Goal: Task Accomplishment & Management: Manage account settings

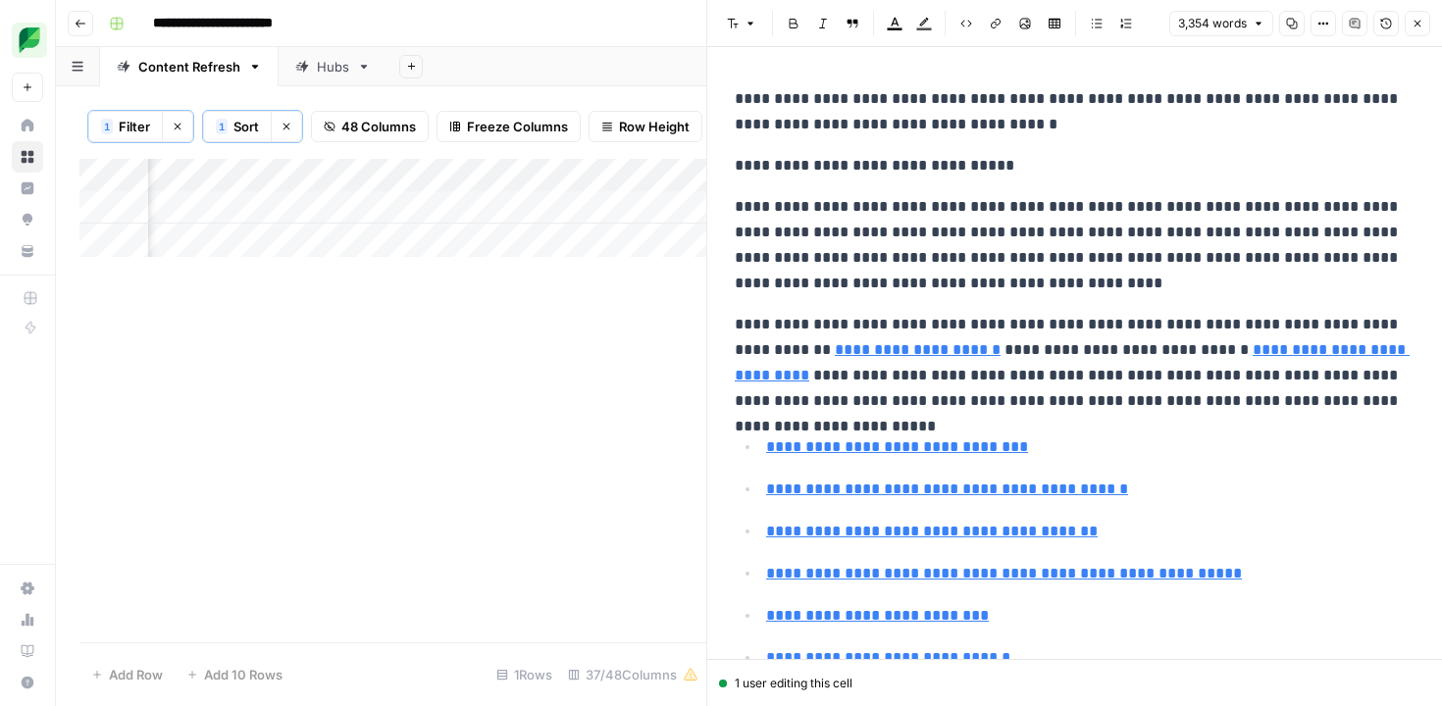
scroll to position [0, 2552]
click at [1419, 23] on icon "button" at bounding box center [1418, 24] width 12 height 12
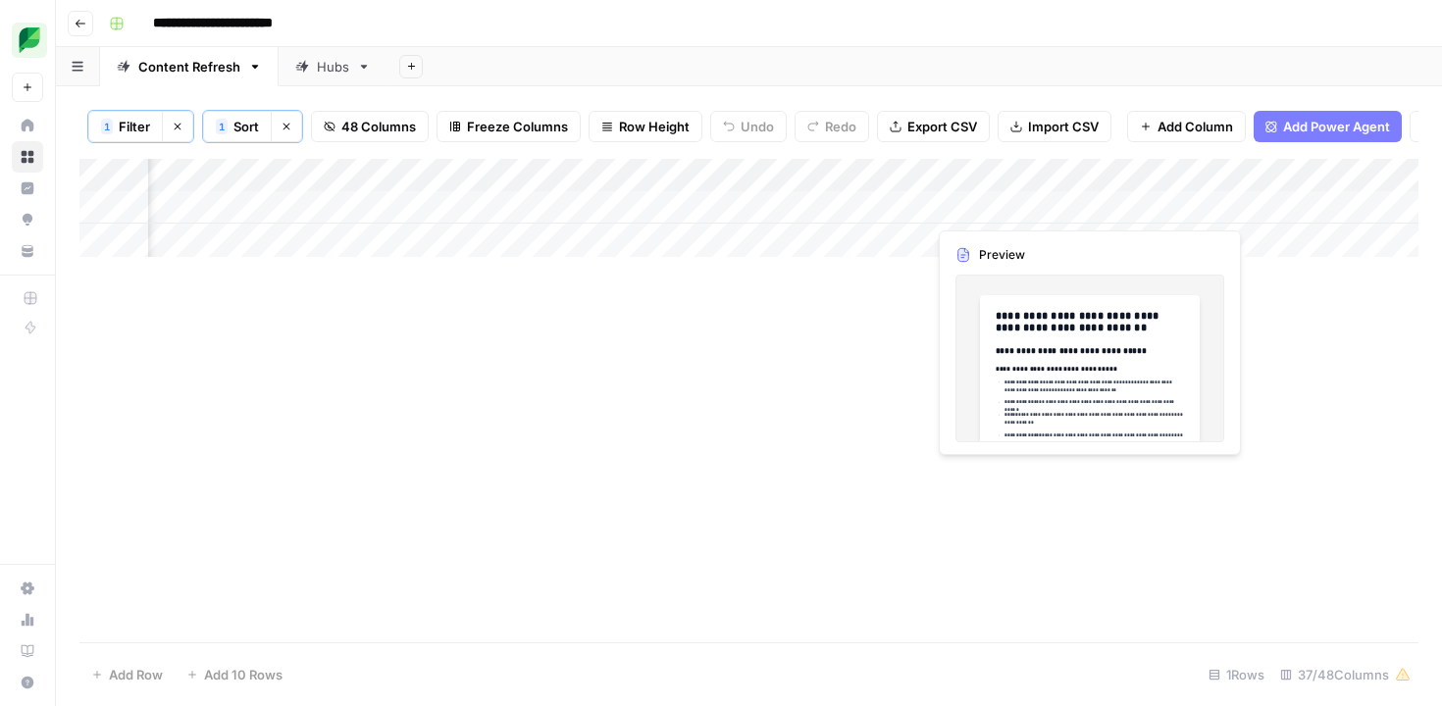
scroll to position [0, 3389]
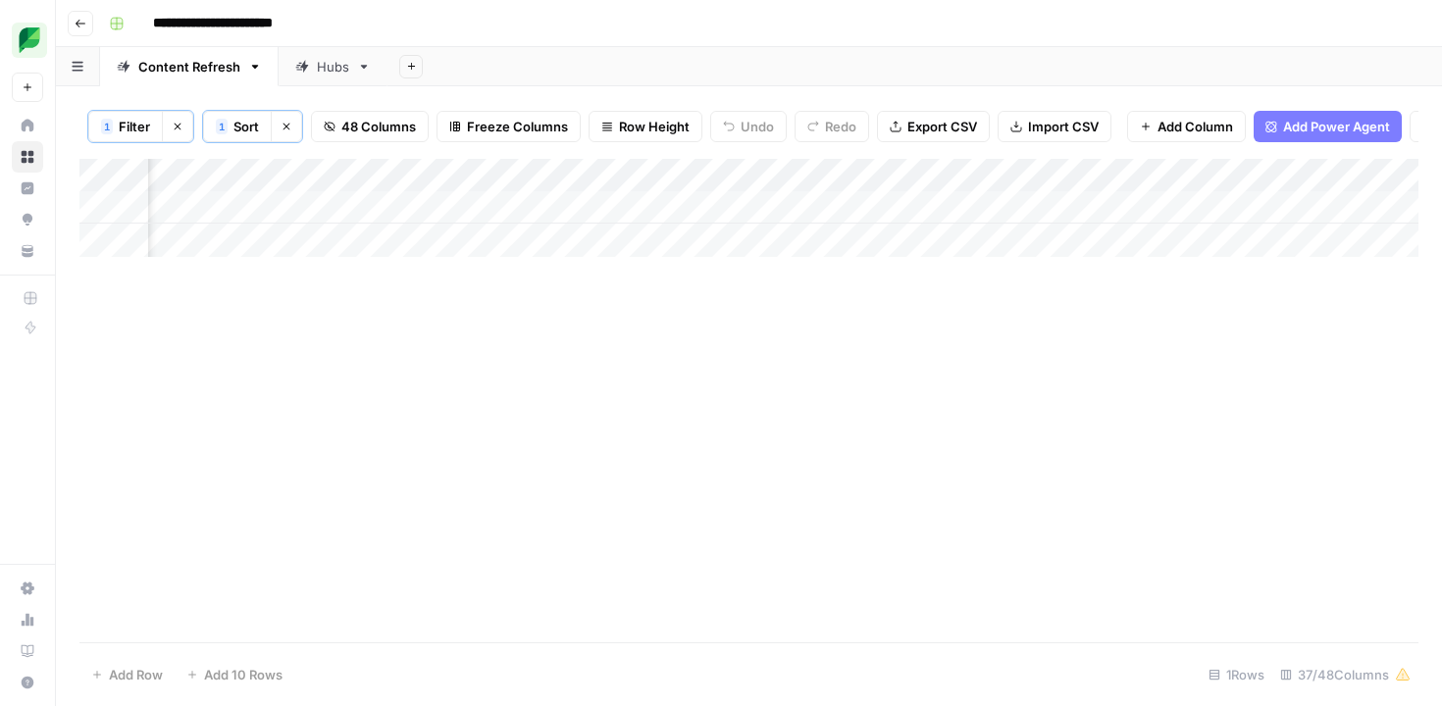
click at [141, 129] on span "Filter" at bounding box center [134, 127] width 31 height 20
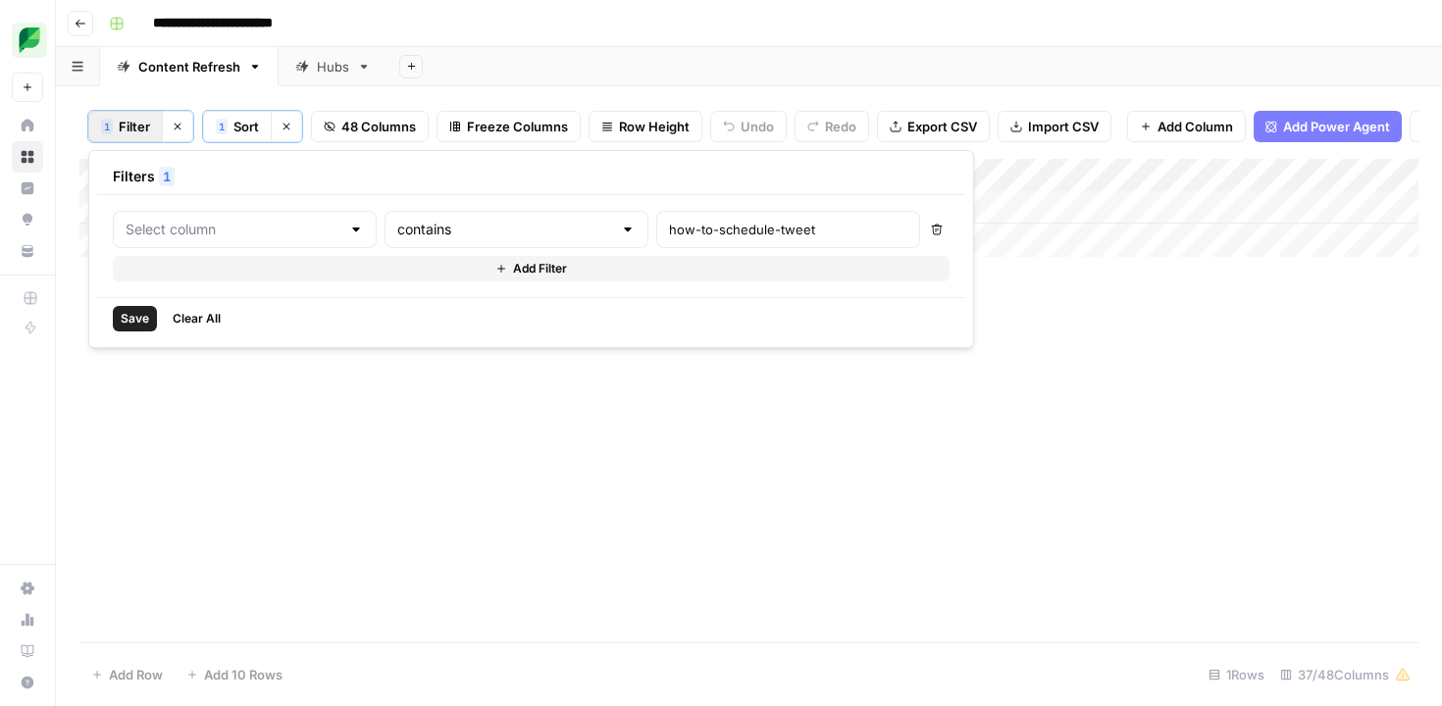
type input "Slug"
click at [712, 220] on input "how-to-schedule-tweet" at bounding box center [842, 230] width 260 height 20
paste input "facebook-publishing-tools/"
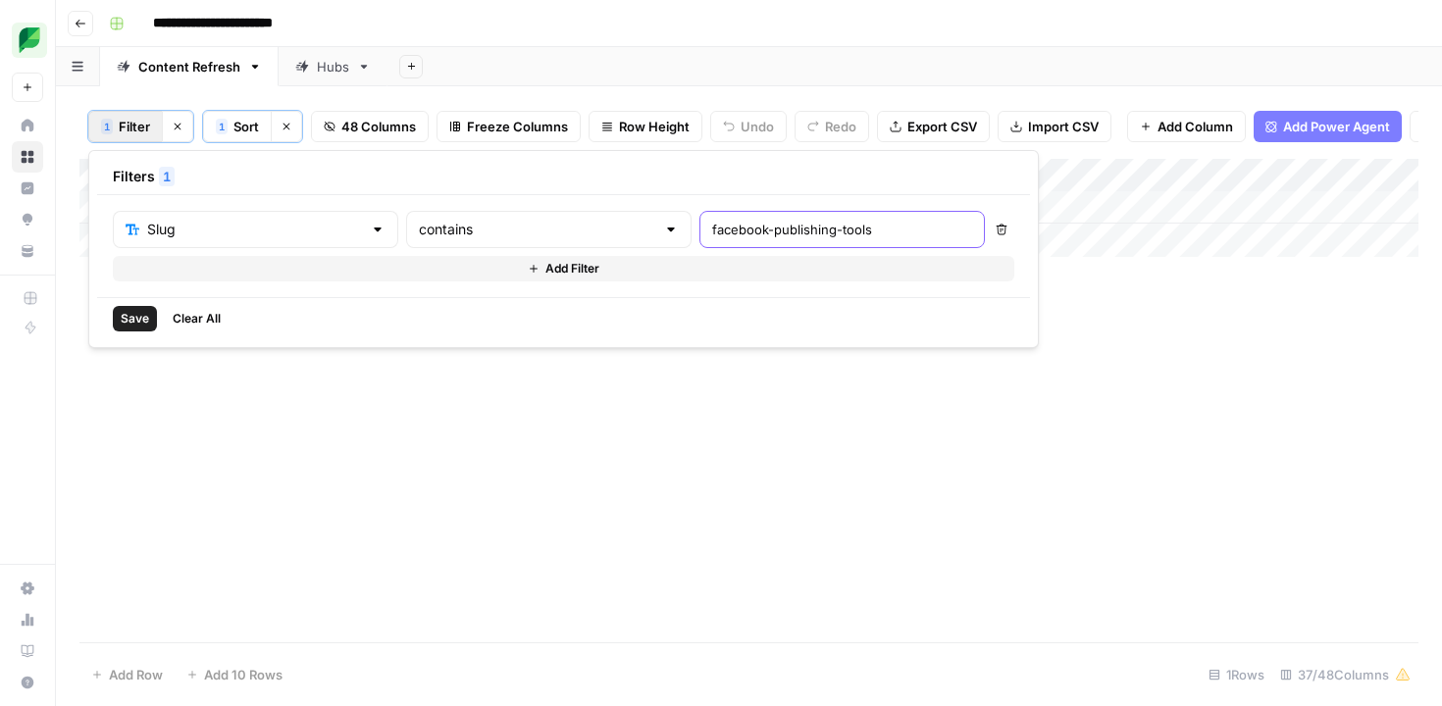
type input "facebook-publishing-tools"
click at [148, 320] on span "Save" at bounding box center [135, 319] width 28 height 18
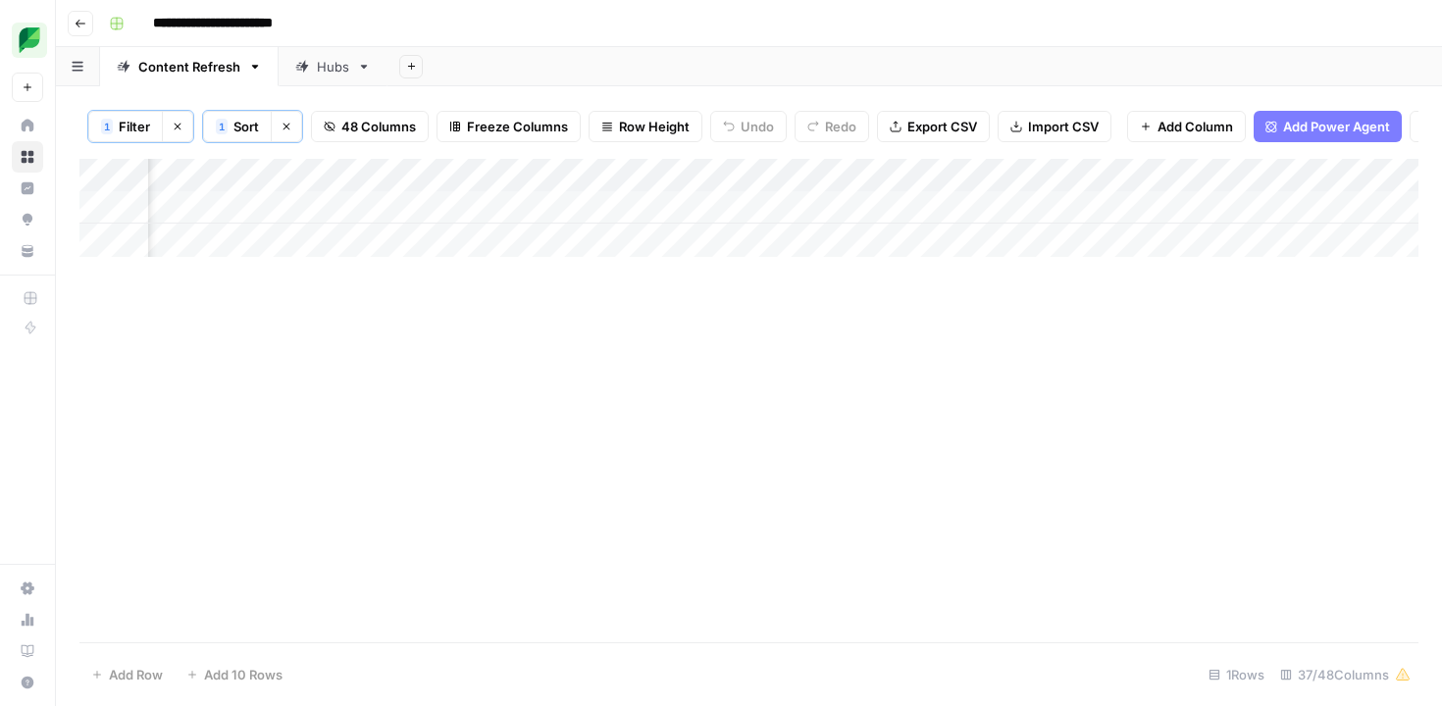
scroll to position [0, 2815]
click at [444, 205] on div "Add Column" at bounding box center [748, 208] width 1339 height 98
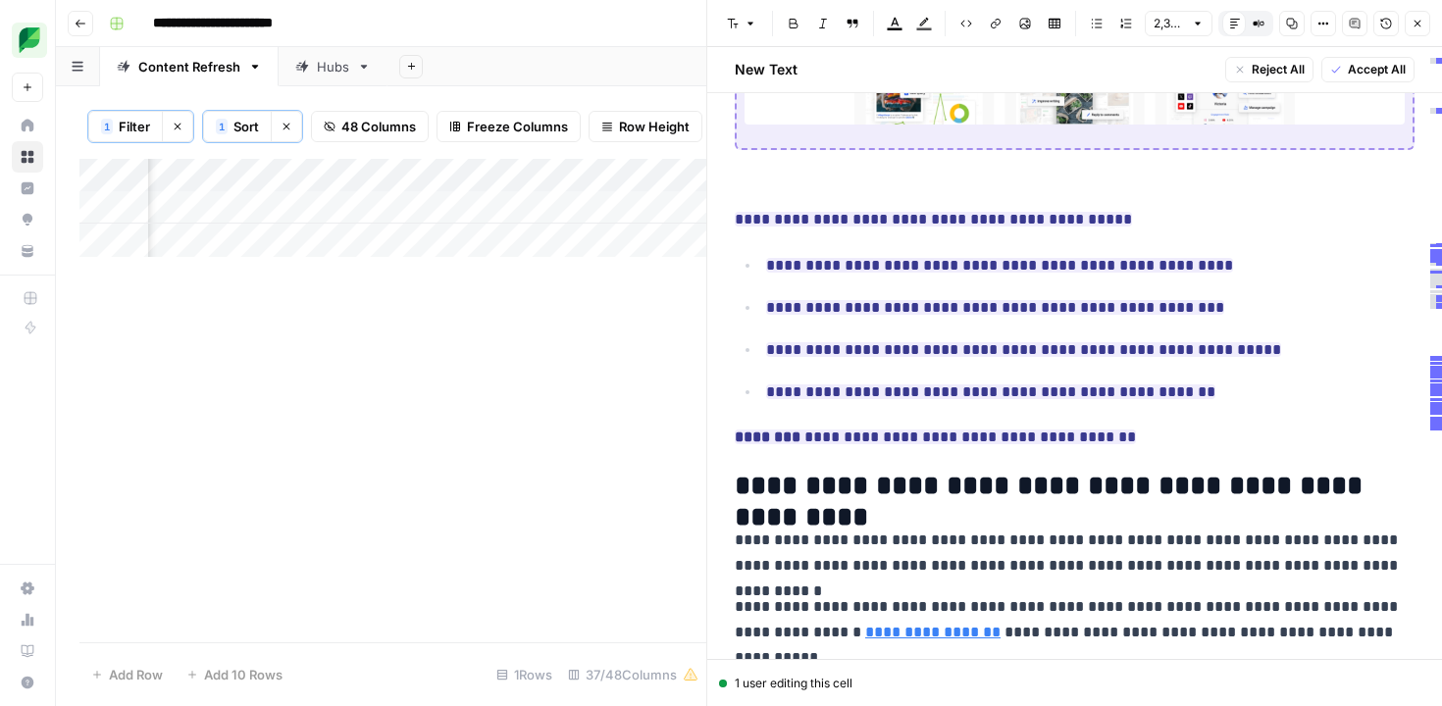
scroll to position [18304, 0]
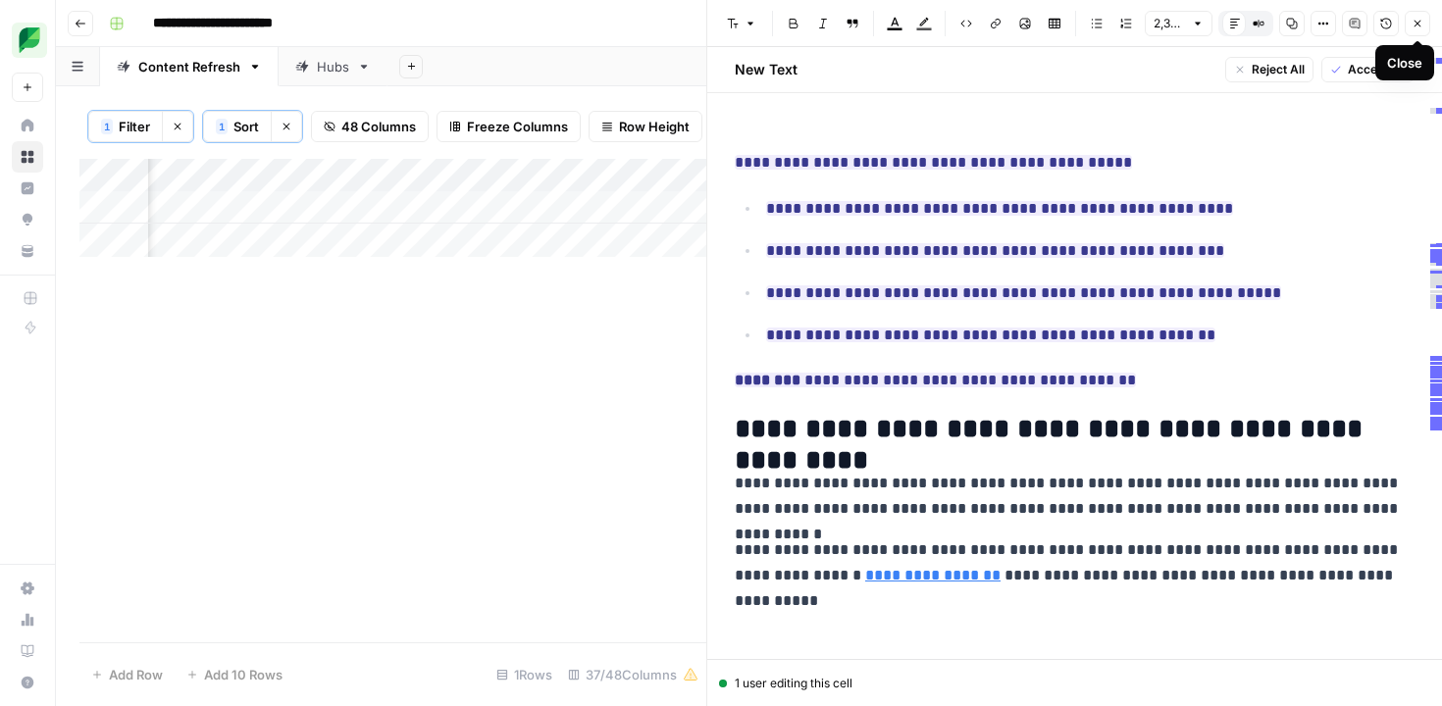
click at [1416, 23] on icon "button" at bounding box center [1418, 24] width 12 height 12
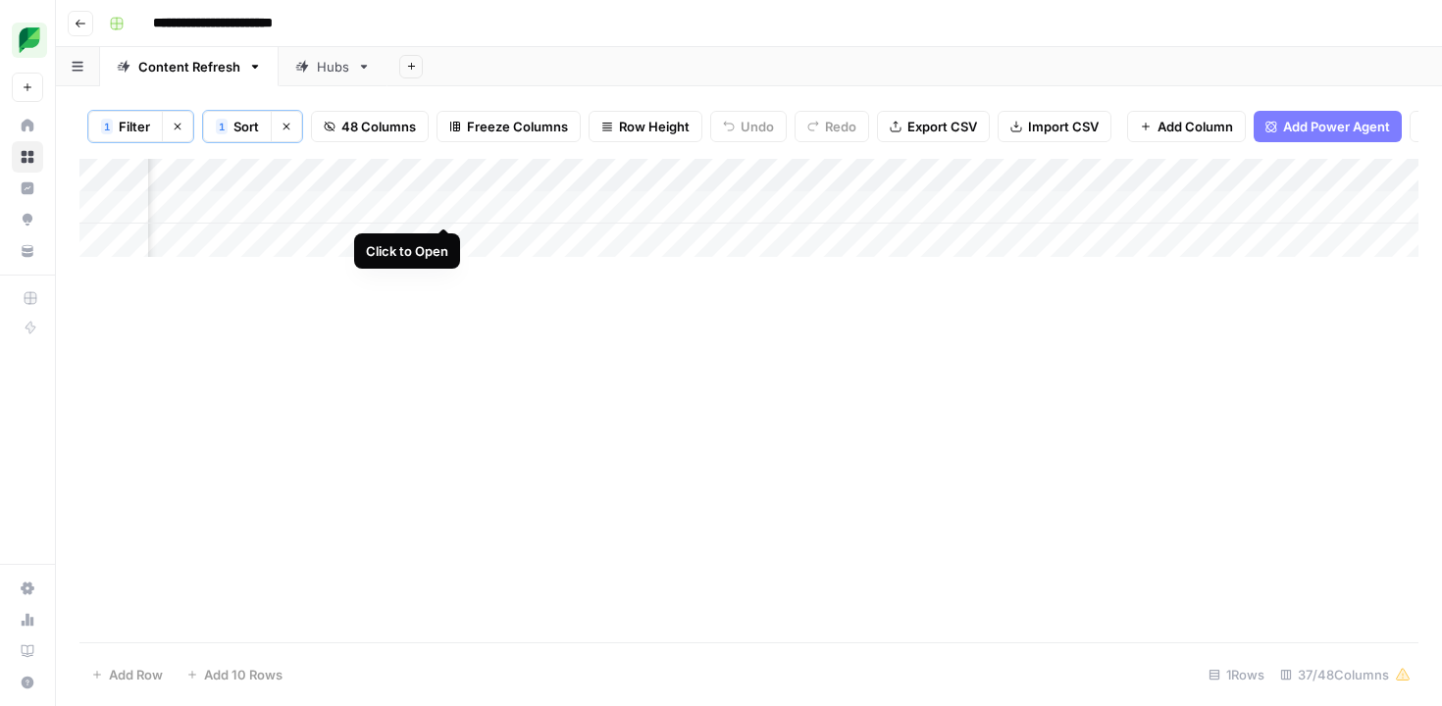
click at [440, 205] on div "Add Column" at bounding box center [748, 208] width 1339 height 98
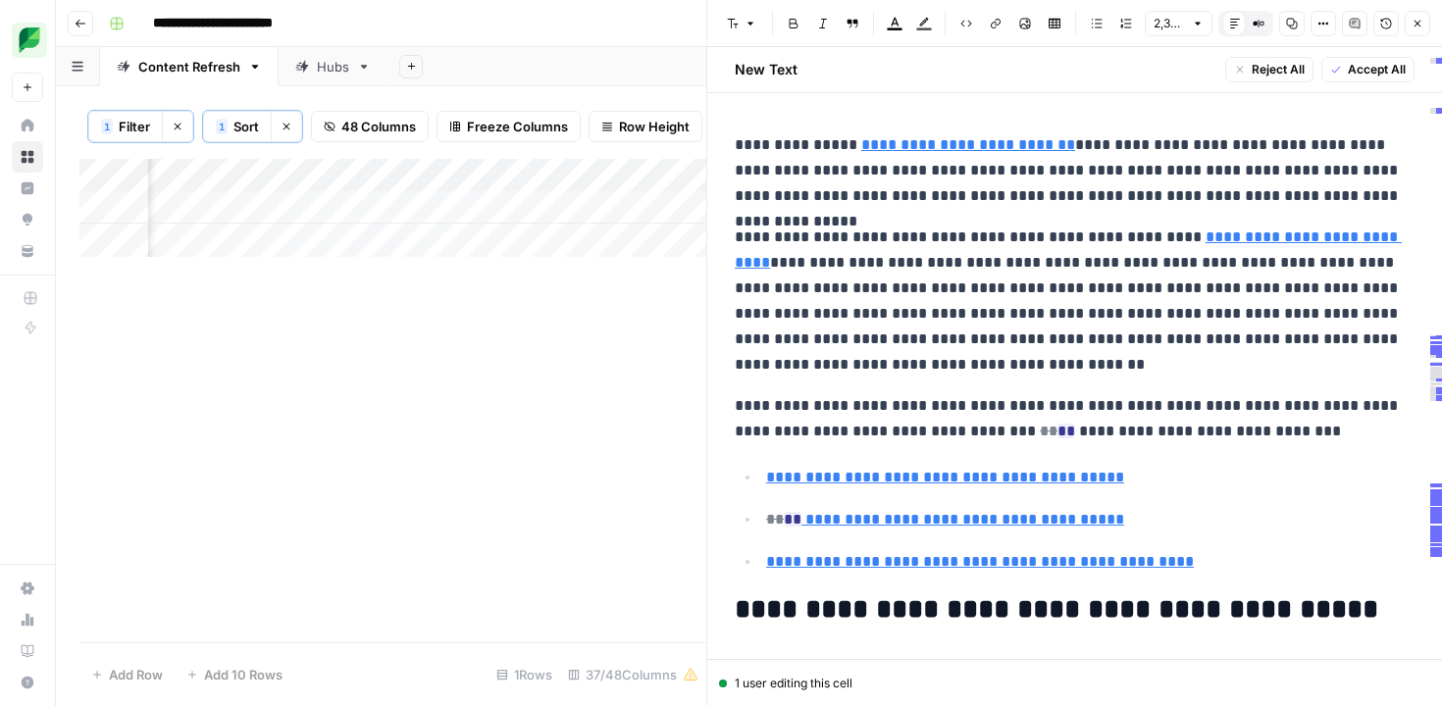
click at [1357, 72] on span "Accept All" at bounding box center [1377, 70] width 58 height 18
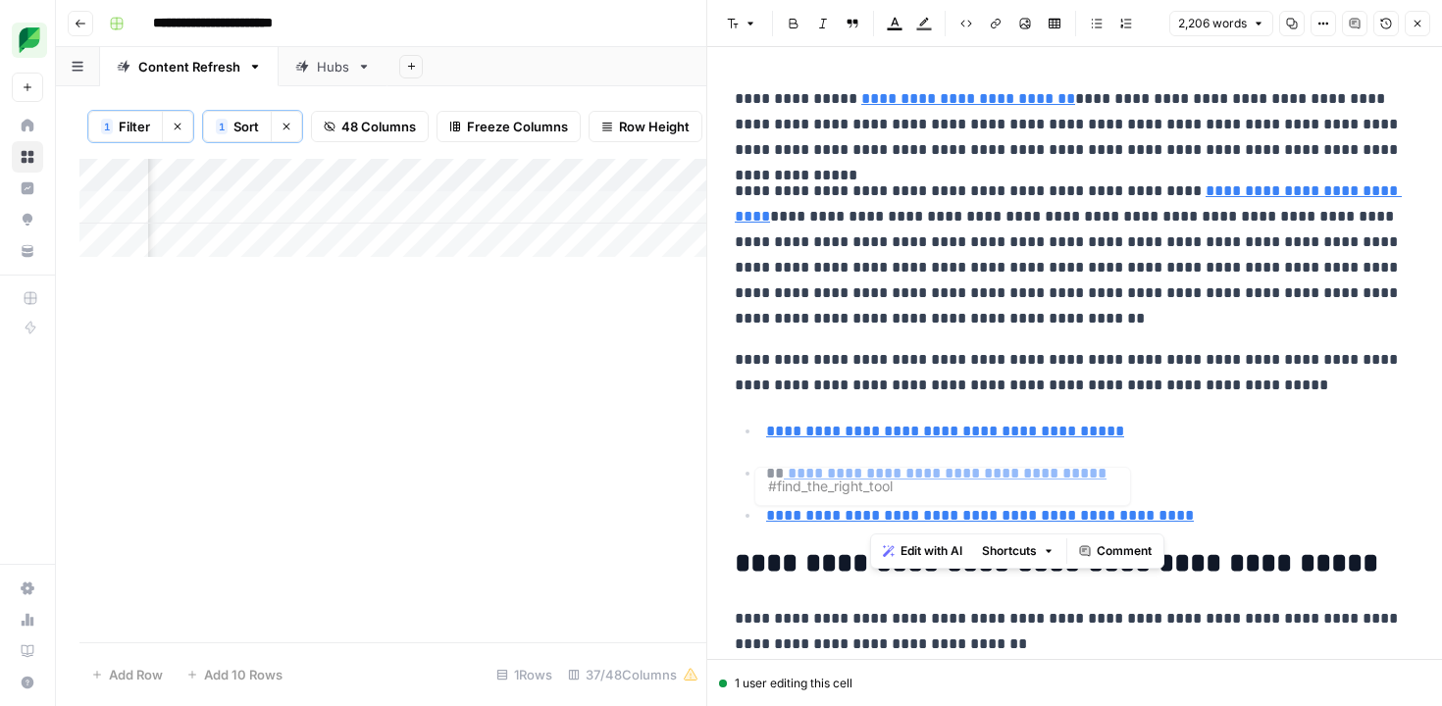
type input "#why_facebook_publishing_tool"
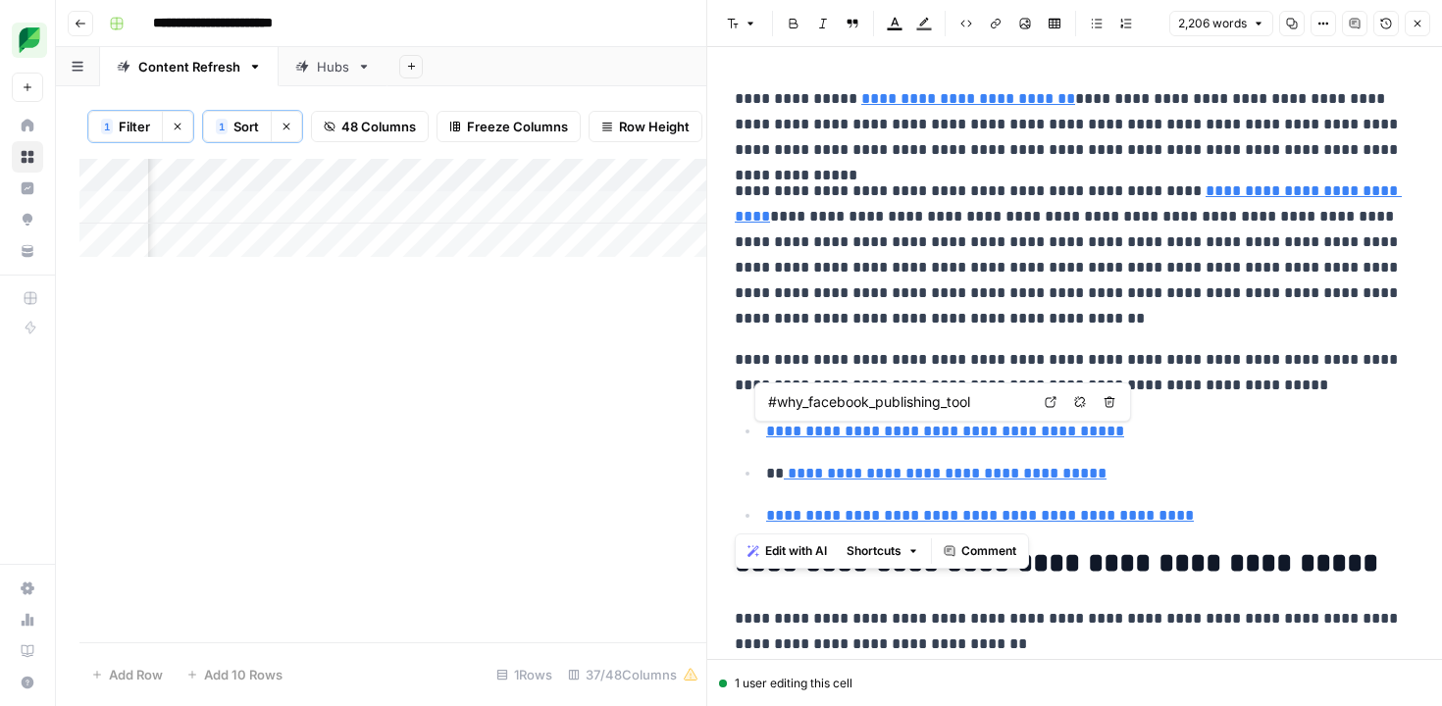
drag, startPoint x: 1172, startPoint y: 517, endPoint x: 774, endPoint y: 419, distance: 409.3
click at [774, 419] on body "**********" at bounding box center [721, 353] width 1442 height 706
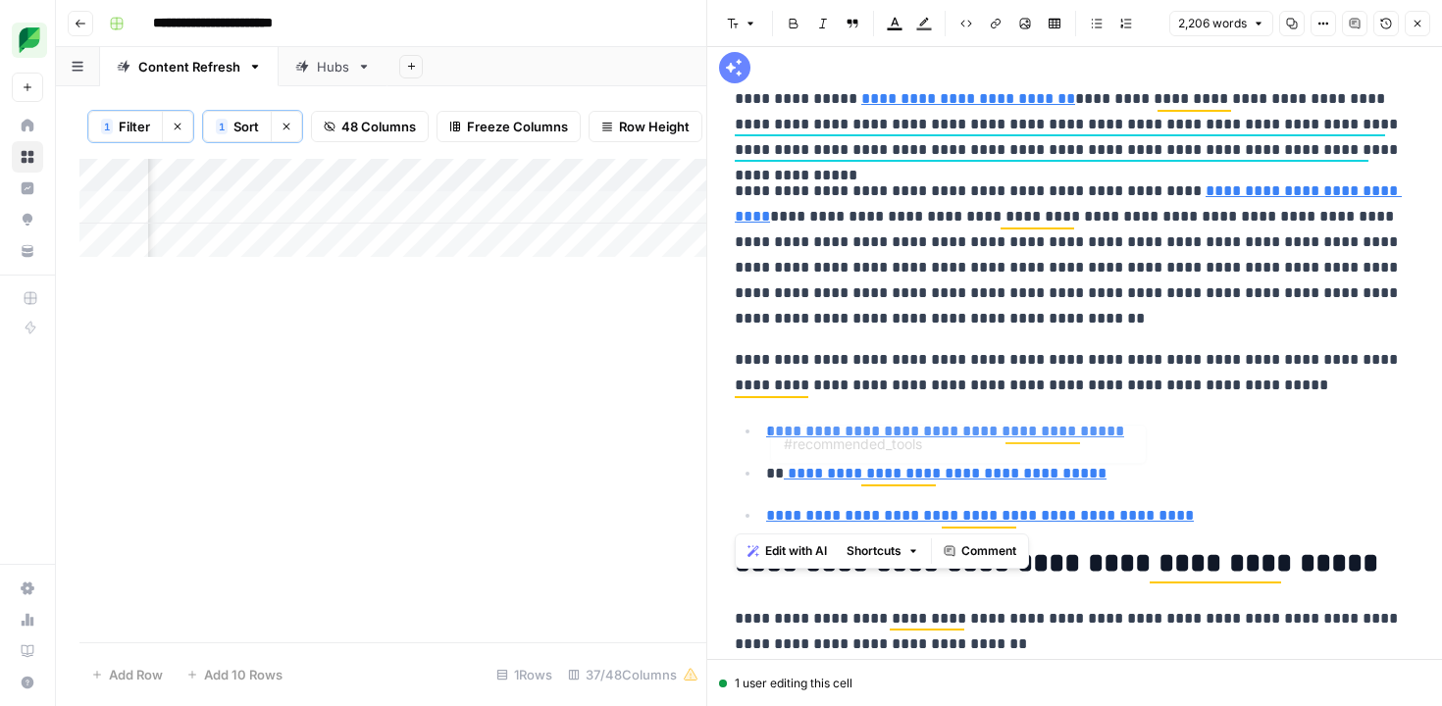
click at [1216, 506] on p "**********" at bounding box center [1090, 516] width 649 height 26
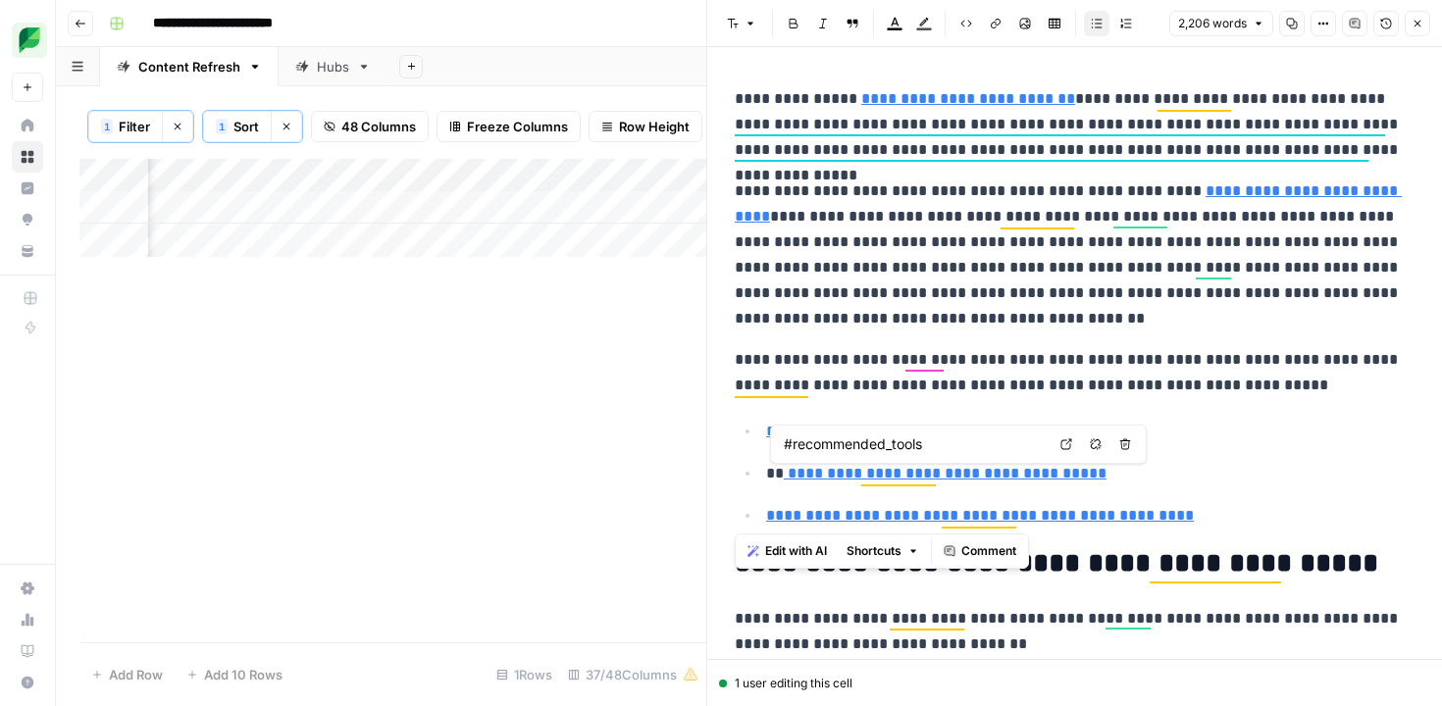
drag, startPoint x: 1185, startPoint y: 514, endPoint x: 788, endPoint y: 436, distance: 405.1
click at [788, 436] on body "**********" at bounding box center [721, 353] width 1442 height 706
type input "#find_the_right_tool"
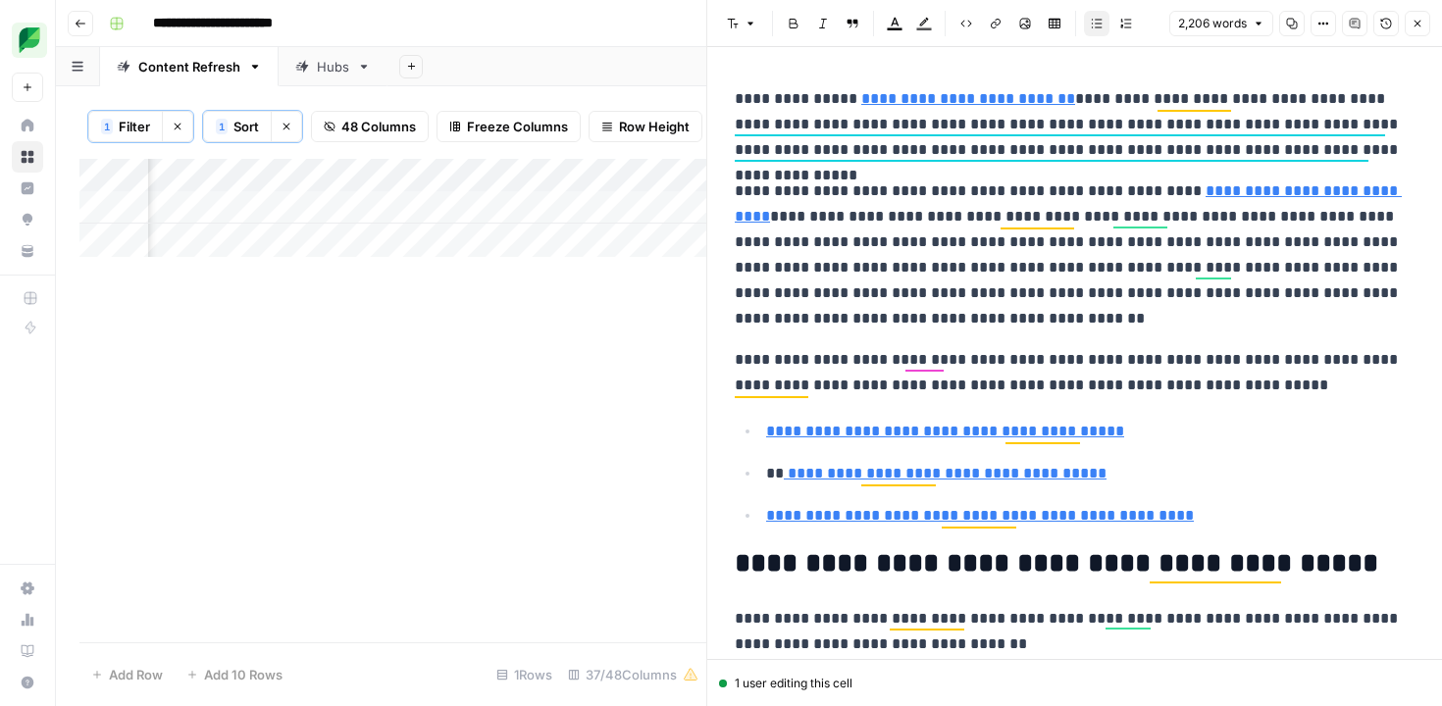
click at [1180, 527] on p "**********" at bounding box center [1090, 516] width 649 height 26
click at [1169, 517] on p "**********" at bounding box center [1090, 516] width 649 height 26
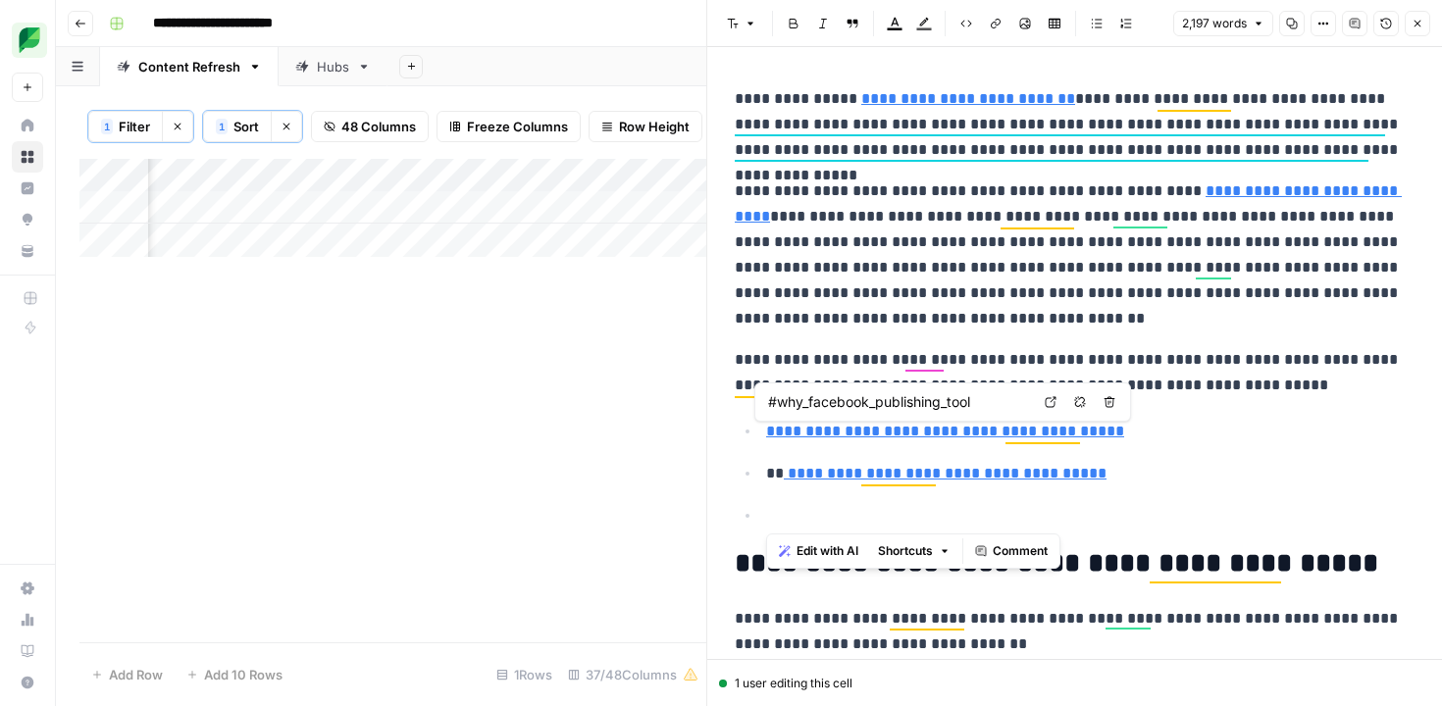
drag, startPoint x: 888, startPoint y: 518, endPoint x: 768, endPoint y: 441, distance: 142.6
click at [768, 440] on ul "**********" at bounding box center [1075, 473] width 680 height 111
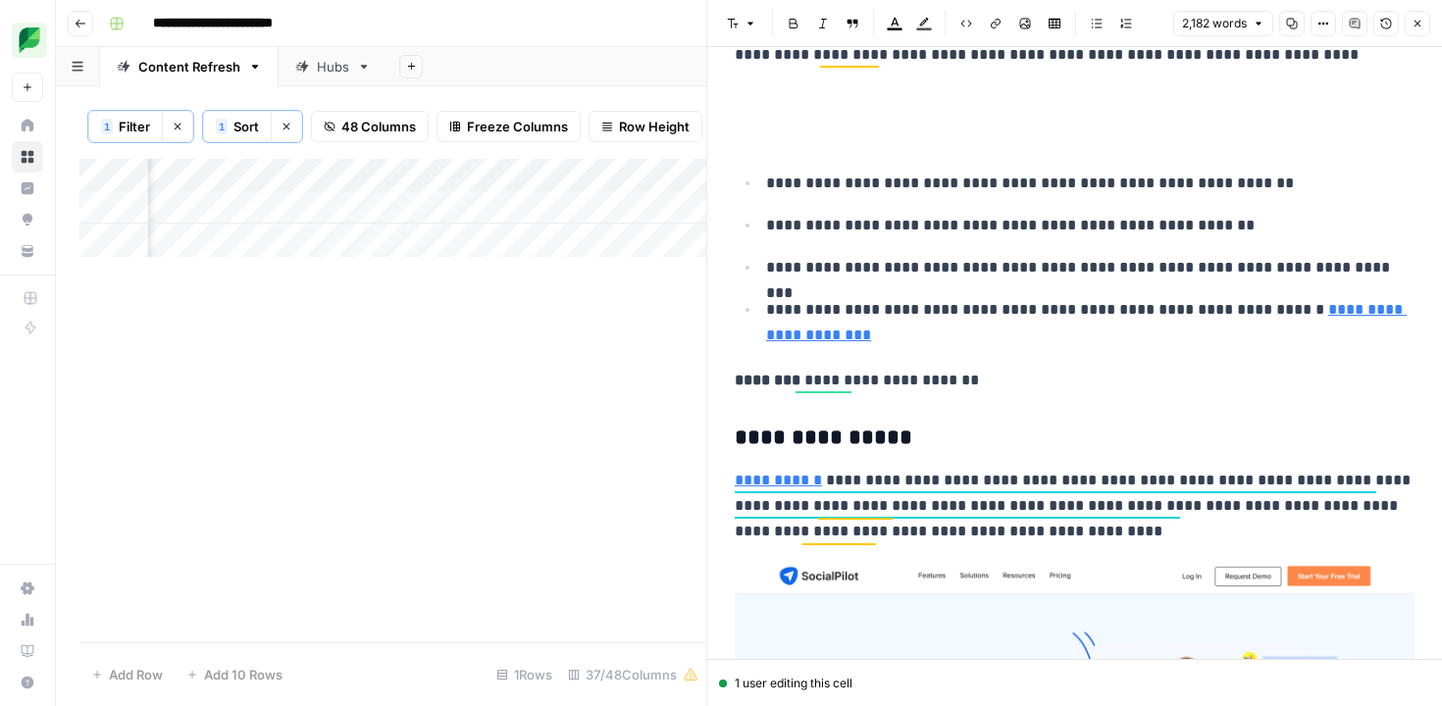
scroll to position [10298, 0]
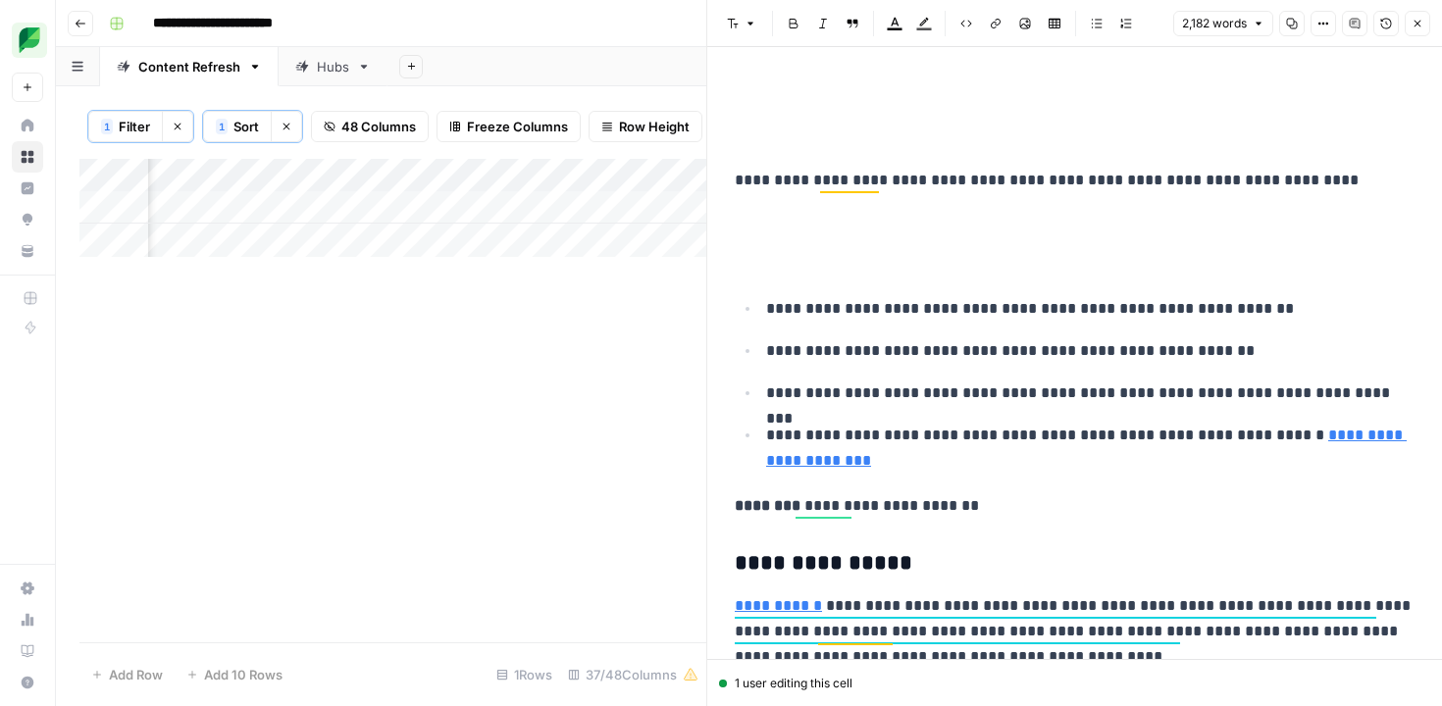
click at [925, 229] on p at bounding box center [1075, 222] width 680 height 26
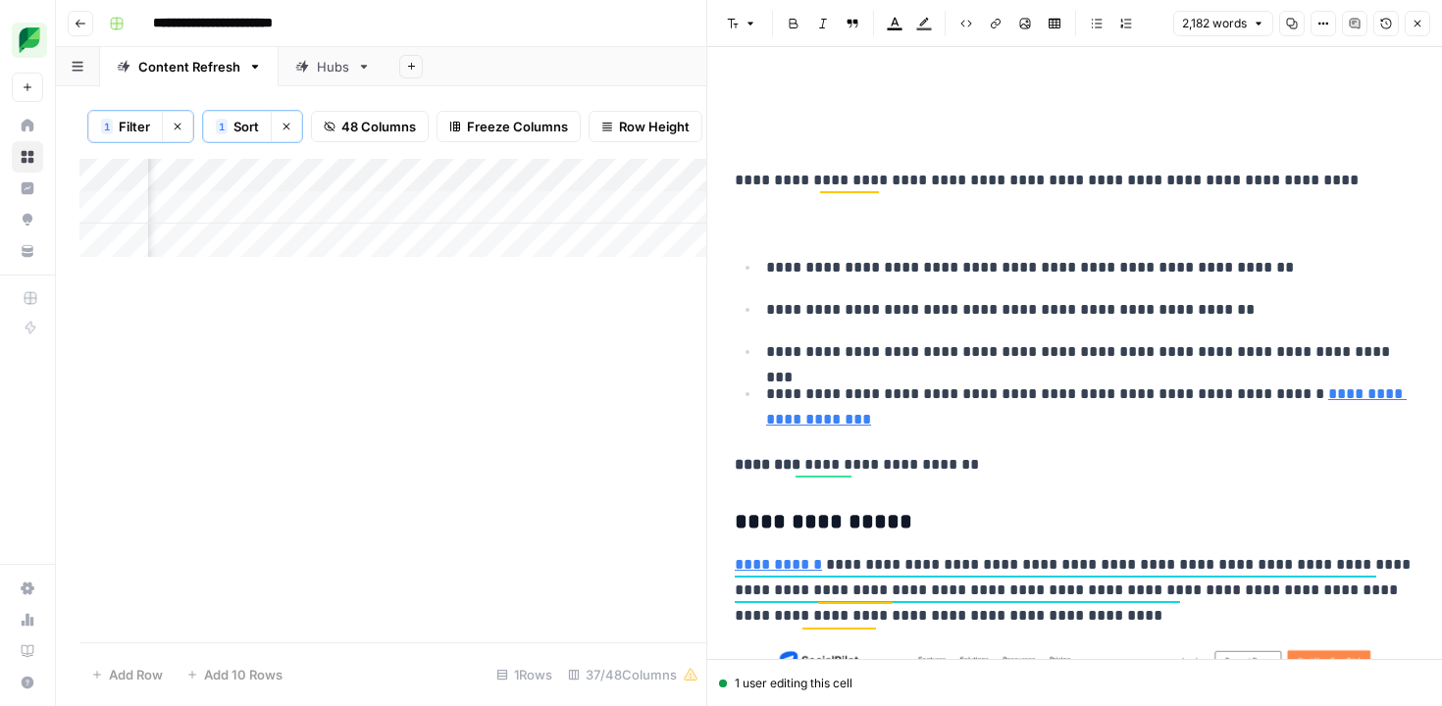
click at [876, 223] on p at bounding box center [1075, 222] width 680 height 26
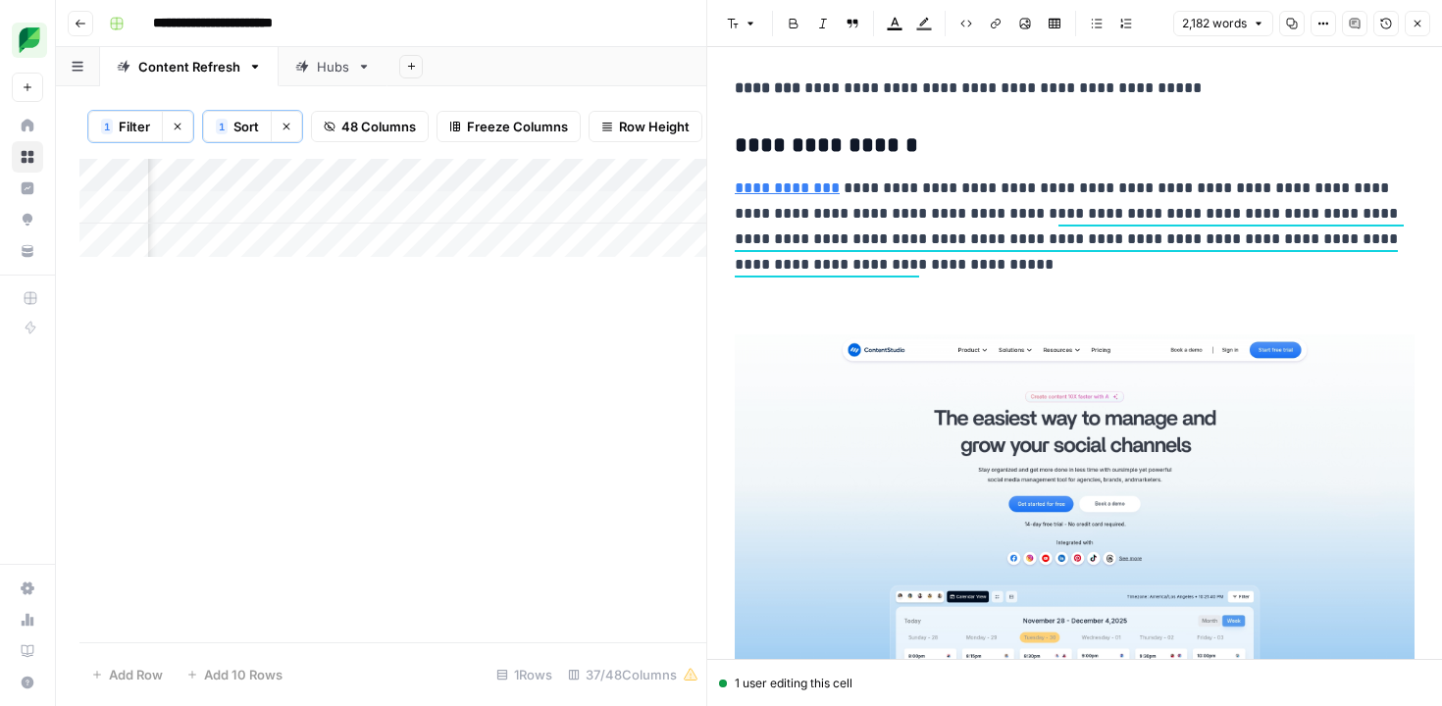
scroll to position [9085, 0]
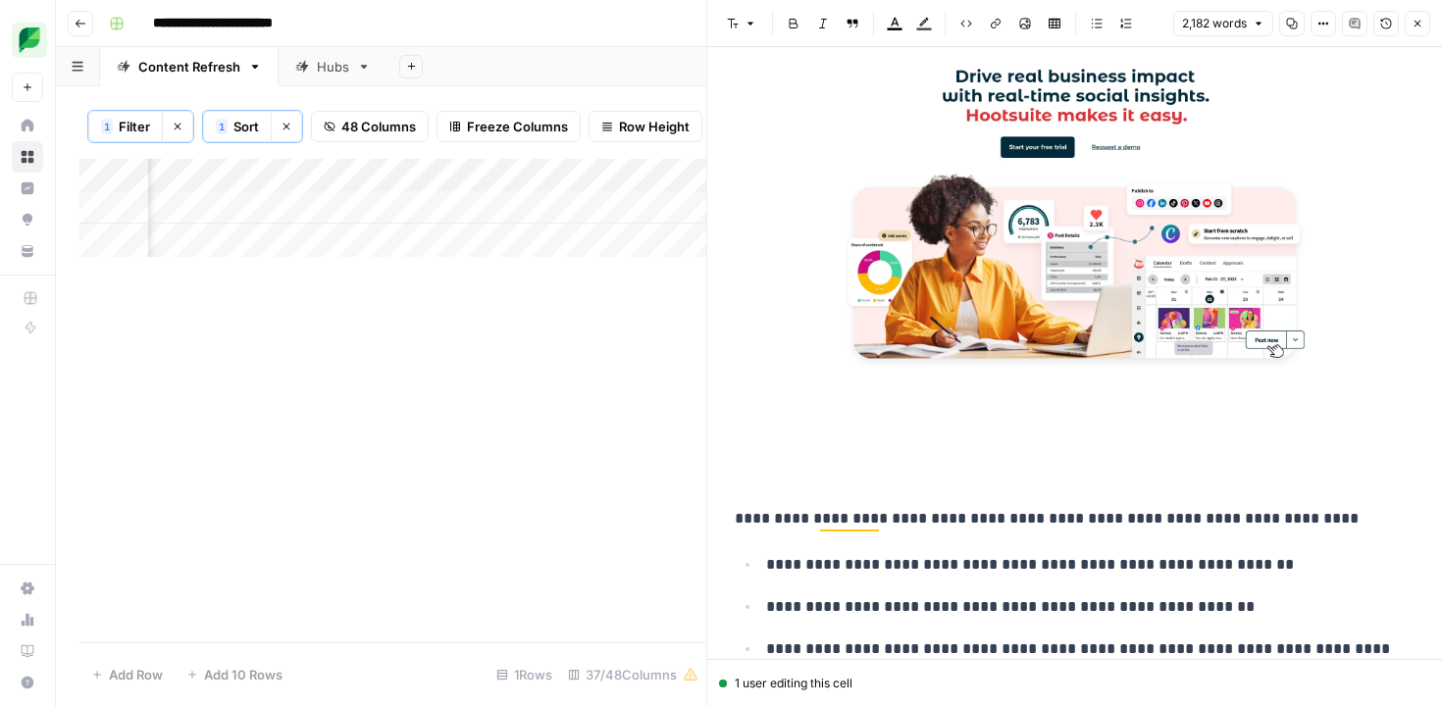
scroll to position [9878, 0]
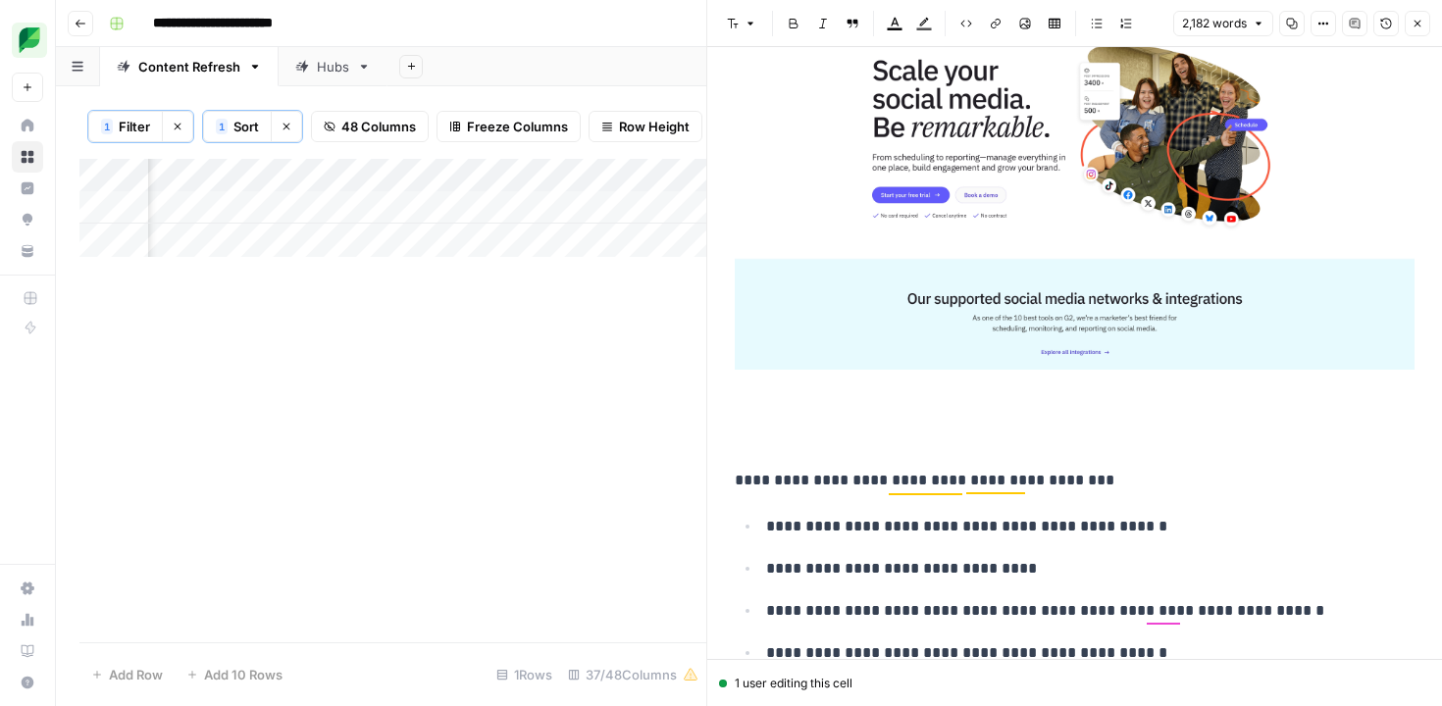
scroll to position [14565, 0]
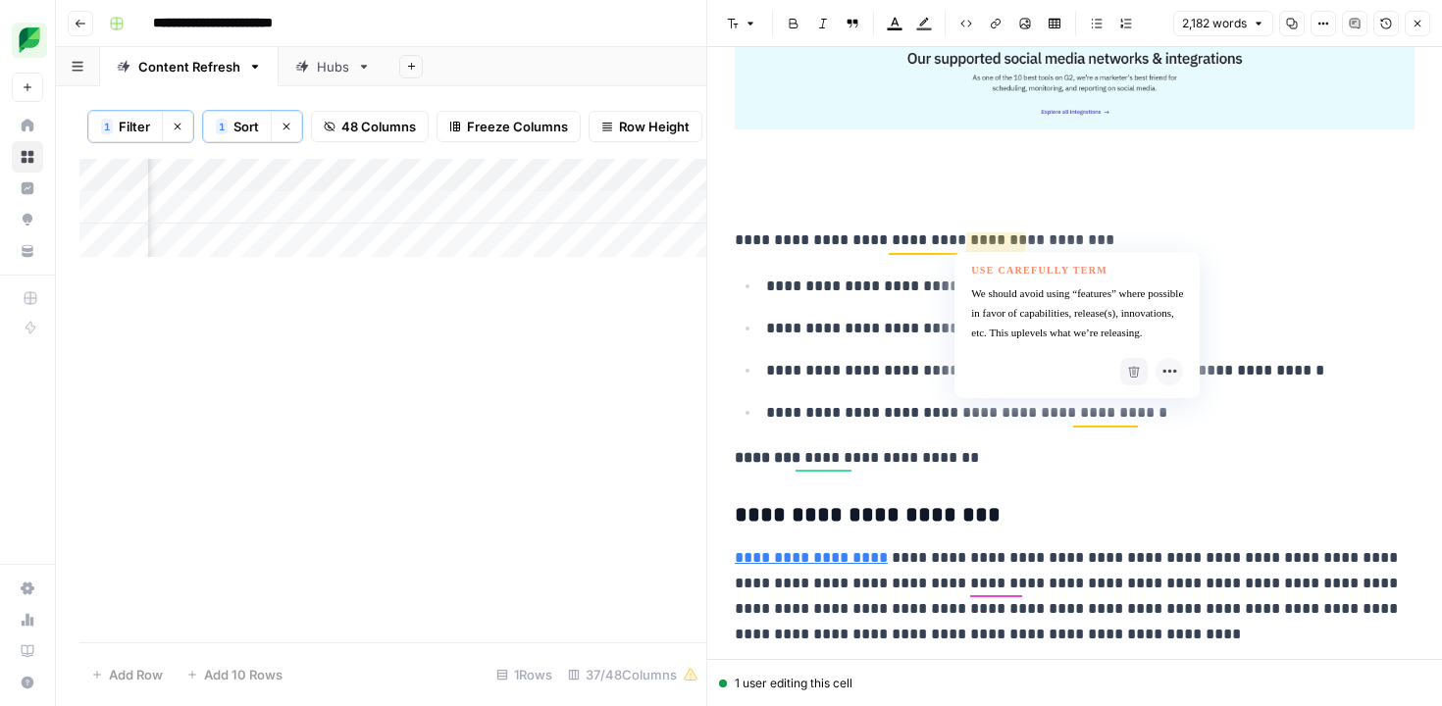
click at [981, 204] on p at bounding box center [1075, 199] width 680 height 26
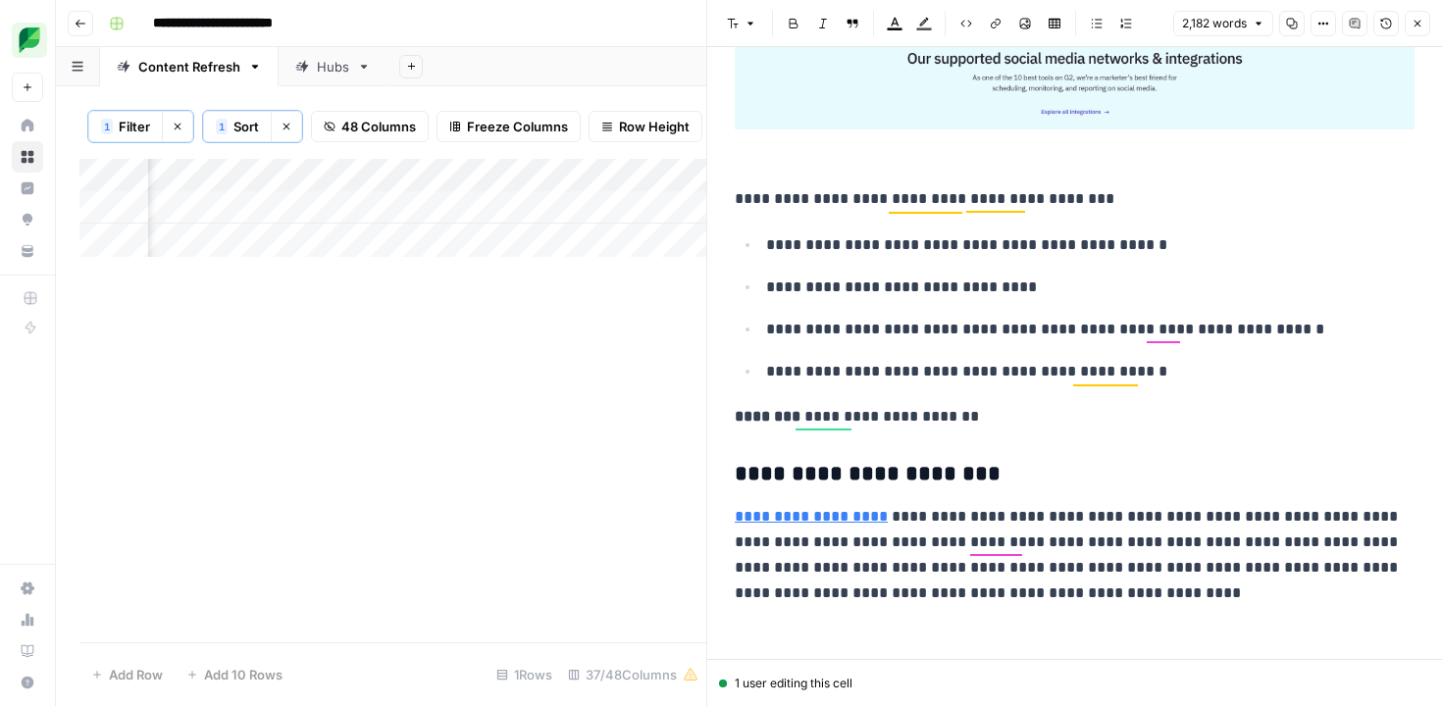
click at [740, 204] on p "**********" at bounding box center [1075, 199] width 680 height 26
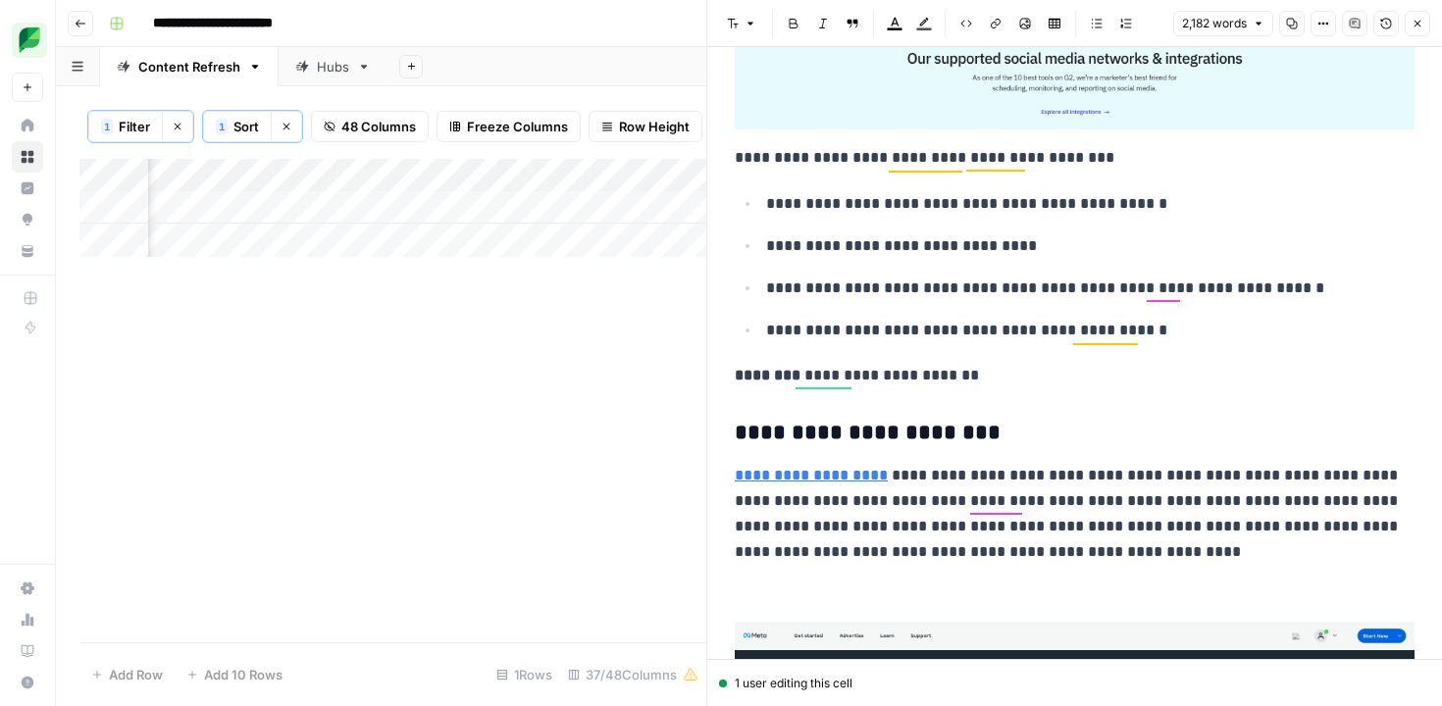
scroll to position [14805, 0]
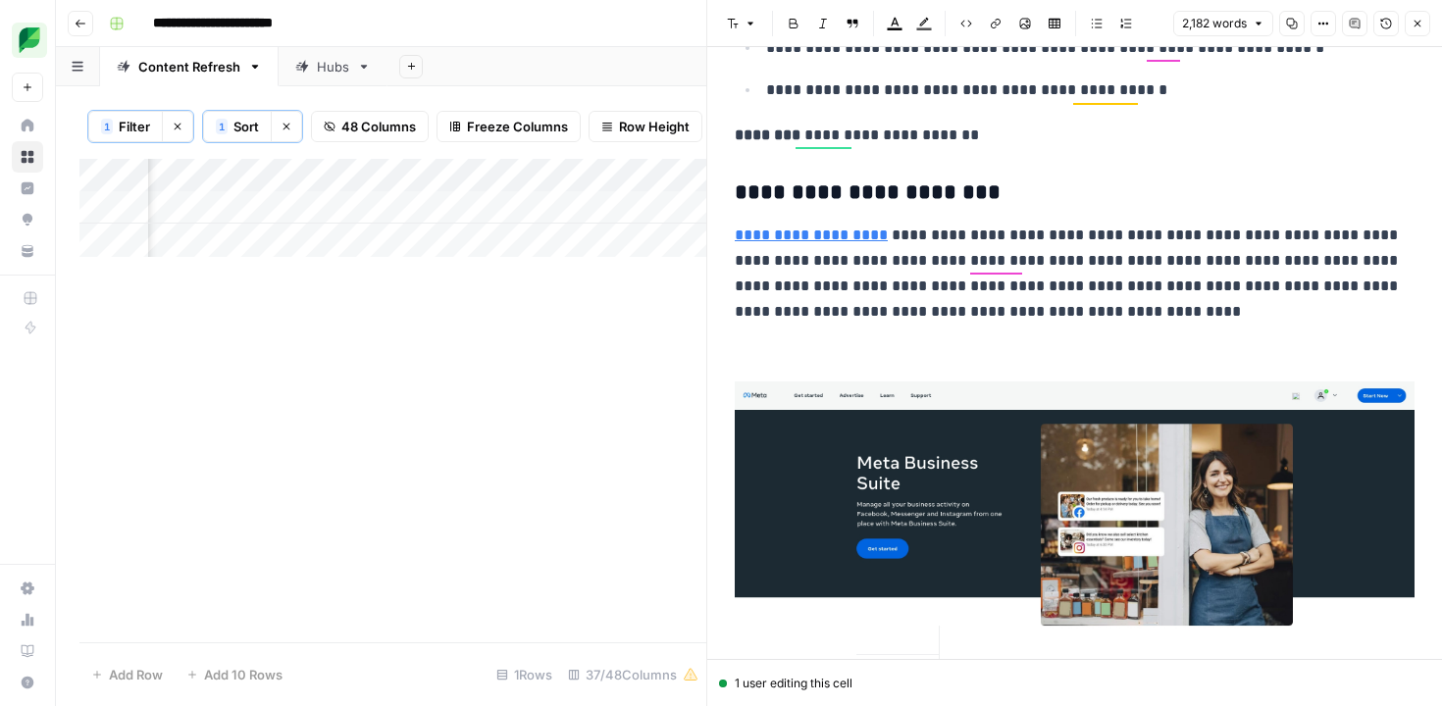
click at [759, 344] on p at bounding box center [1075, 353] width 680 height 26
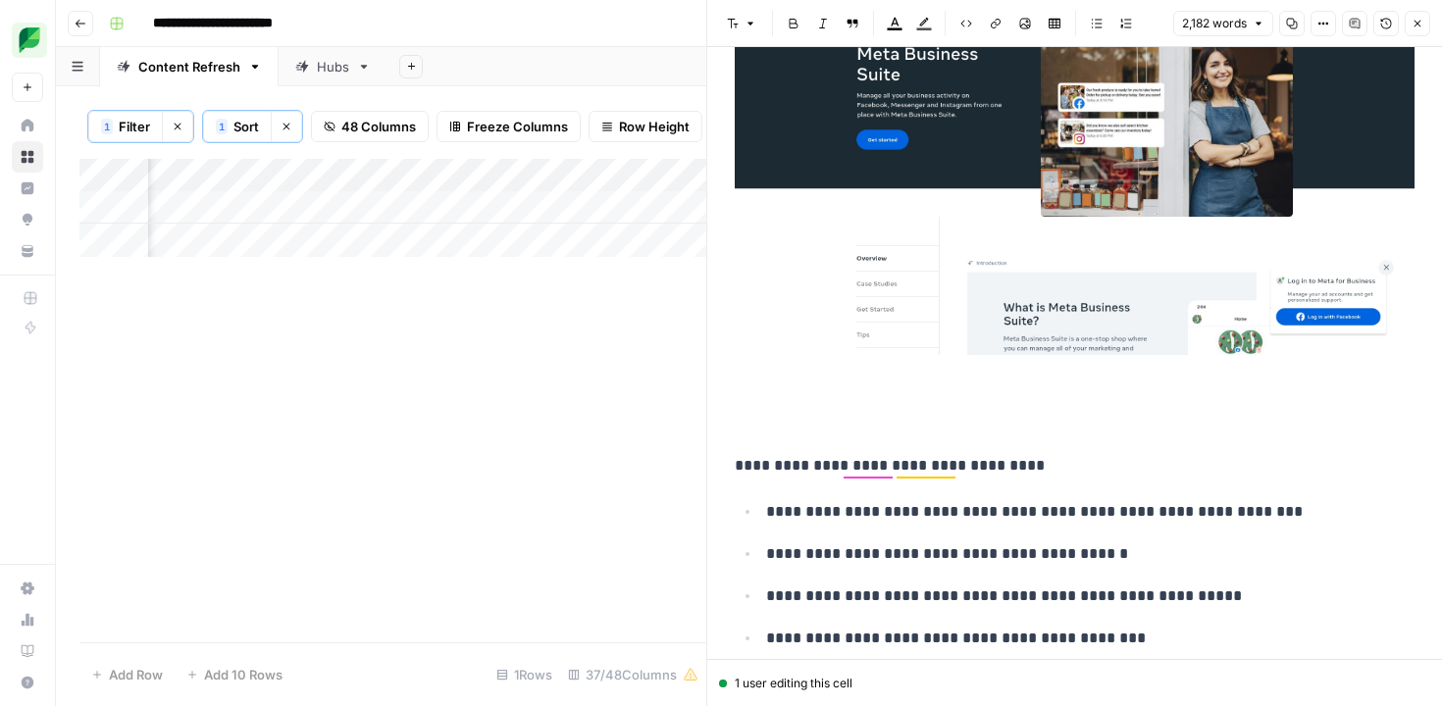
scroll to position [15342, 0]
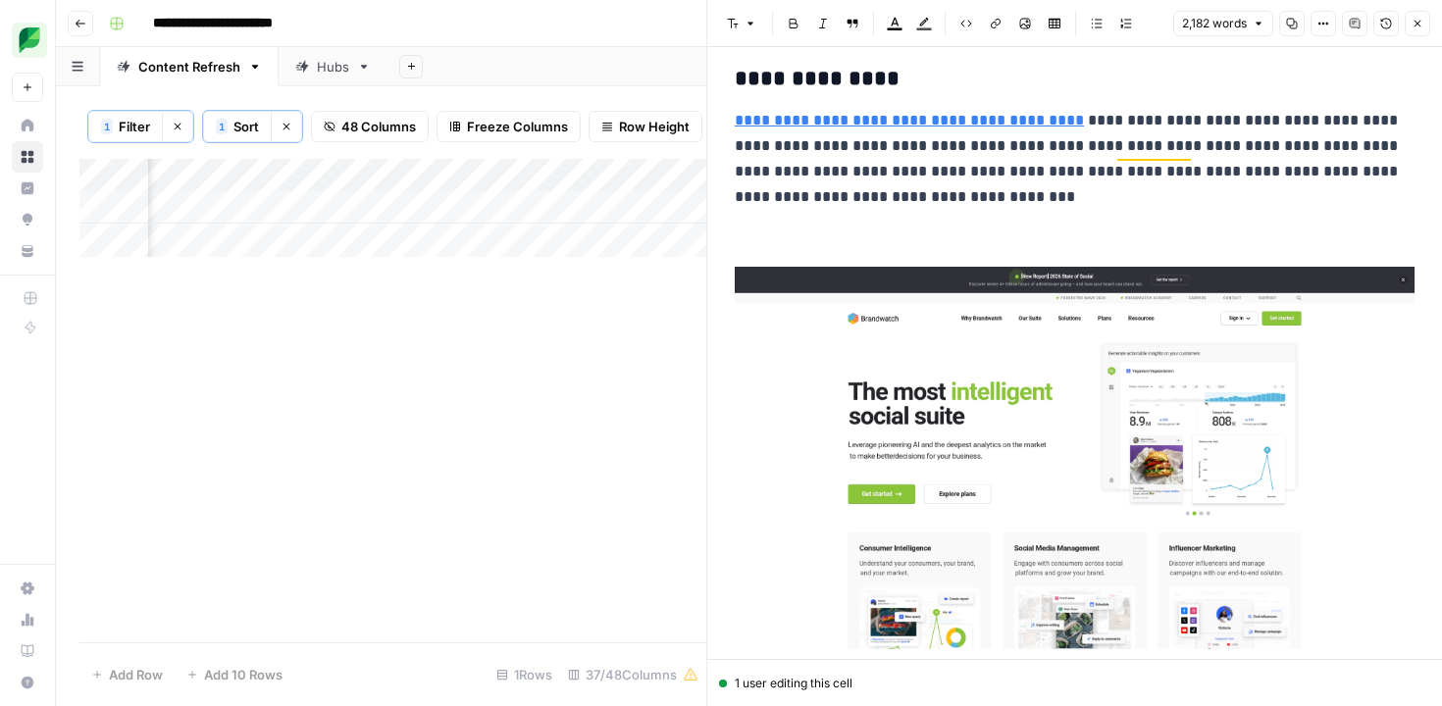
scroll to position [15840, 0]
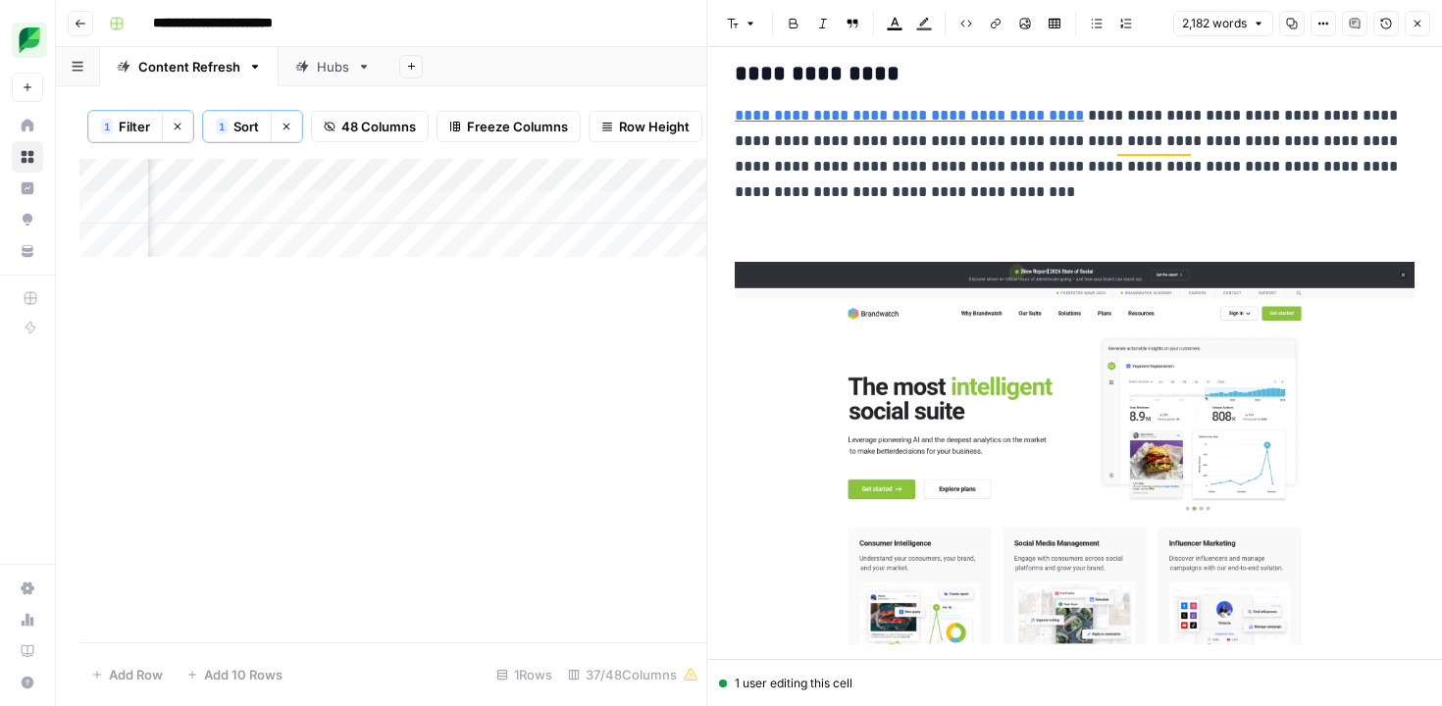
click at [777, 236] on p at bounding box center [1075, 234] width 680 height 26
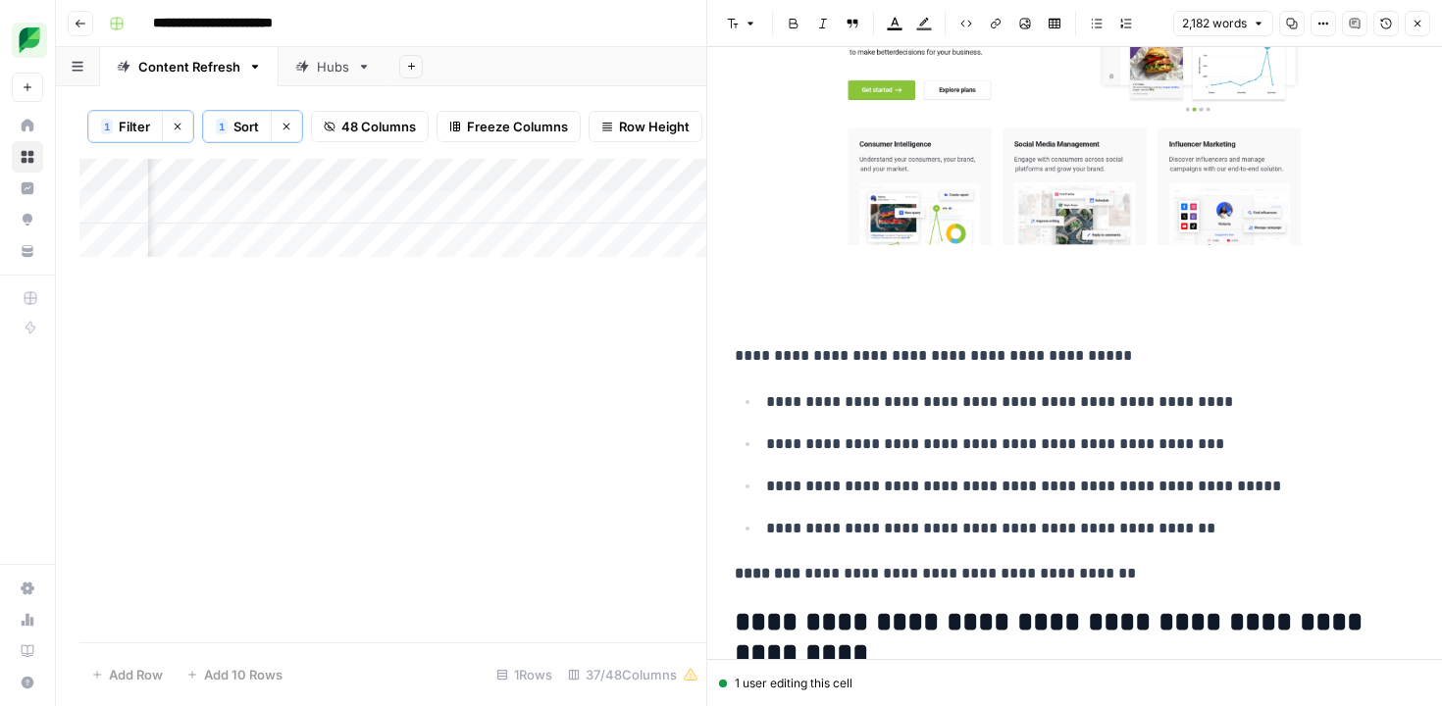
scroll to position [16394, 0]
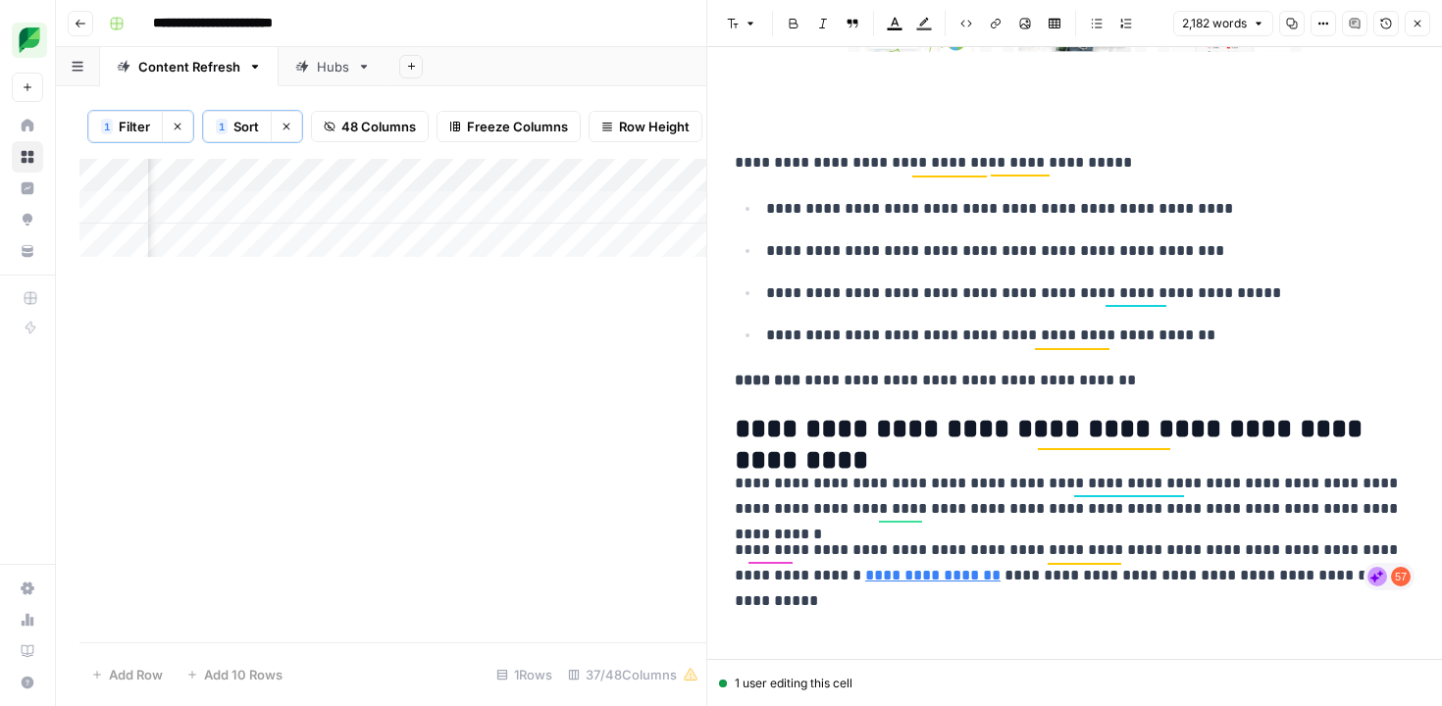
click at [793, 131] on p at bounding box center [1075, 122] width 680 height 26
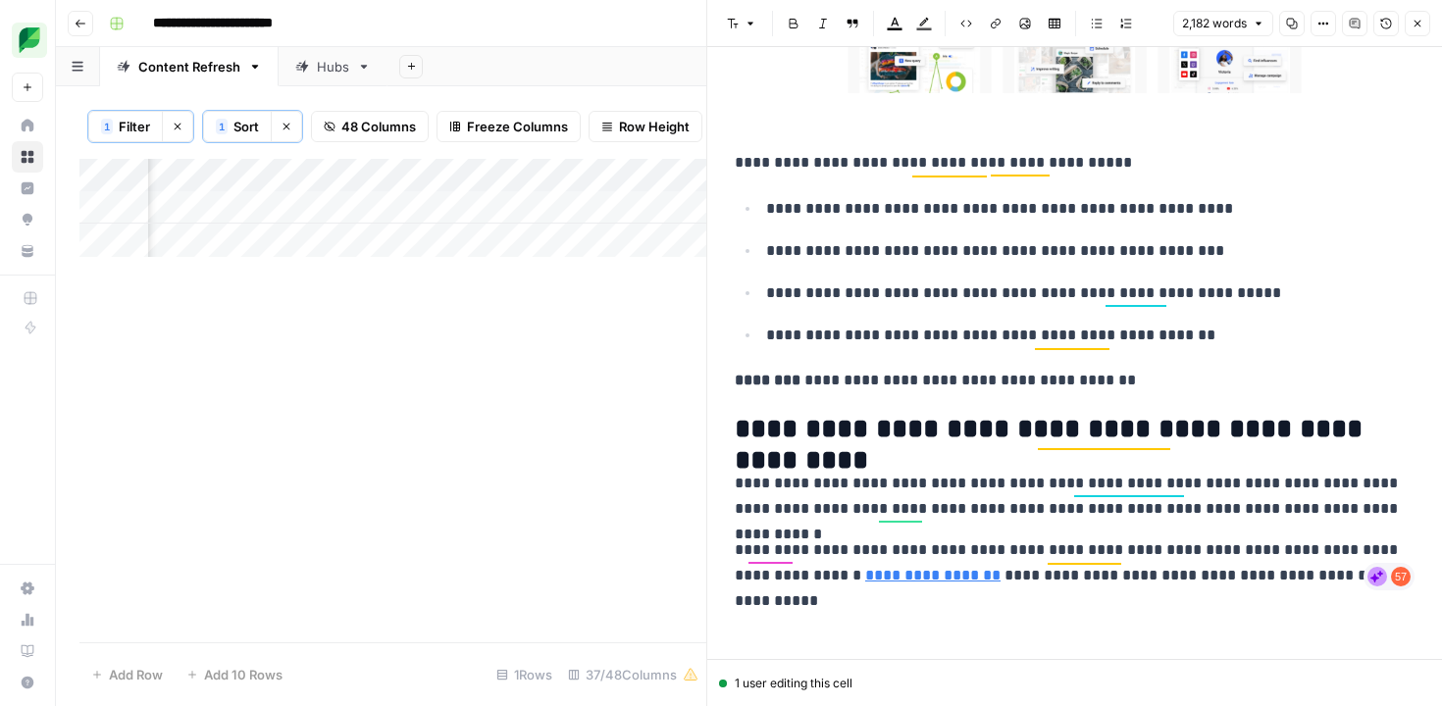
click at [883, 268] on ul "**********" at bounding box center [1075, 271] width 680 height 153
copy div "**********"
click at [1419, 25] on icon "button" at bounding box center [1418, 24] width 7 height 7
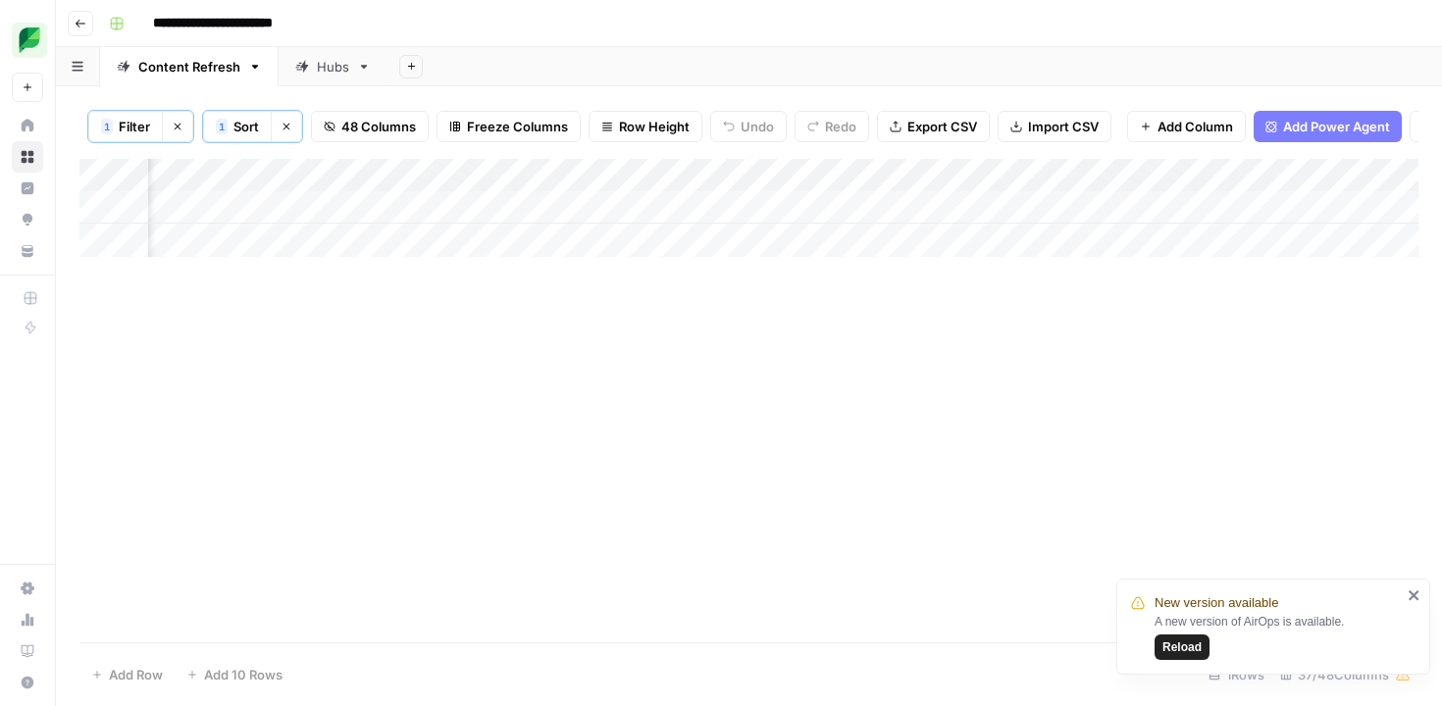
scroll to position [0, 3371]
click at [540, 207] on div "Add Column" at bounding box center [748, 208] width 1339 height 98
click at [344, 209] on div "Add Column" at bounding box center [748, 208] width 1339 height 98
click at [528, 212] on div "Add Column" at bounding box center [748, 208] width 1339 height 98
click at [734, 202] on div "Add Column" at bounding box center [748, 208] width 1339 height 98
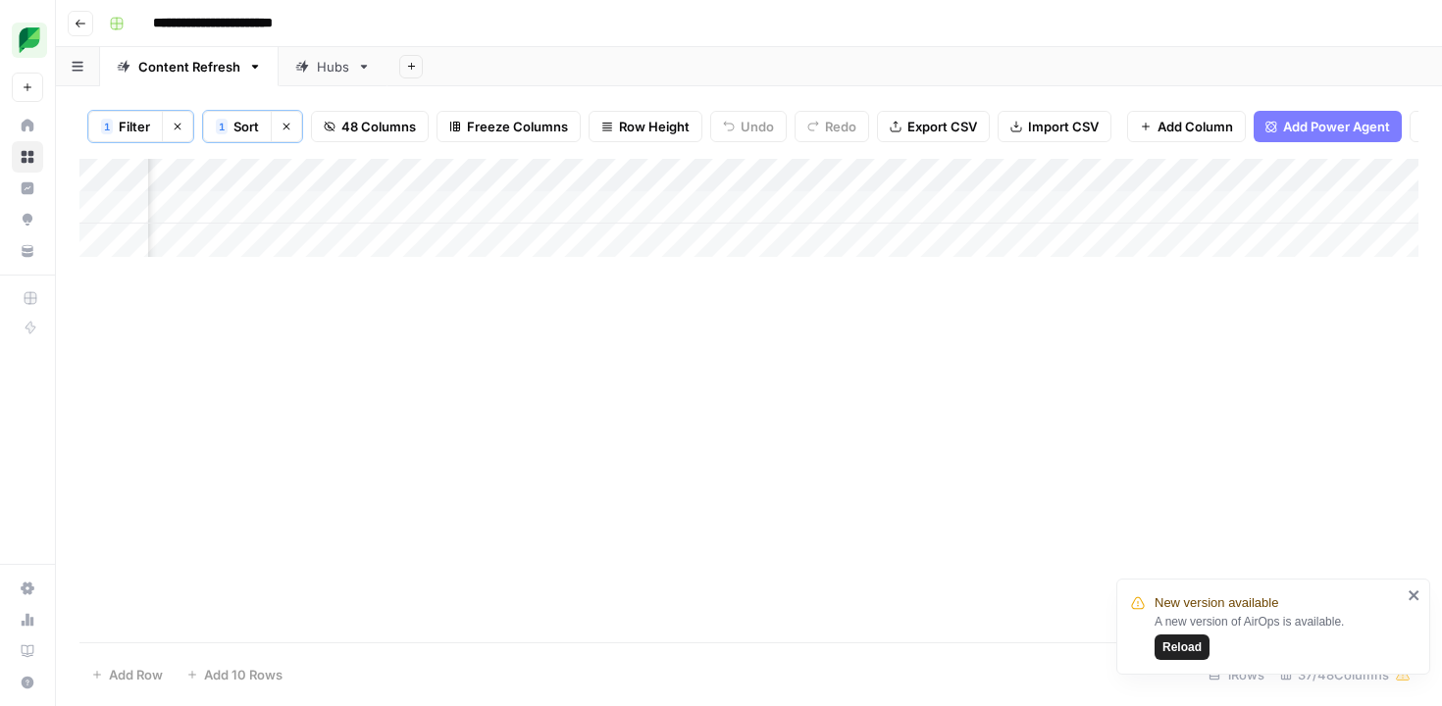
click at [175, 136] on button "Clear filters" at bounding box center [177, 126] width 31 height 31
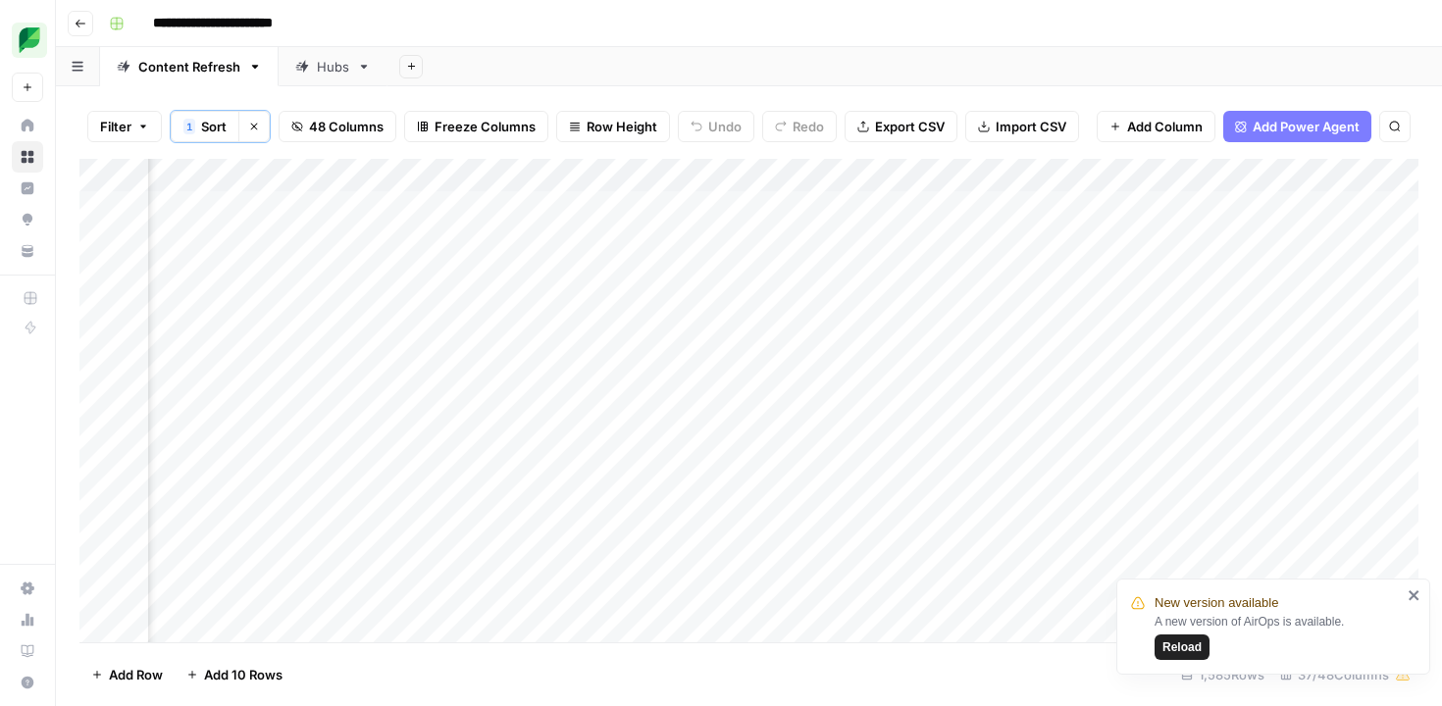
click at [247, 127] on span "Clear sorts" at bounding box center [247, 127] width 1 height 1
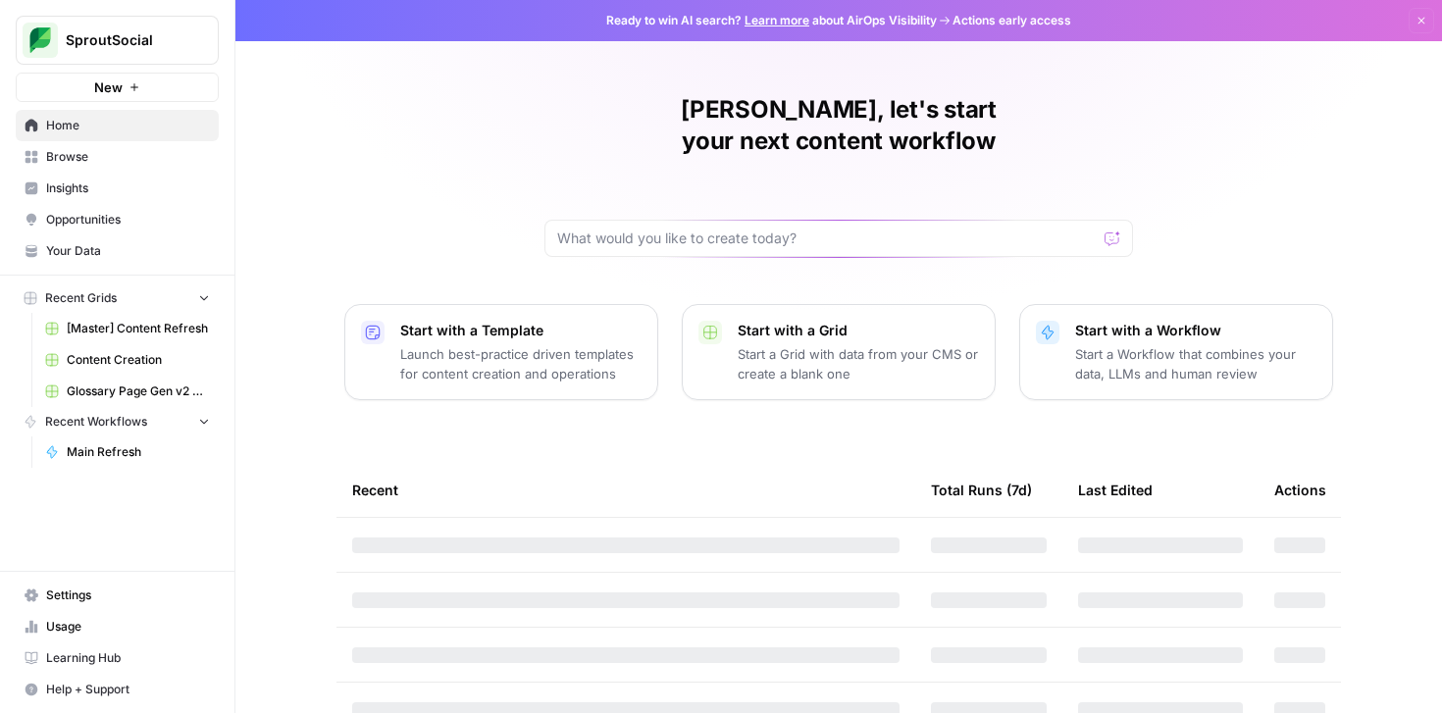
click at [132, 331] on span "[Master] Content Refresh" at bounding box center [138, 329] width 143 height 18
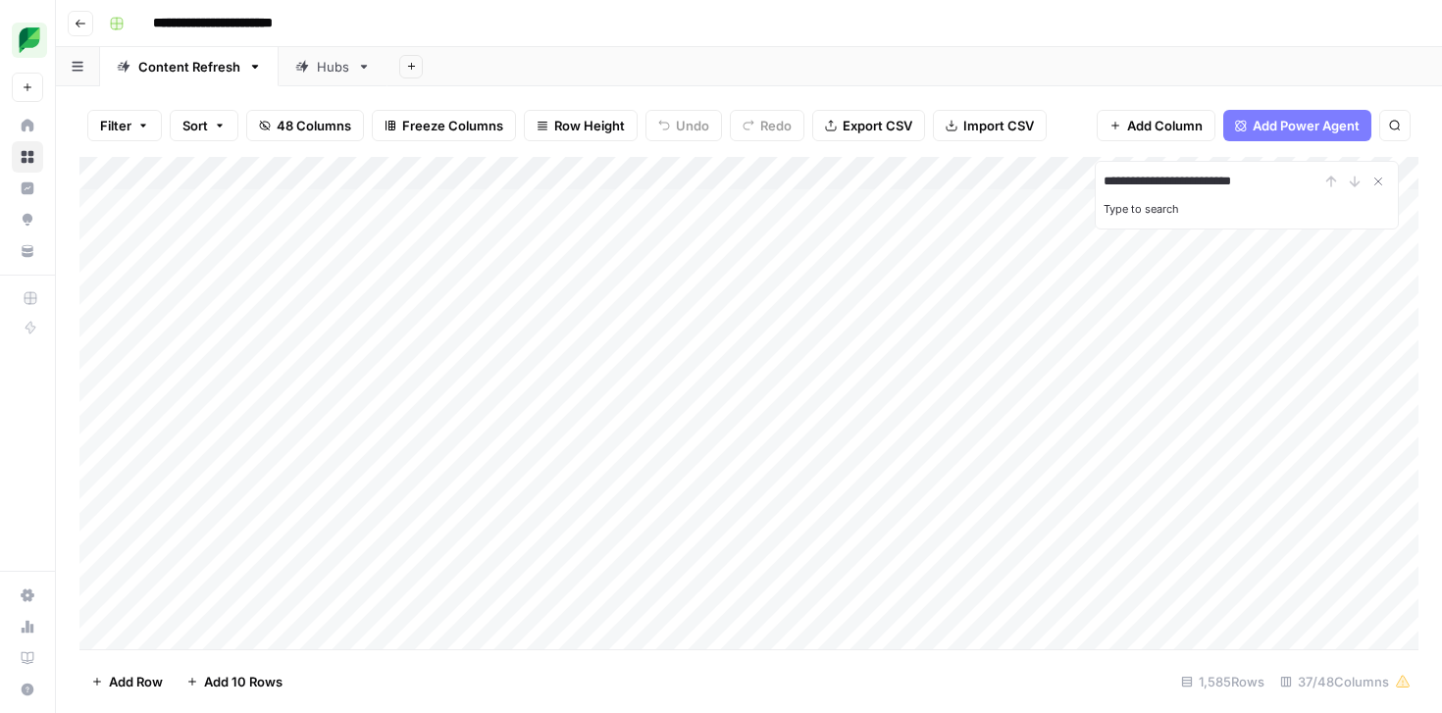
type input "**********"
click at [1375, 180] on icon "Close Search" at bounding box center [1379, 182] width 16 height 16
click at [223, 128] on icon "button" at bounding box center [220, 126] width 12 height 12
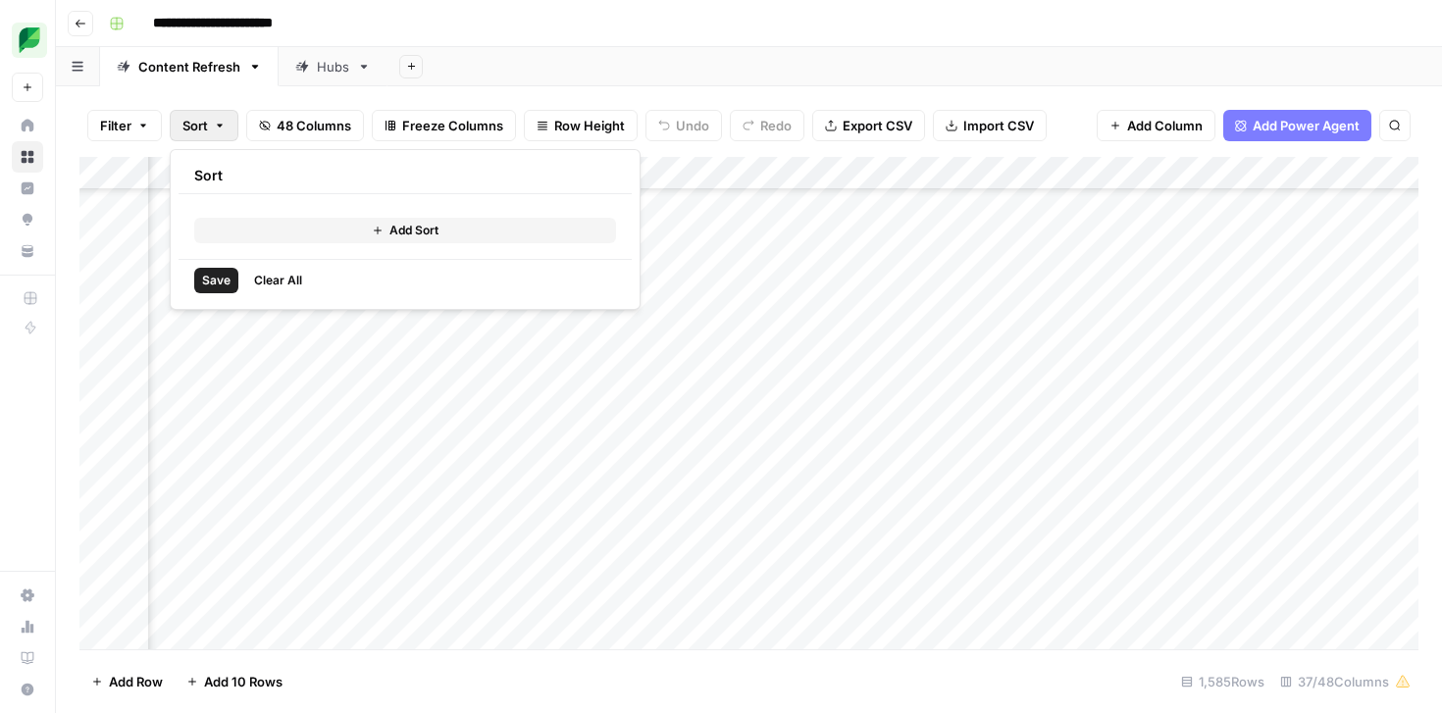
click at [257, 226] on button "Add Sort" at bounding box center [405, 231] width 422 height 26
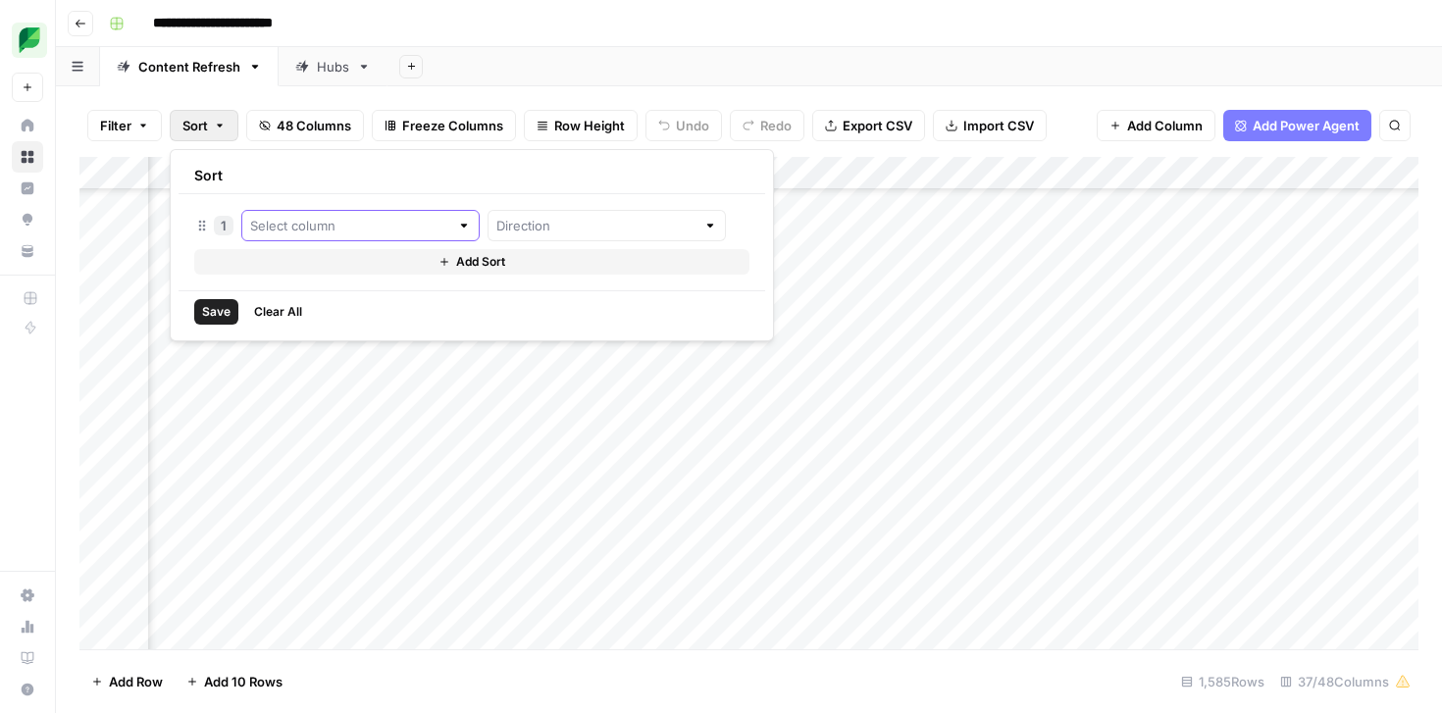
click at [257, 226] on input "text" at bounding box center [349, 226] width 199 height 20
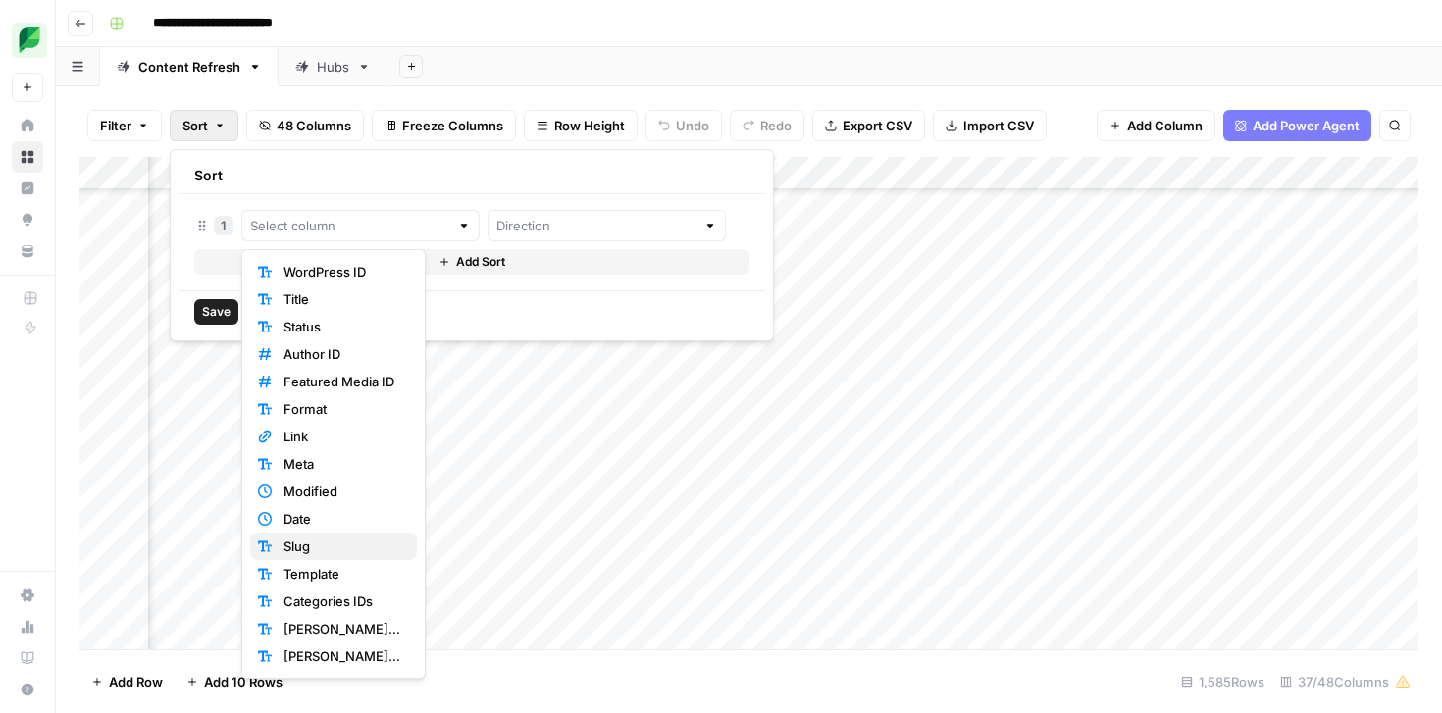
click at [297, 541] on span "Slug" at bounding box center [343, 547] width 118 height 20
type input "Slug"
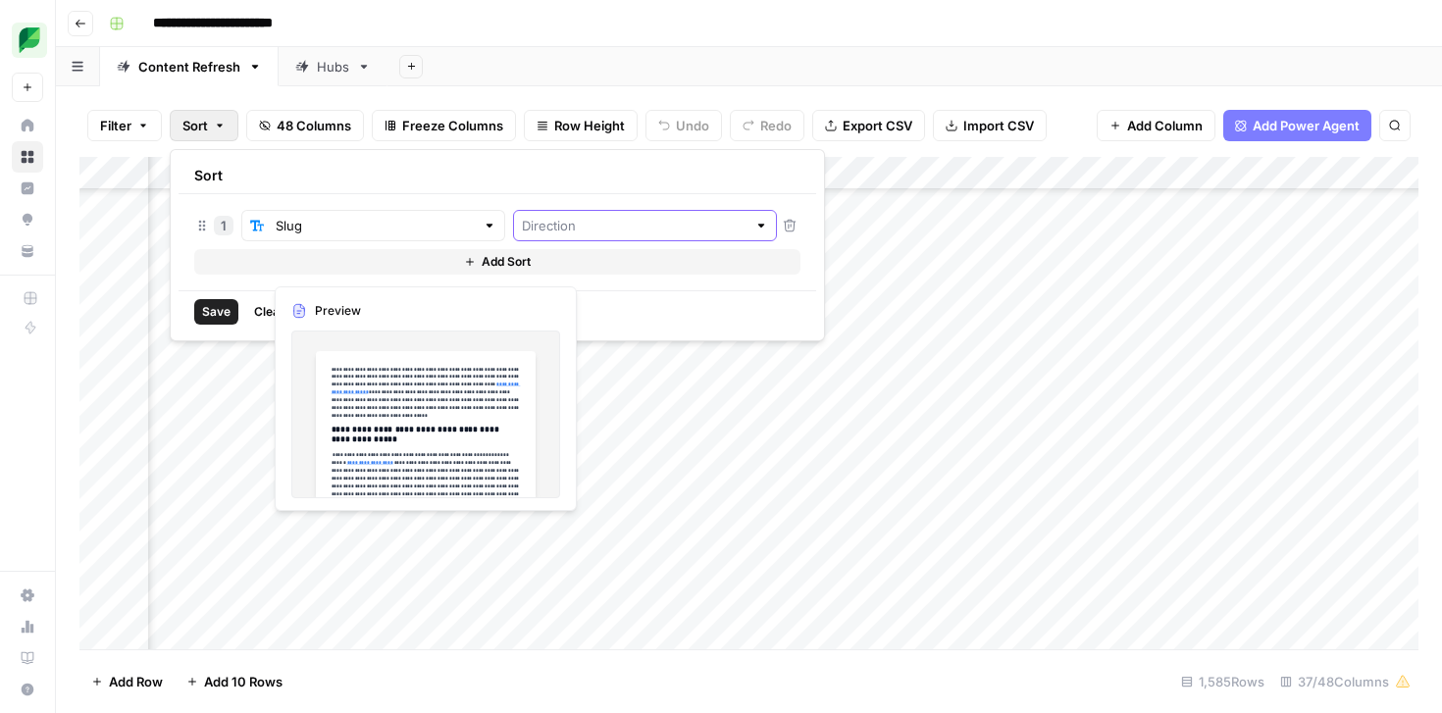
click at [522, 221] on input "text" at bounding box center [634, 226] width 225 height 20
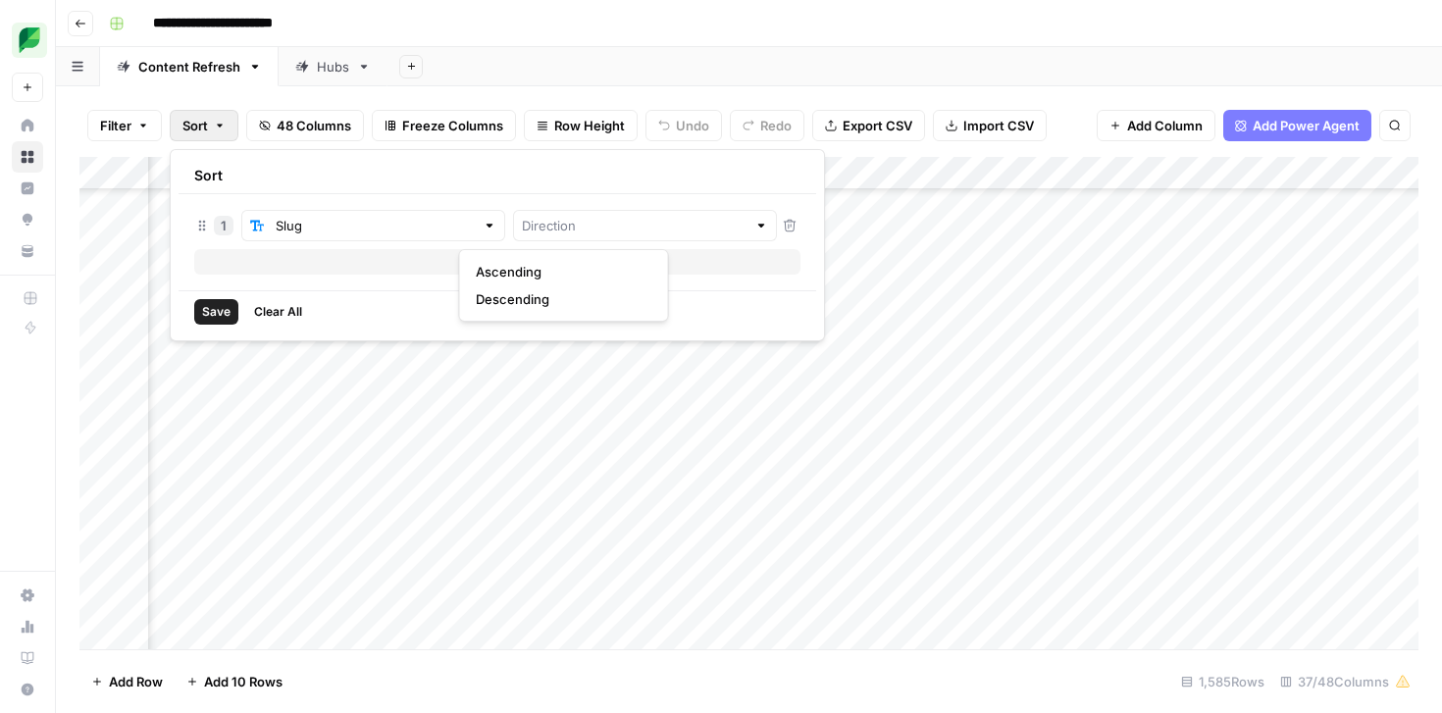
click at [214, 120] on icon "button" at bounding box center [220, 126] width 12 height 12
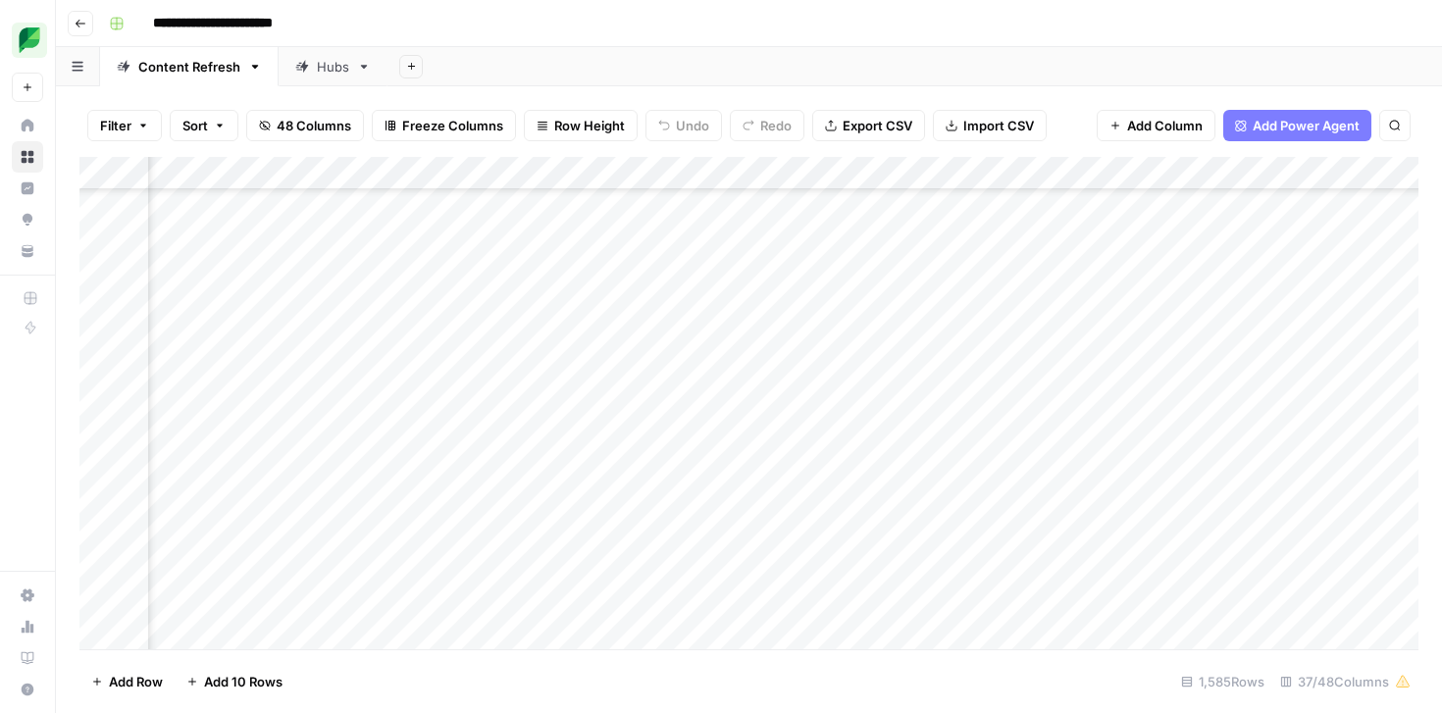
click at [117, 124] on span "Filter" at bounding box center [115, 126] width 31 height 20
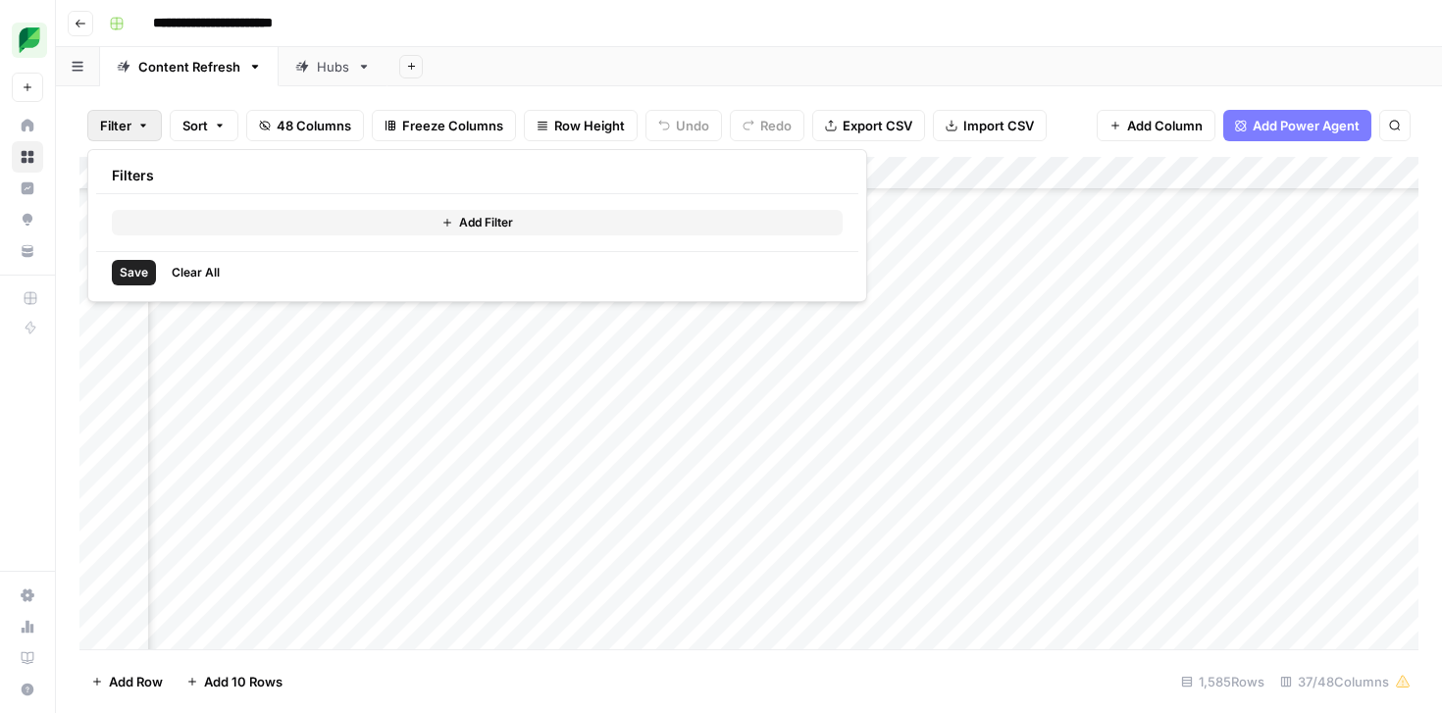
click at [117, 124] on span "Filter" at bounding box center [115, 126] width 31 height 20
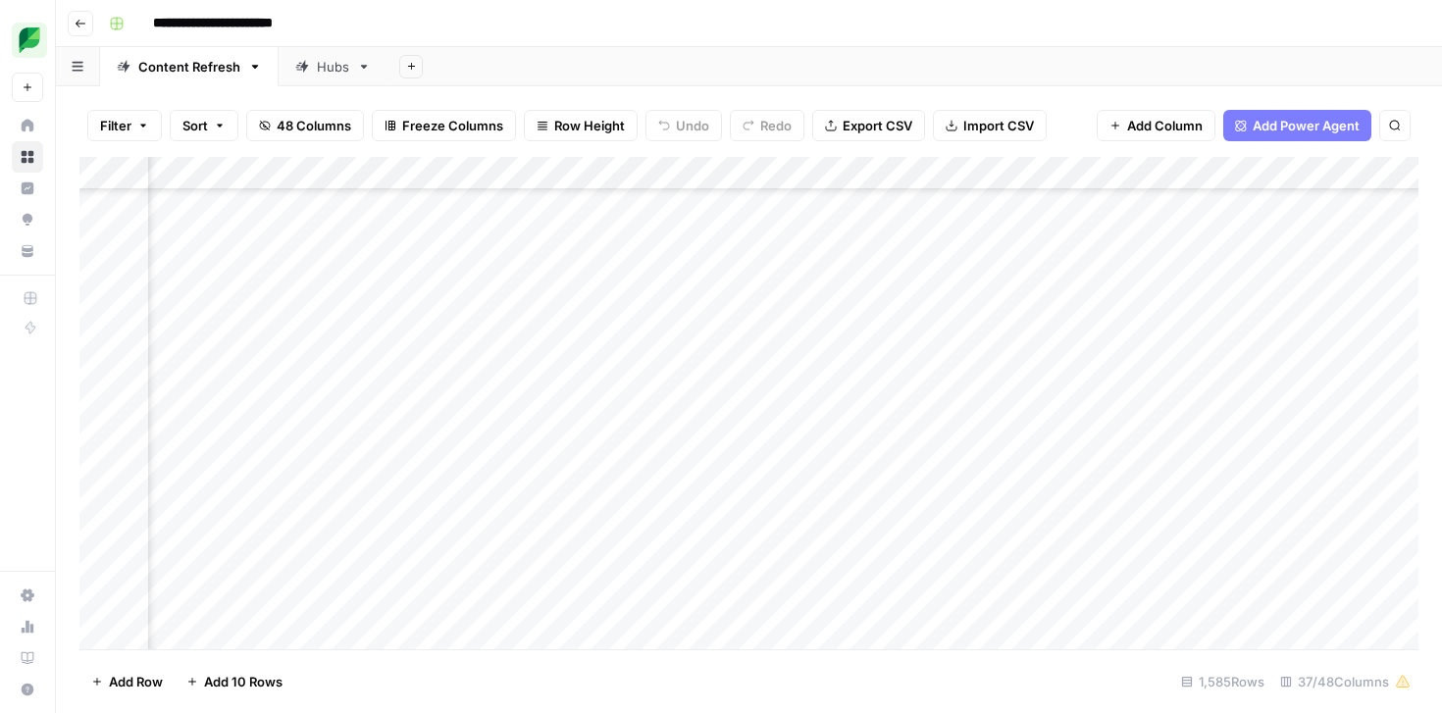
click at [204, 128] on span "Sort" at bounding box center [196, 126] width 26 height 20
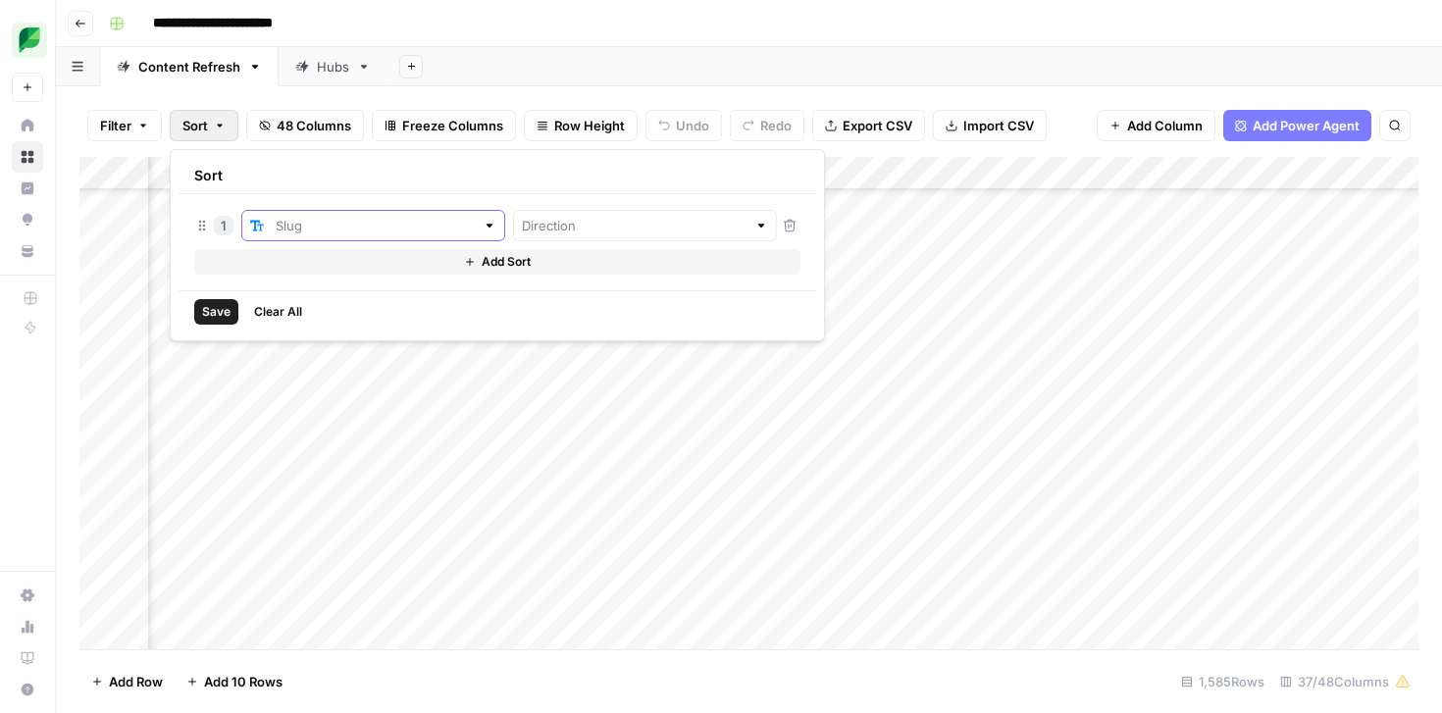
click at [303, 232] on input "text" at bounding box center [375, 226] width 199 height 20
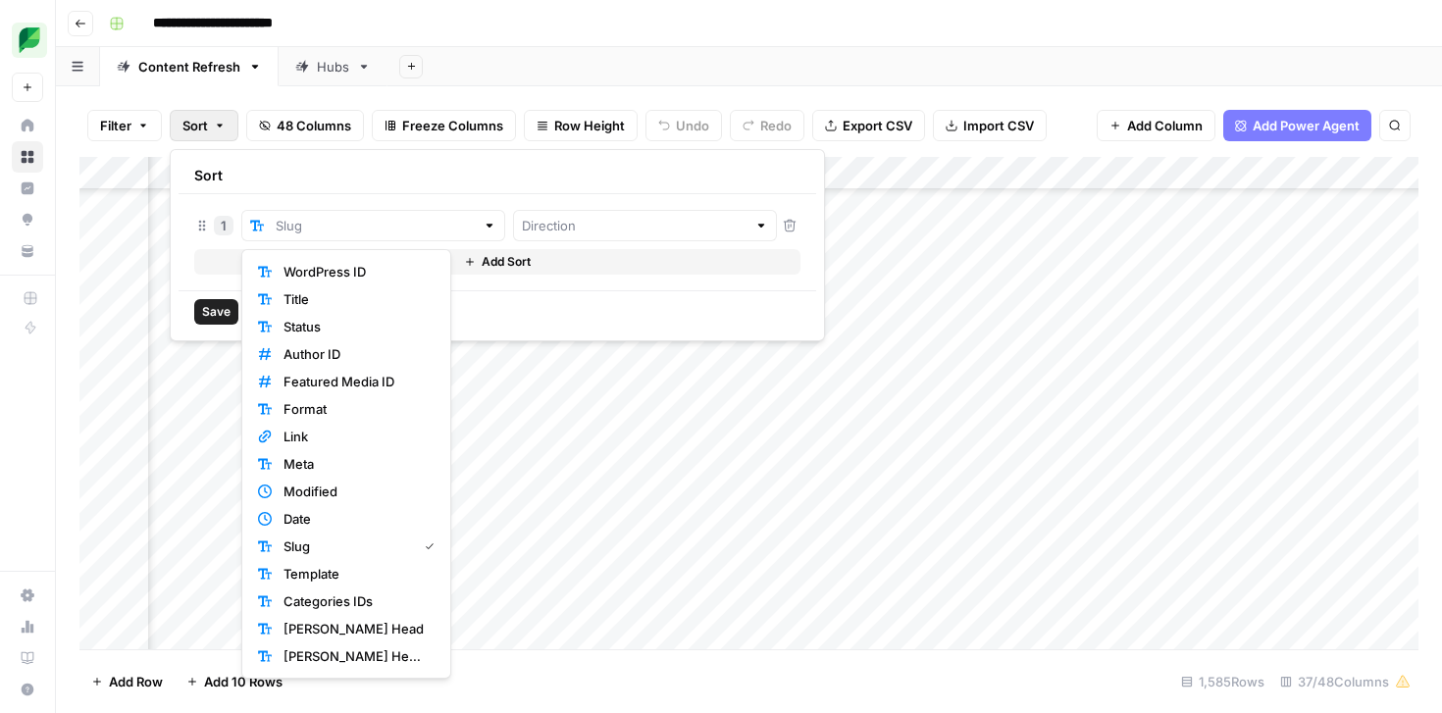
click at [579, 307] on div "Save Clear All" at bounding box center [498, 311] width 638 height 42
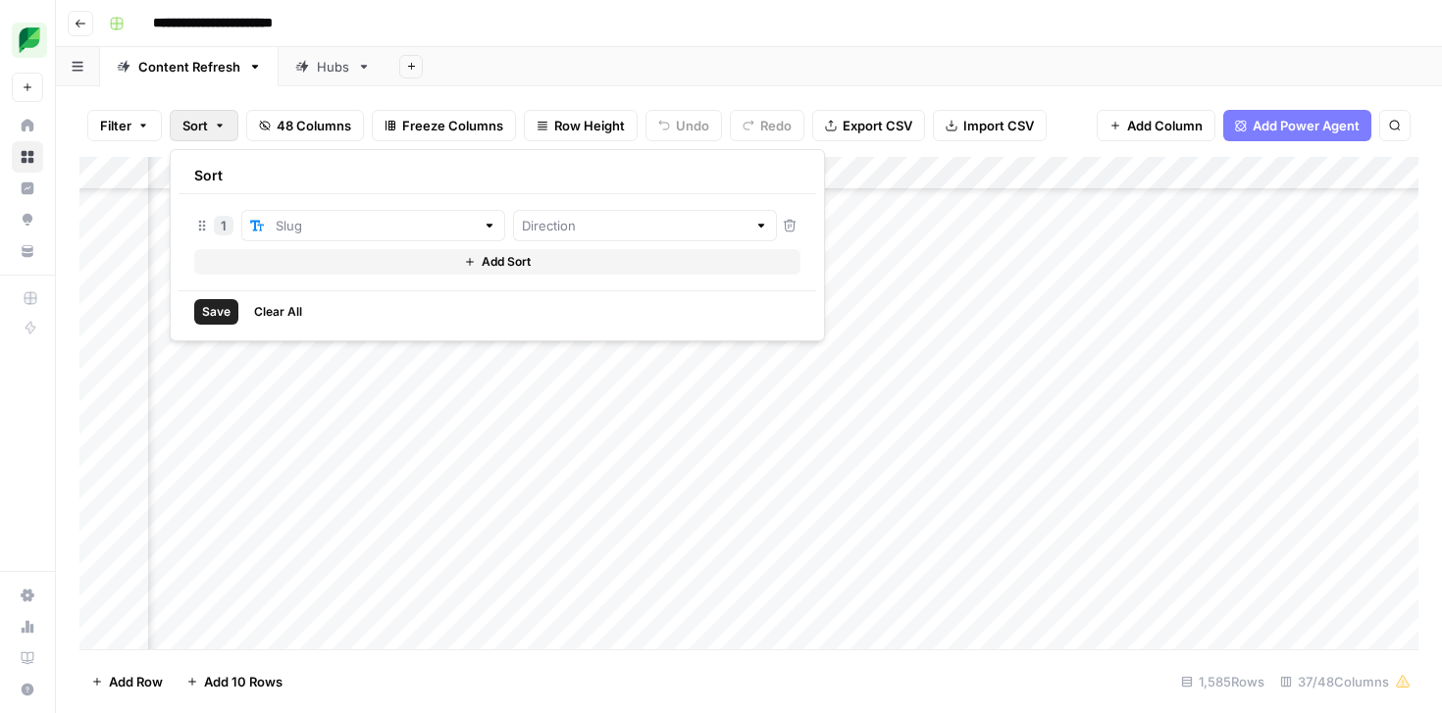
click at [291, 311] on span "Clear All" at bounding box center [278, 312] width 48 height 18
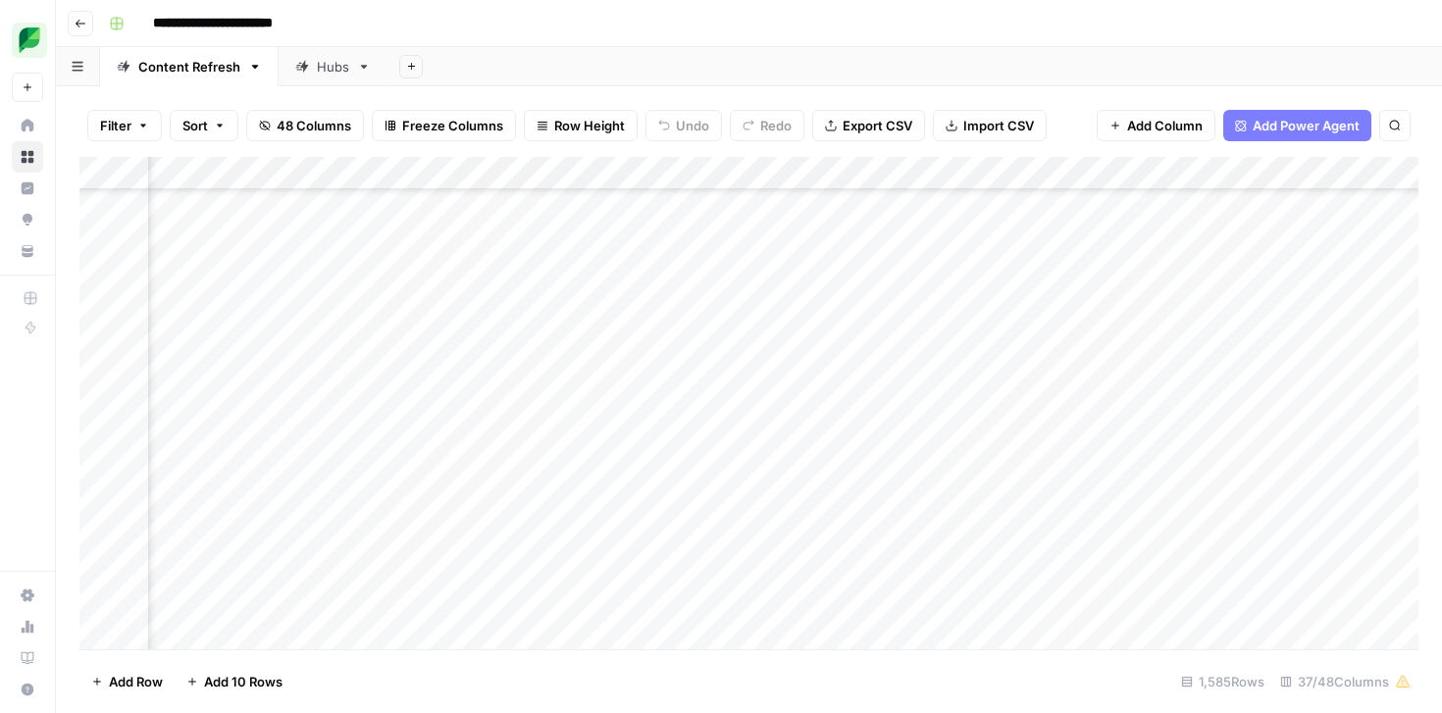
click at [236, 101] on div "Filter Sort 48 Columns Freeze Columns Row Height Undo Redo Export CSV Import CS…" at bounding box center [748, 125] width 1339 height 63
click at [139, 110] on button "Filter" at bounding box center [124, 125] width 75 height 31
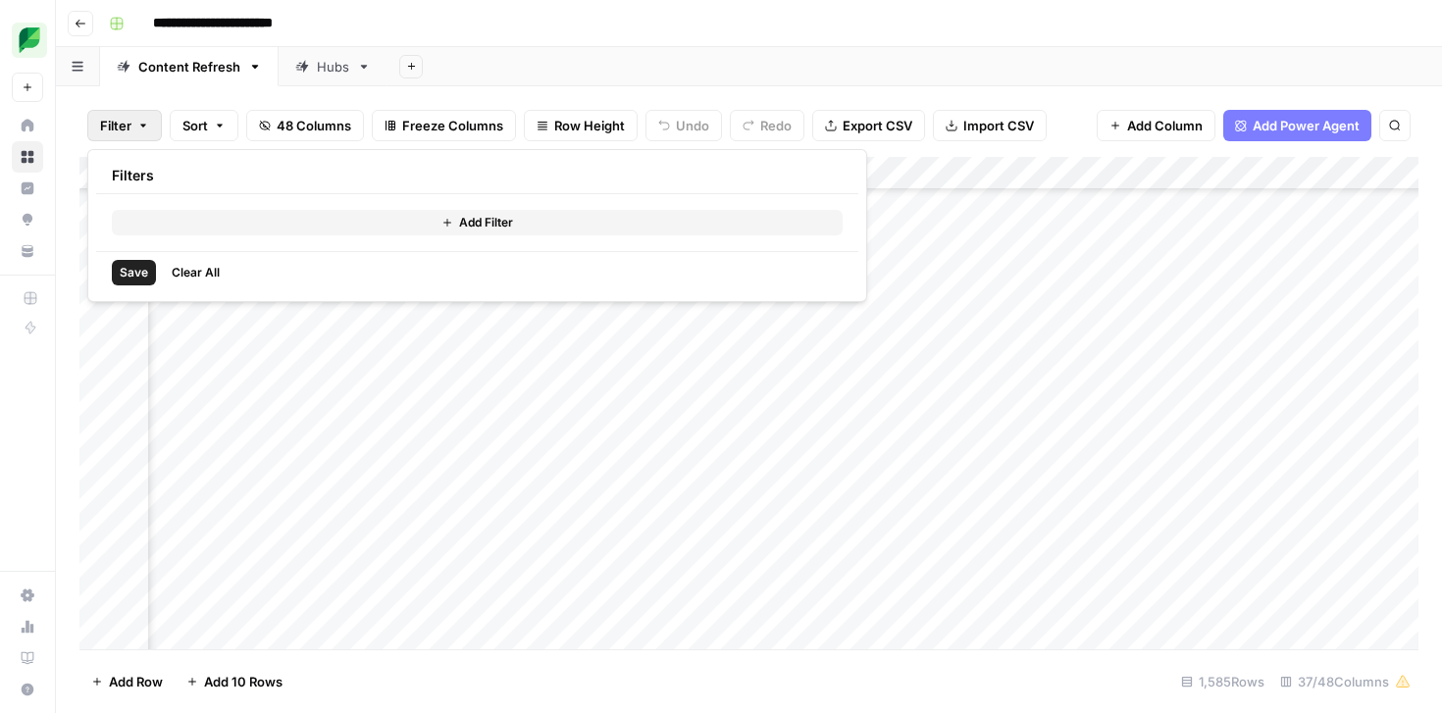
click at [158, 213] on button "Add Filter" at bounding box center [477, 223] width 731 height 26
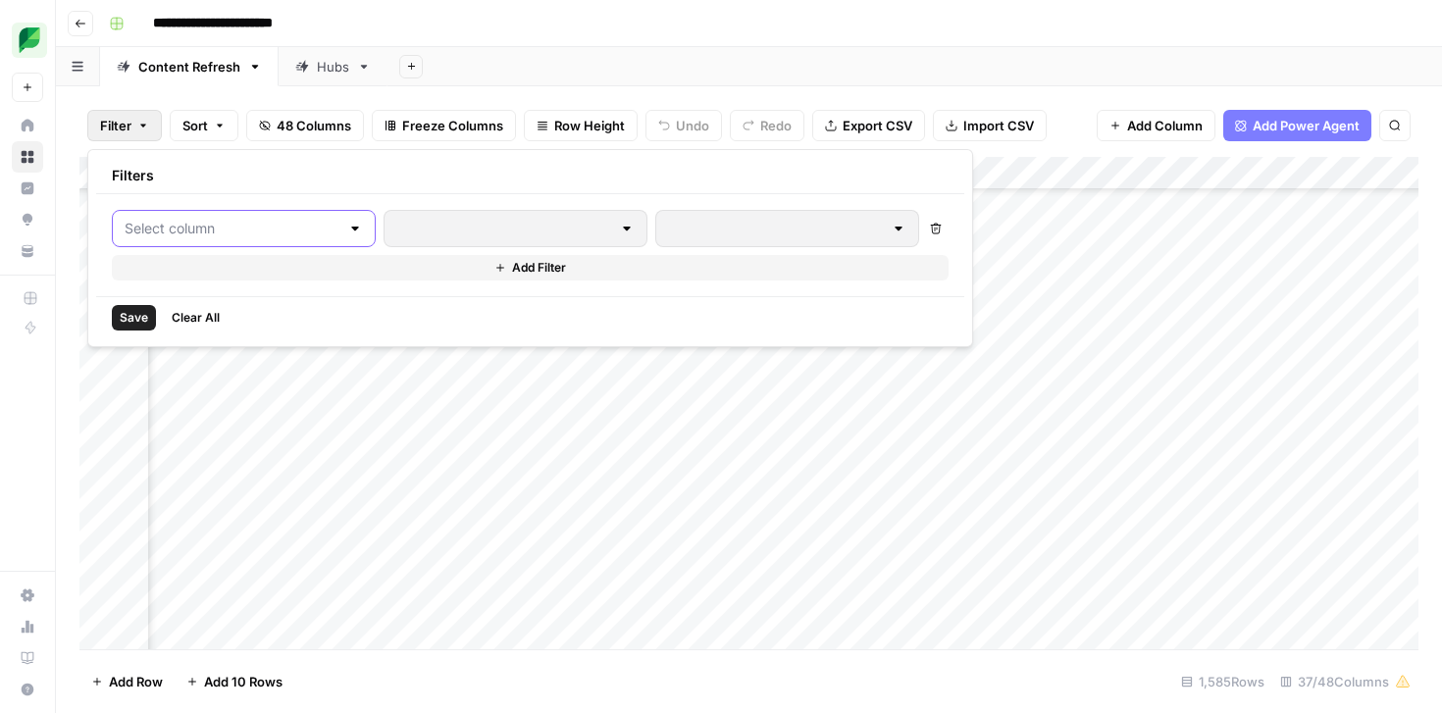
click at [188, 219] on input "text" at bounding box center [232, 229] width 215 height 20
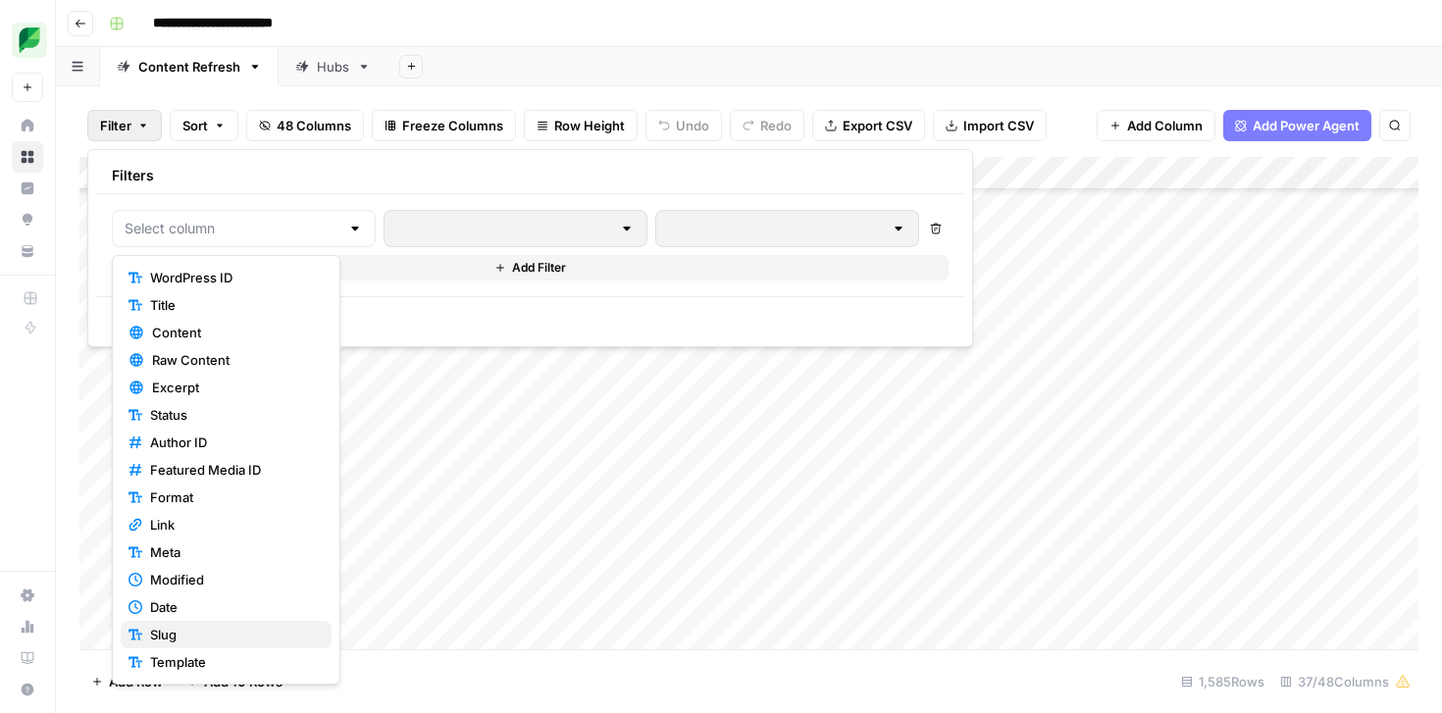
click at [186, 625] on span "Slug" at bounding box center [233, 635] width 166 height 20
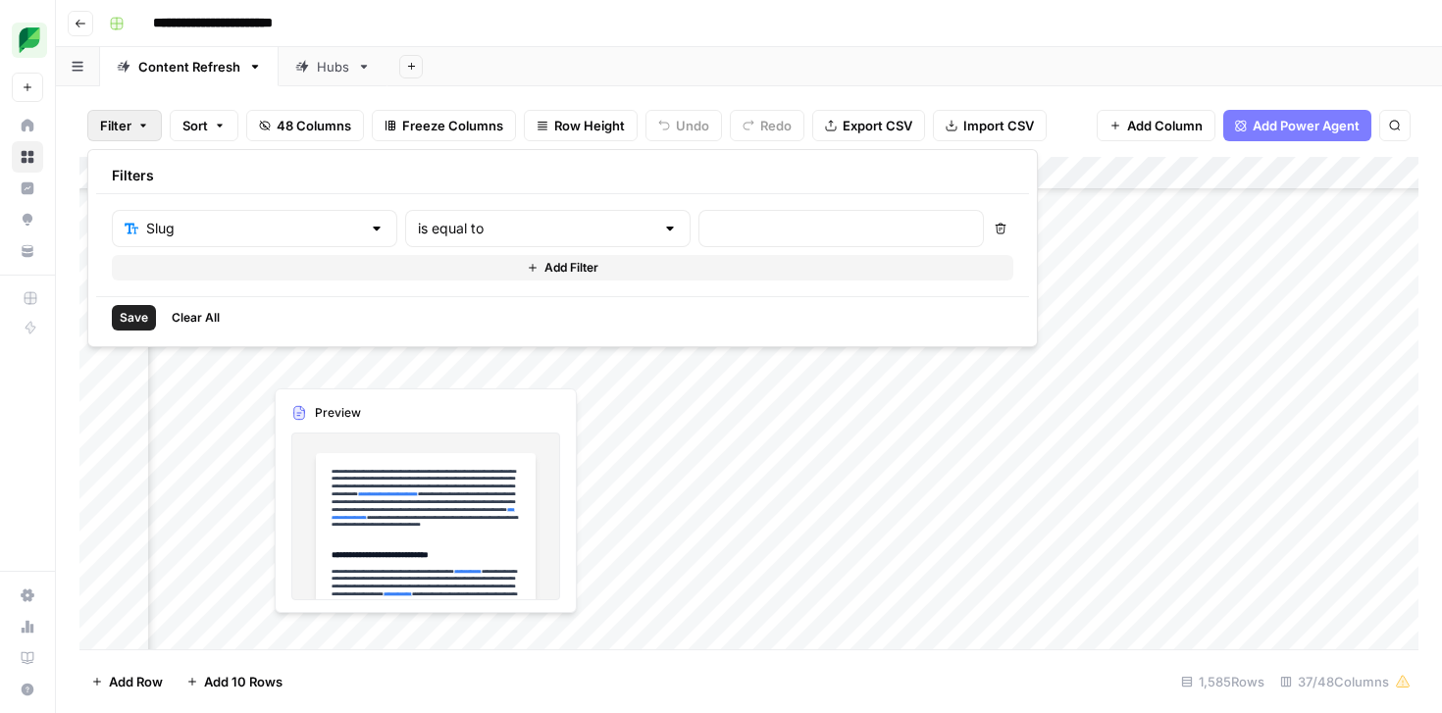
click at [463, 242] on div "is equal to" at bounding box center [548, 228] width 286 height 37
click at [433, 333] on span "contains" at bounding box center [458, 333] width 187 height 20
type input "contains"
click at [711, 227] on input "text" at bounding box center [841, 229] width 260 height 20
paste input "brand-management-software/"
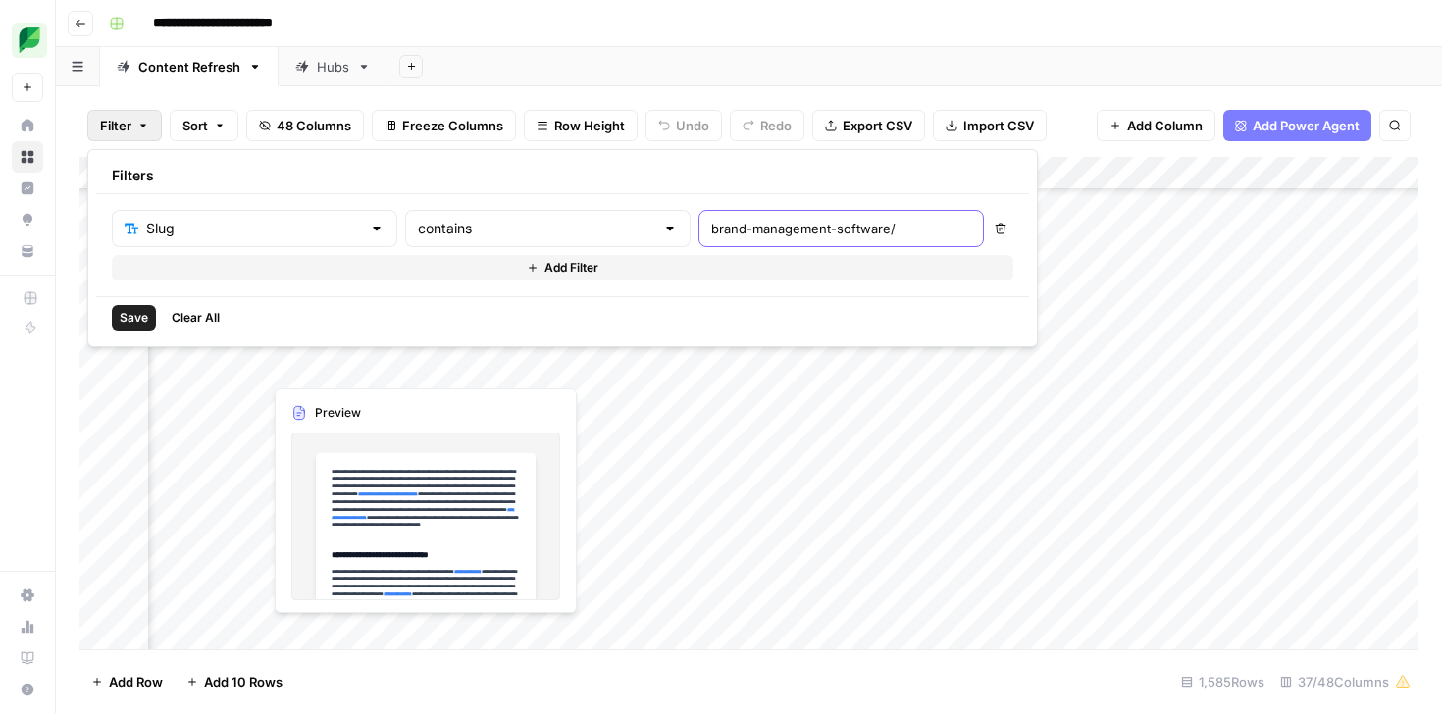
click at [785, 235] on input "brand-management-software/" at bounding box center [841, 229] width 260 height 20
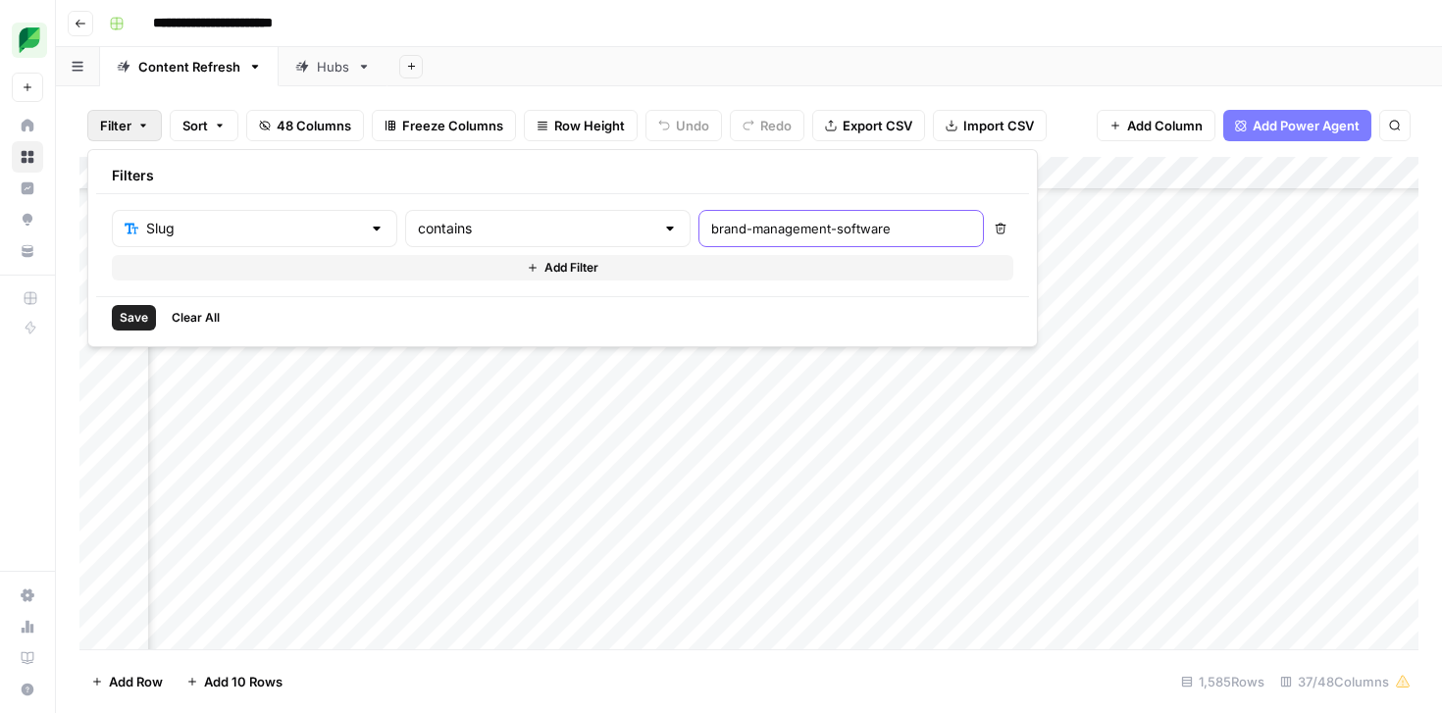
type input "brand-management-software"
click at [135, 311] on span "Save" at bounding box center [134, 318] width 28 height 18
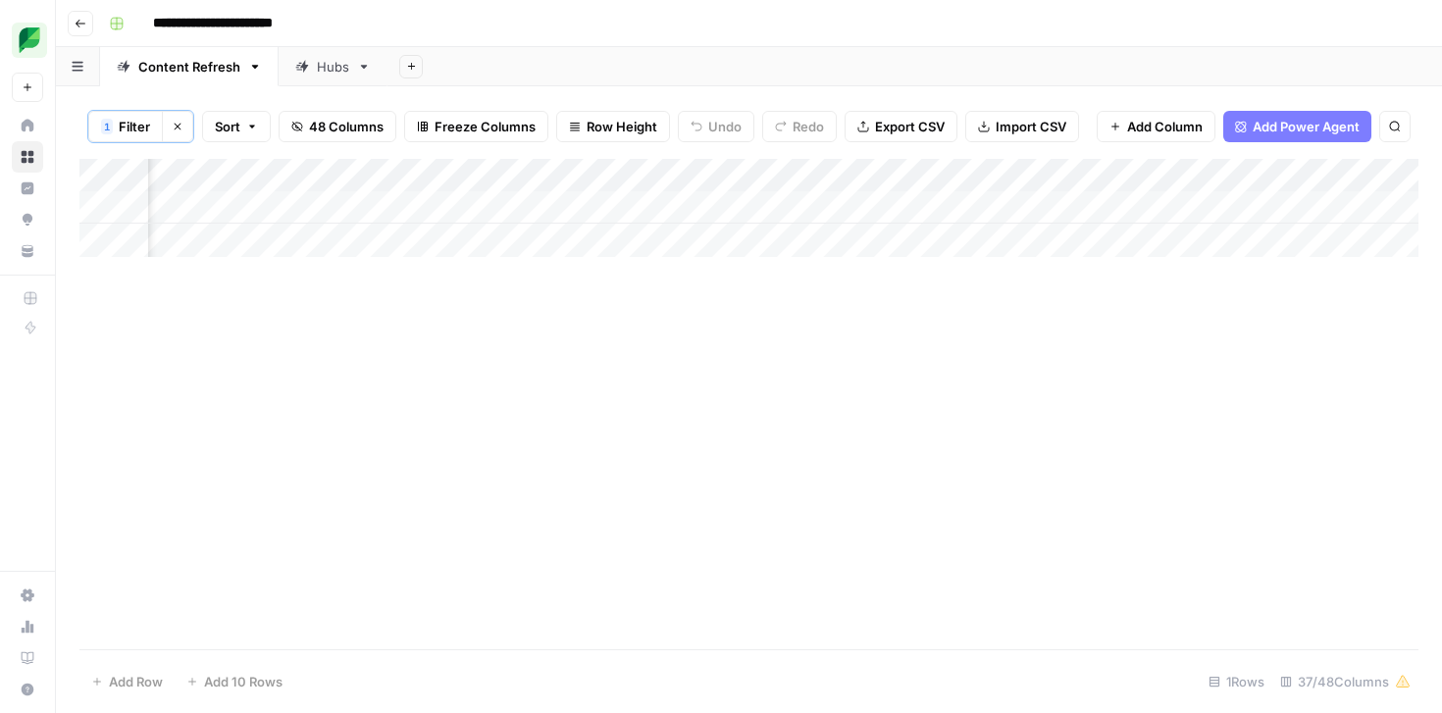
scroll to position [0, 2832]
click at [427, 209] on div "Add Column" at bounding box center [748, 208] width 1339 height 98
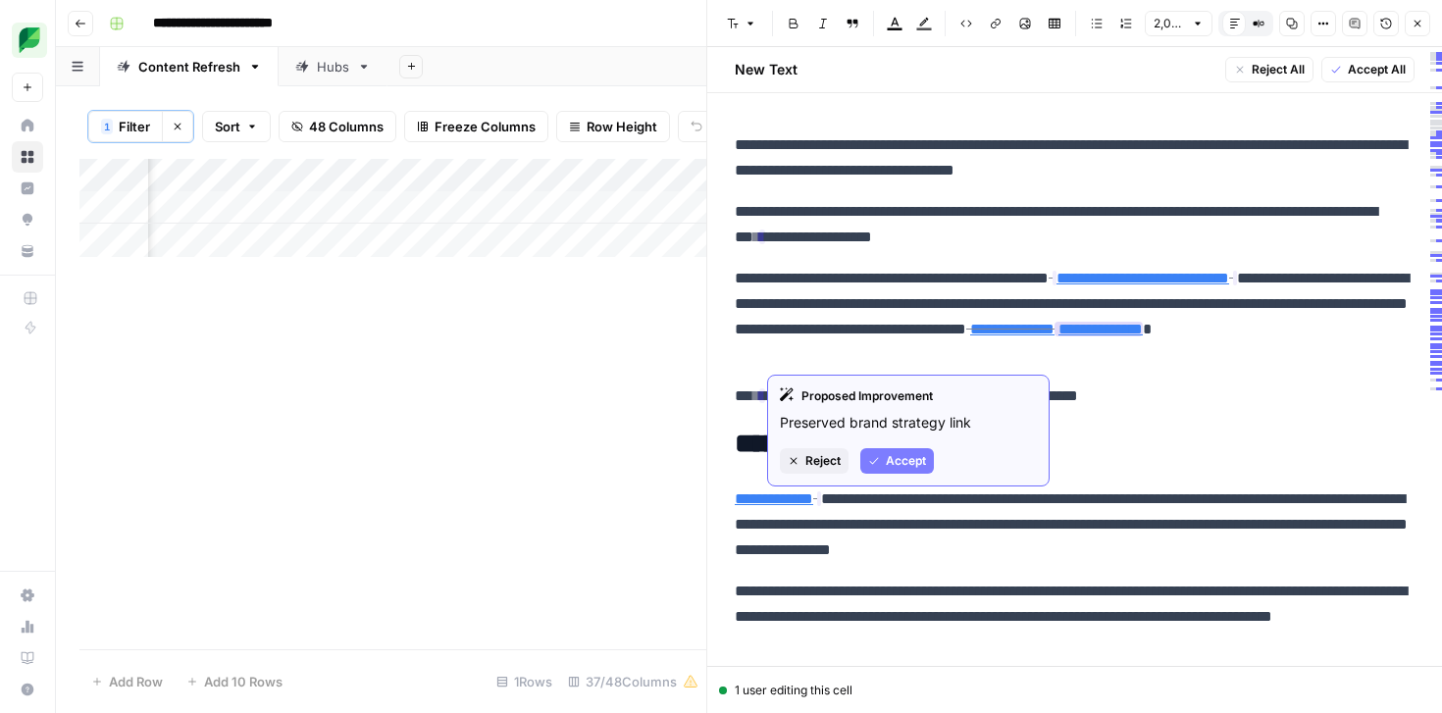
click at [819, 457] on span "Reject" at bounding box center [823, 461] width 35 height 18
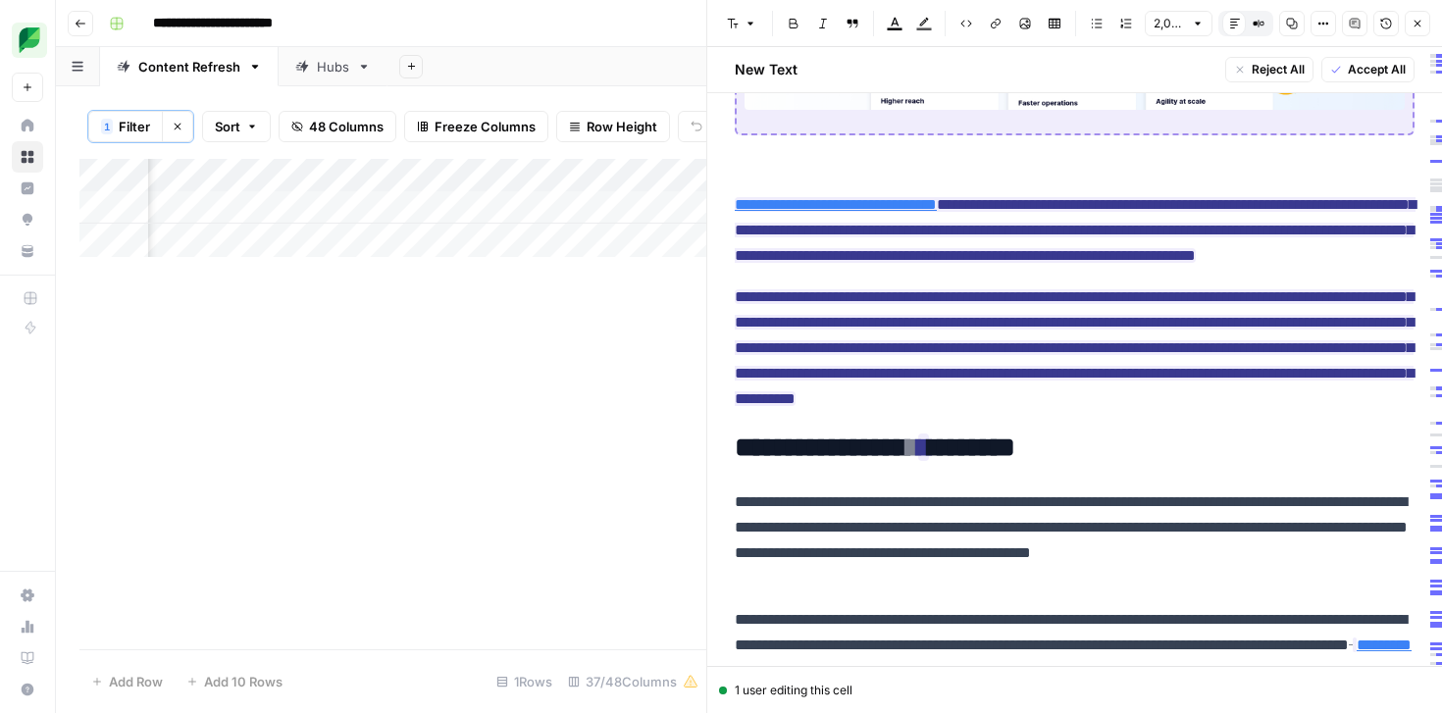
scroll to position [15611, 0]
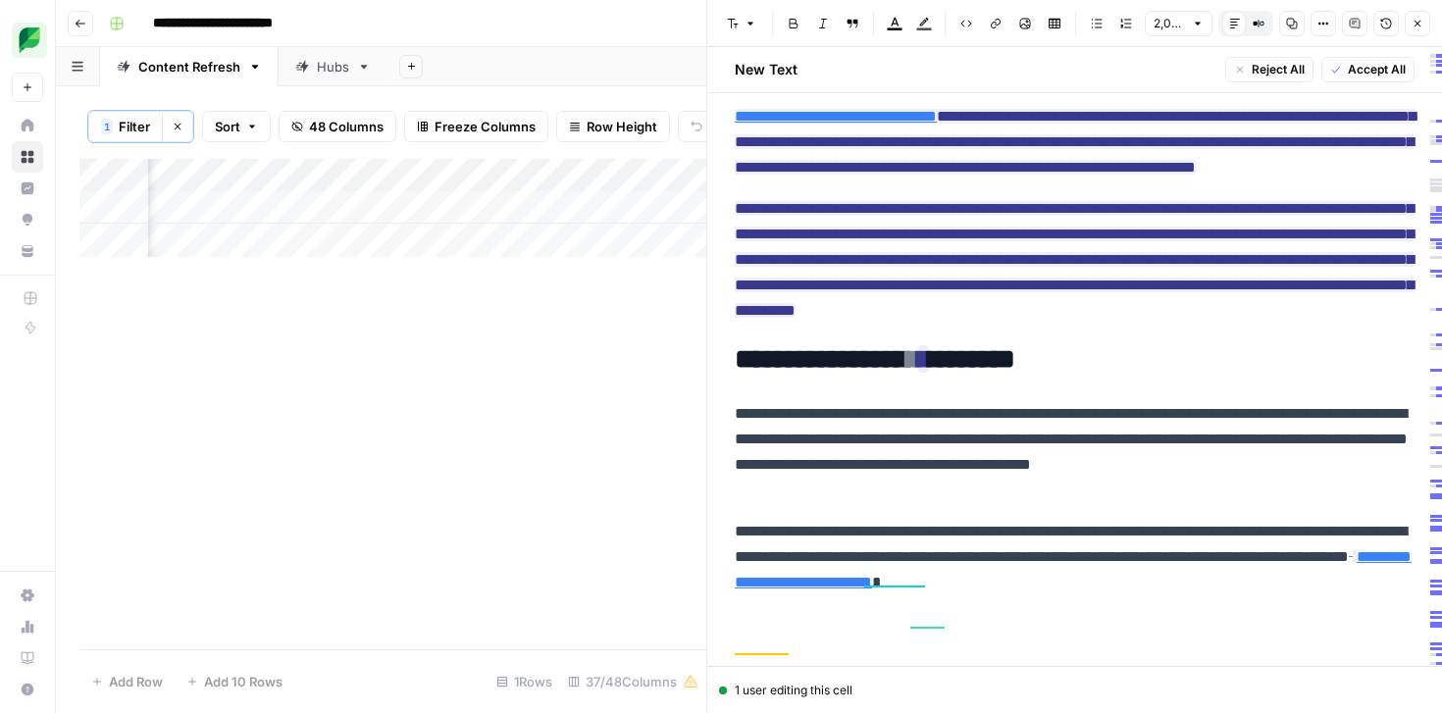
click at [1363, 60] on button "Accept All" at bounding box center [1368, 70] width 93 height 26
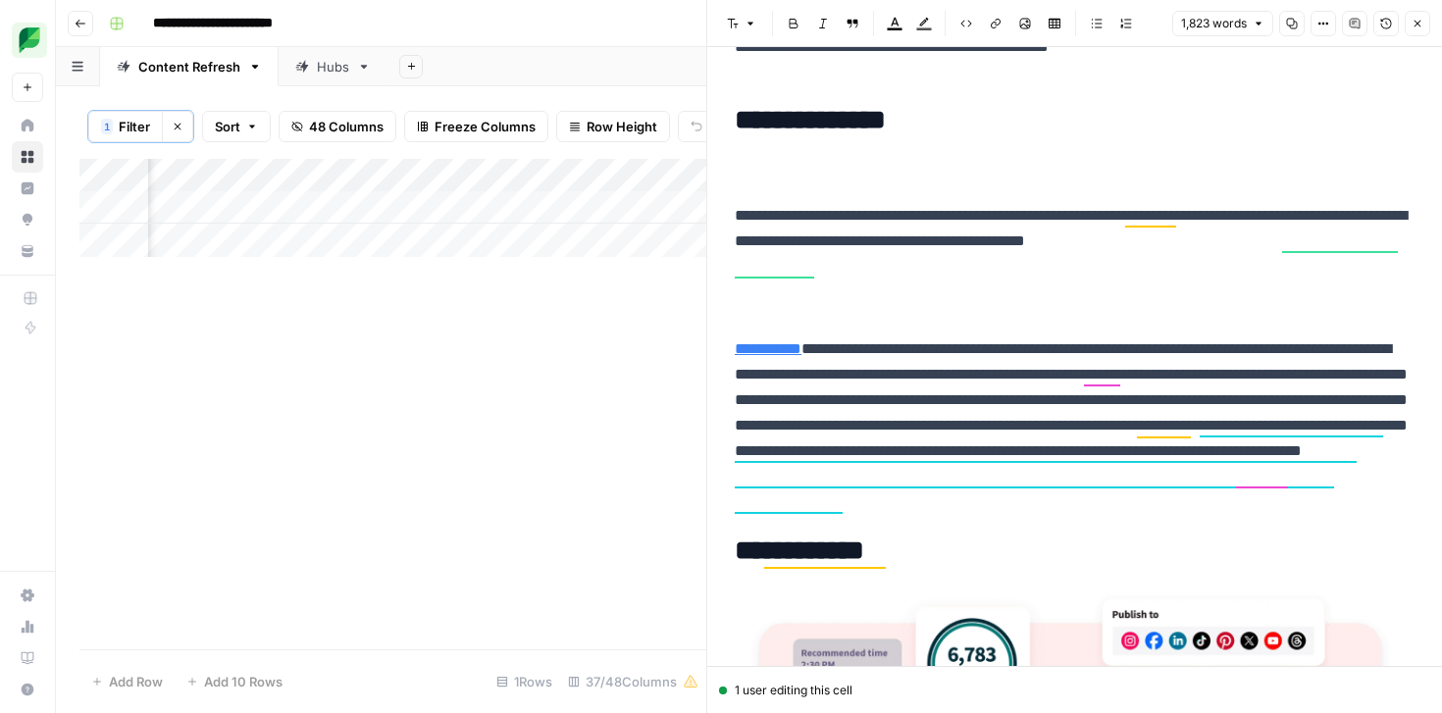
scroll to position [4020, 0]
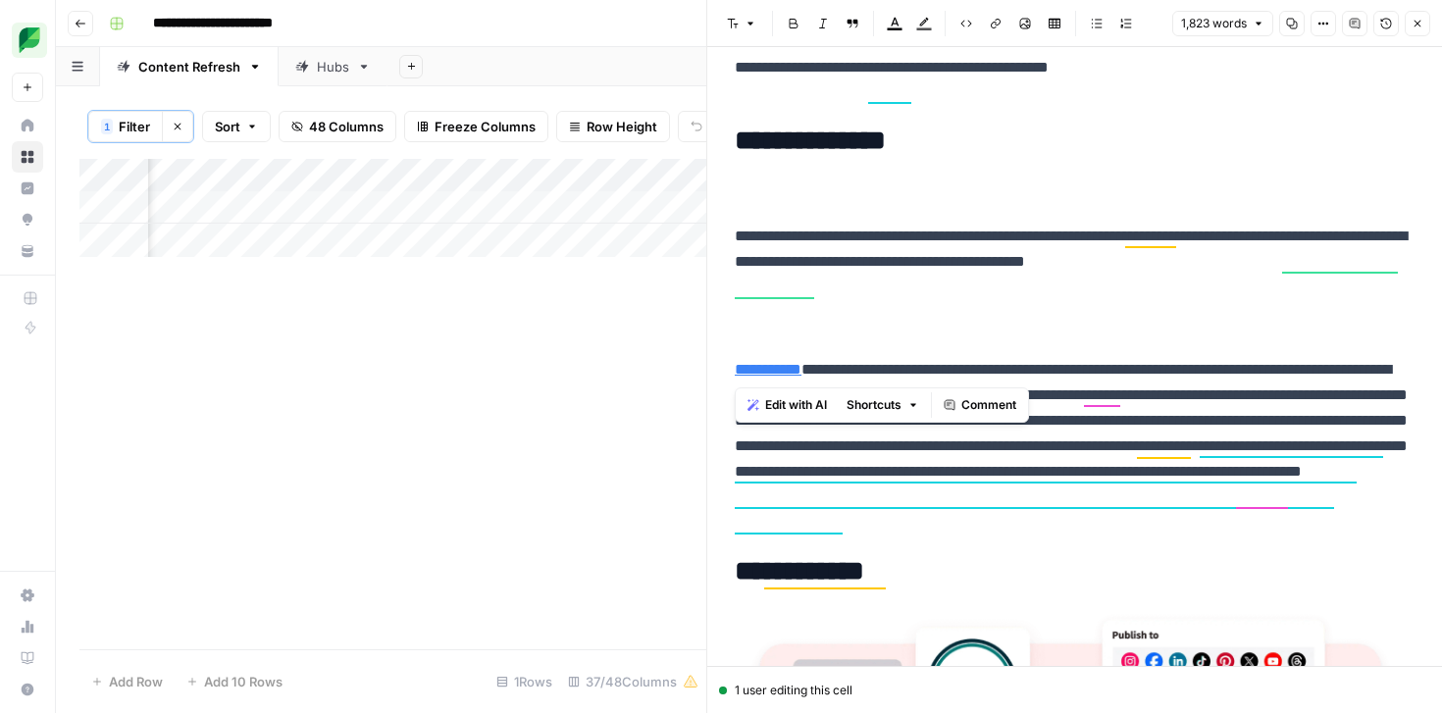
drag, startPoint x: 737, startPoint y: 345, endPoint x: 736, endPoint y: 220, distance: 125.6
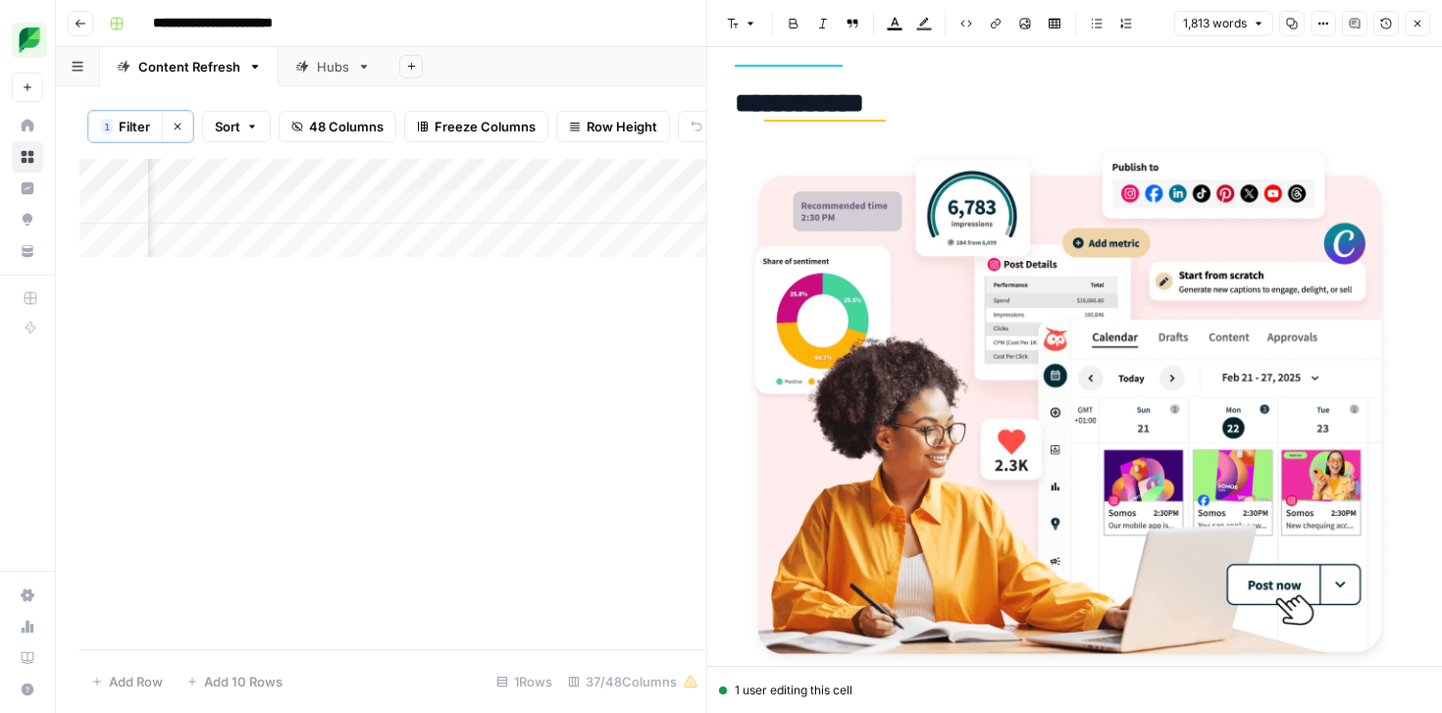
scroll to position [5286, 0]
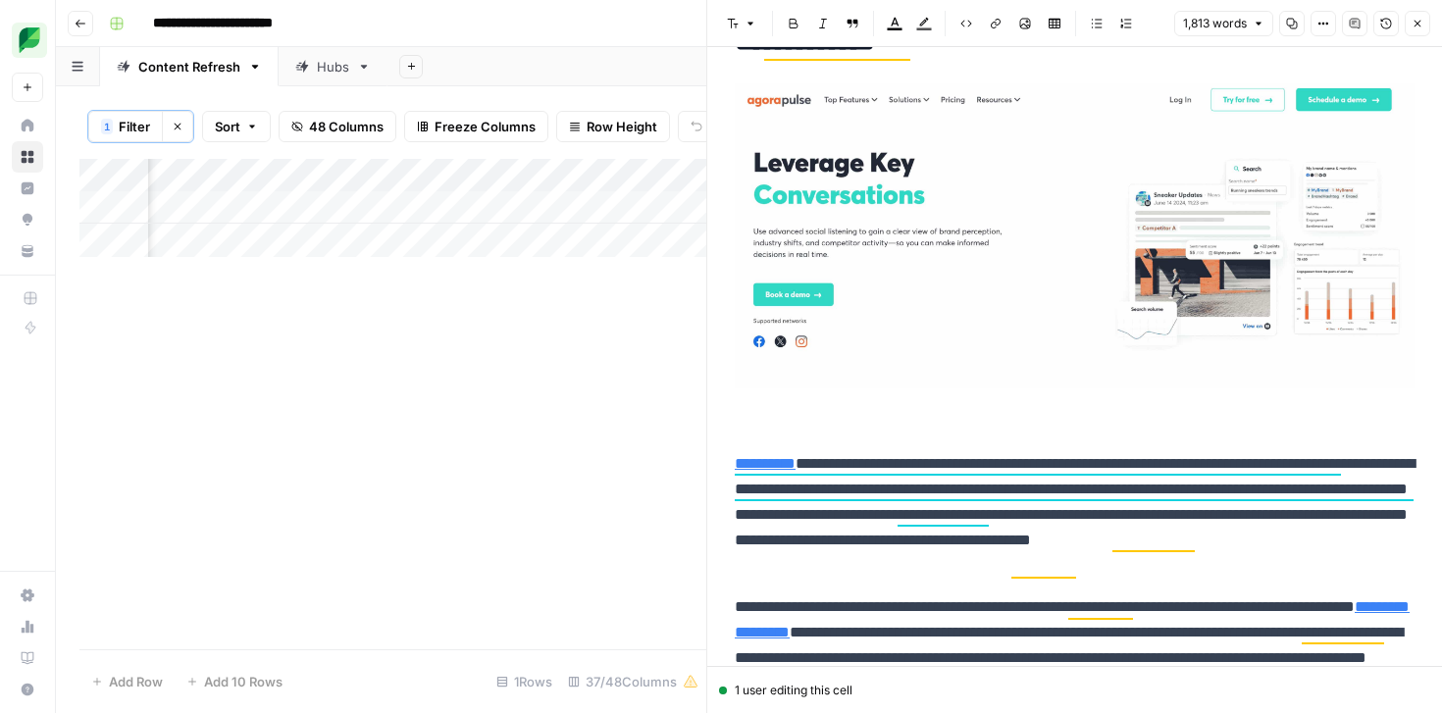
click at [775, 431] on p at bounding box center [1075, 259] width 680 height 352
copy div "**********"
click at [638, 207] on div "Add Column" at bounding box center [392, 208] width 627 height 98
copy div "**********"
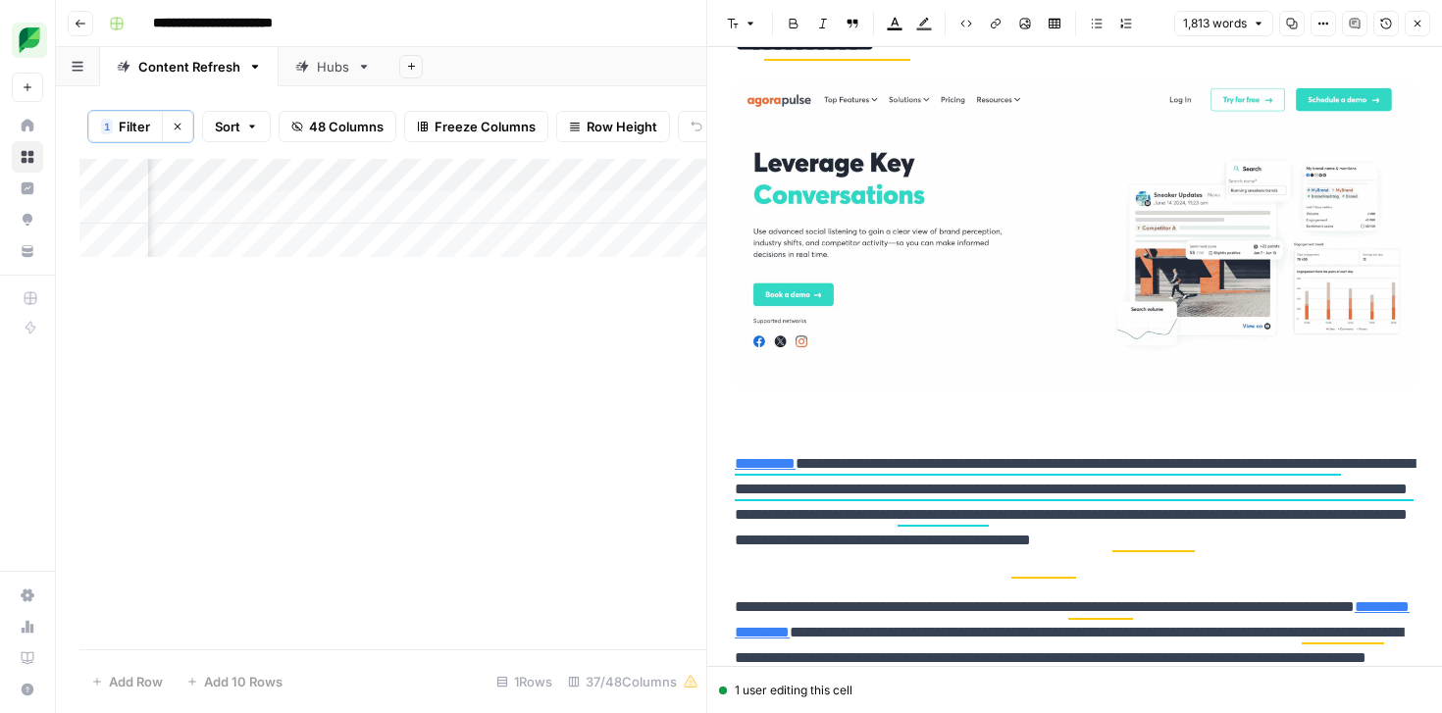
click at [818, 365] on img at bounding box center [1075, 235] width 680 height 305
click at [780, 500] on p "**********" at bounding box center [1075, 515] width 680 height 128
click at [1421, 23] on icon "button" at bounding box center [1418, 24] width 12 height 12
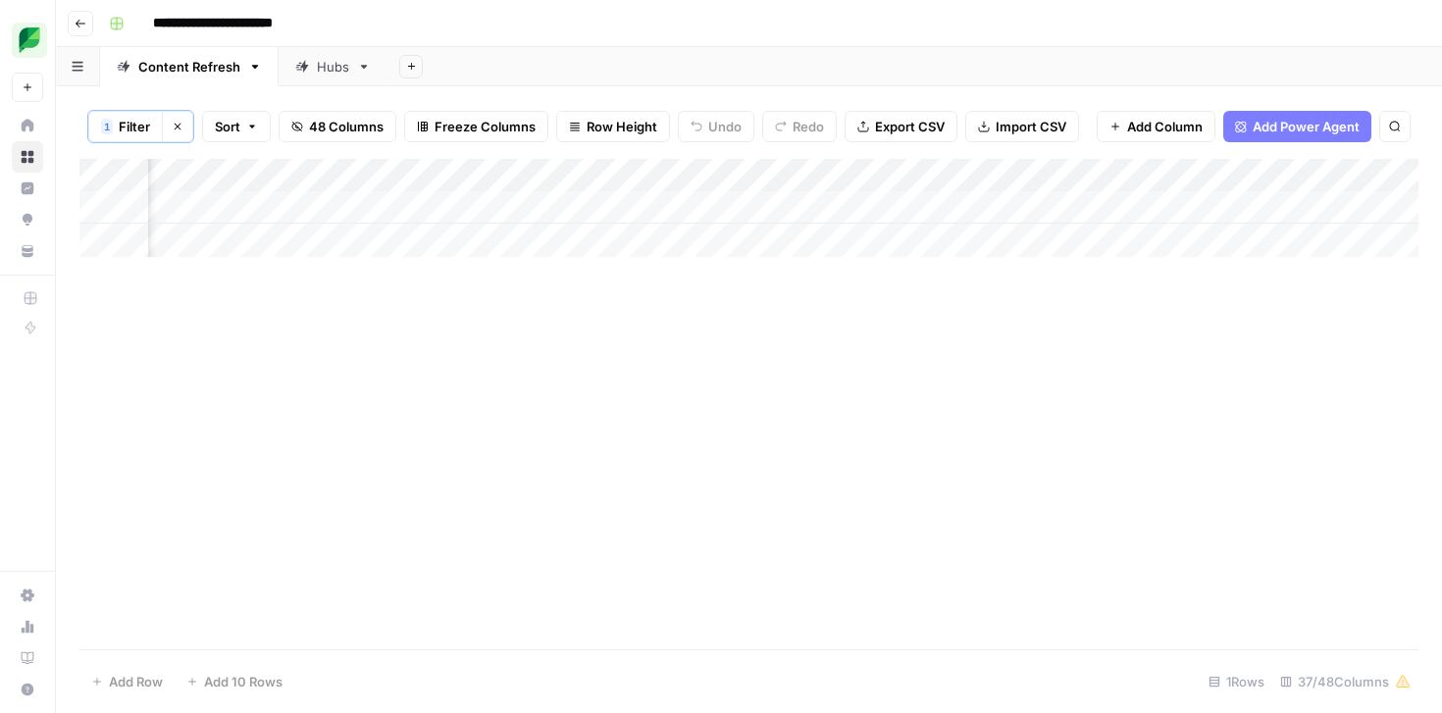
scroll to position [0, 2008]
click at [894, 309] on div "Add Column" at bounding box center [748, 404] width 1339 height 491
click at [858, 209] on div "Add Column" at bounding box center [748, 208] width 1339 height 98
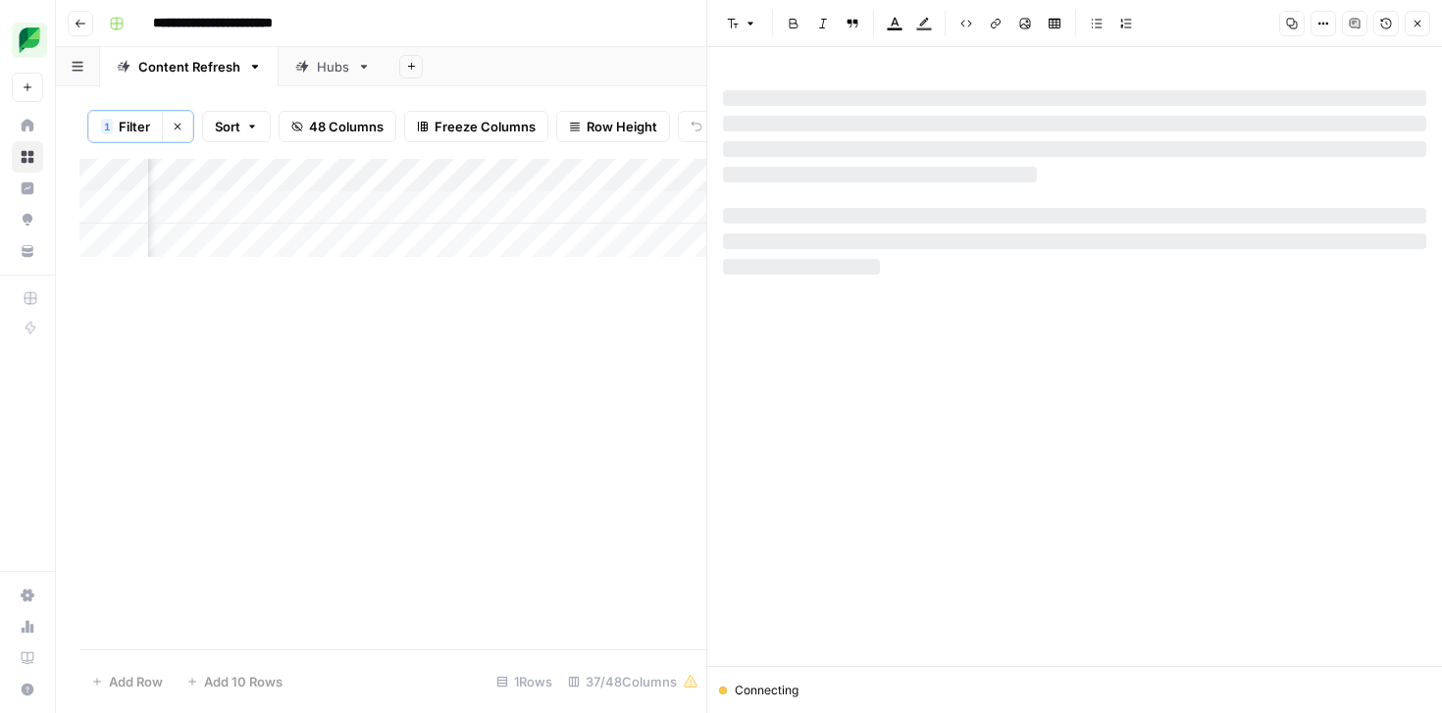
click at [1419, 24] on icon "button" at bounding box center [1418, 24] width 12 height 12
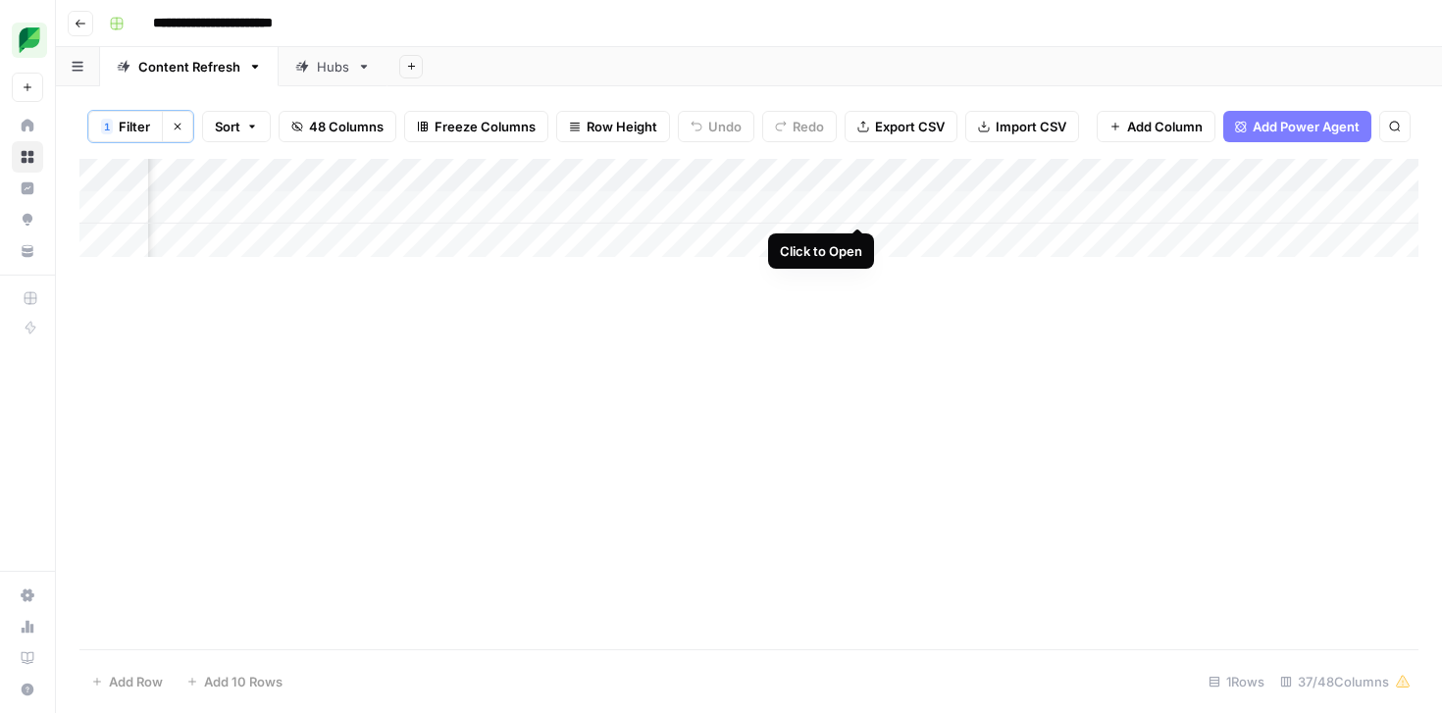
click at [857, 206] on div "Add Column" at bounding box center [748, 208] width 1339 height 98
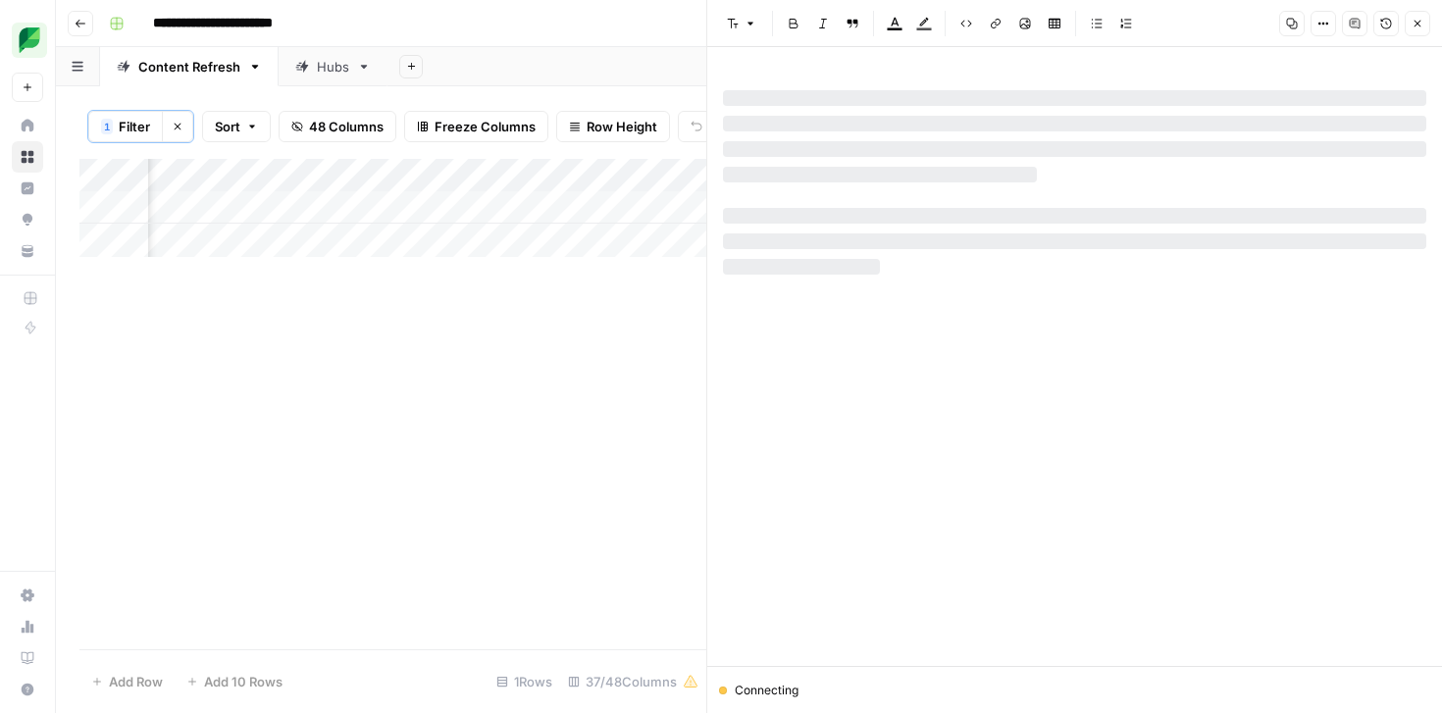
click at [1407, 30] on button "Close" at bounding box center [1418, 24] width 26 height 26
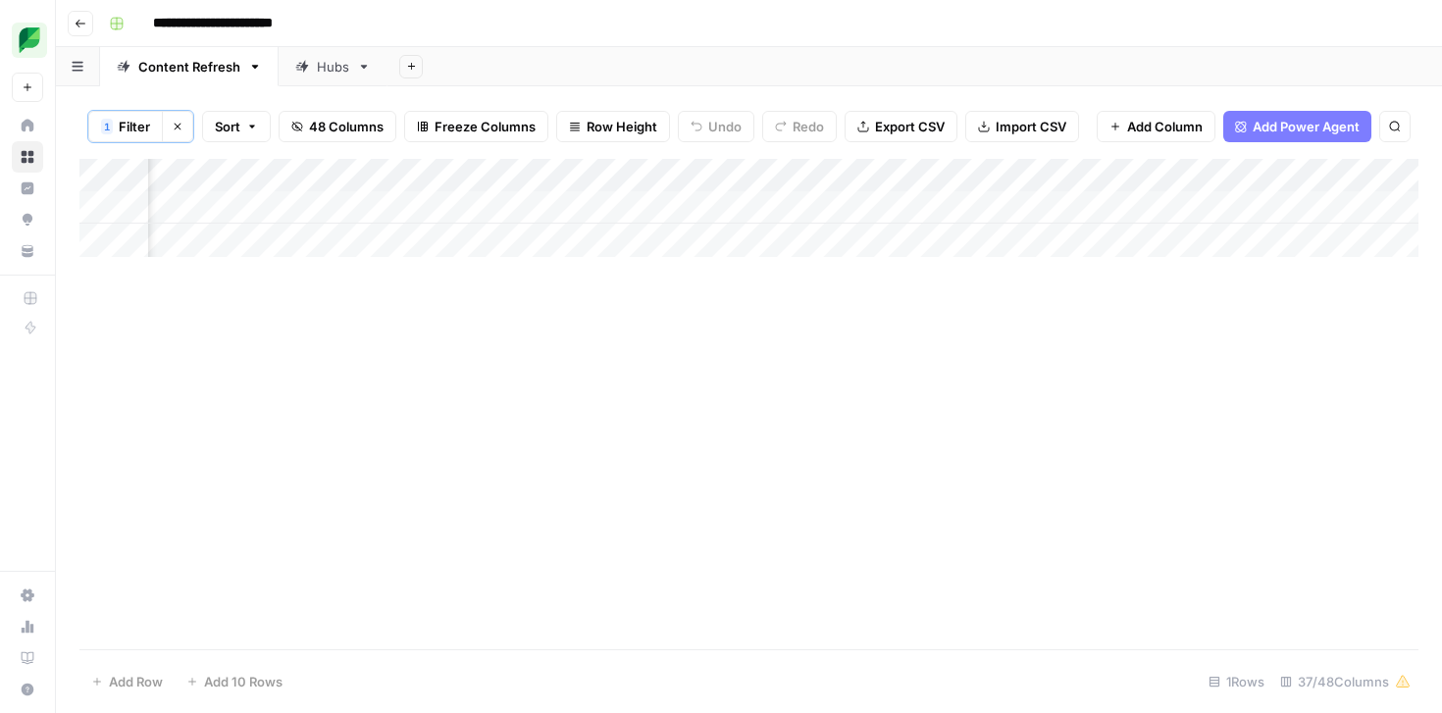
click at [853, 208] on div "Add Column" at bounding box center [748, 208] width 1339 height 98
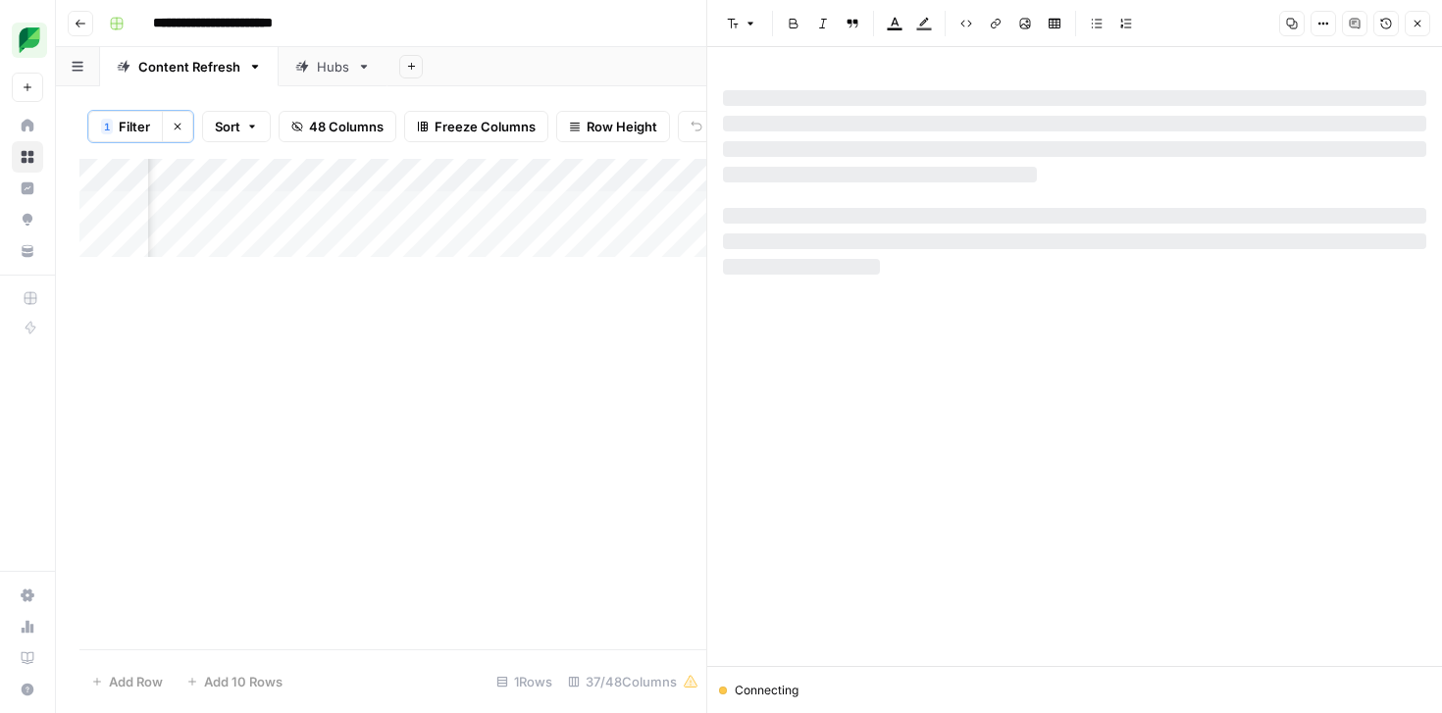
scroll to position [0, 2552]
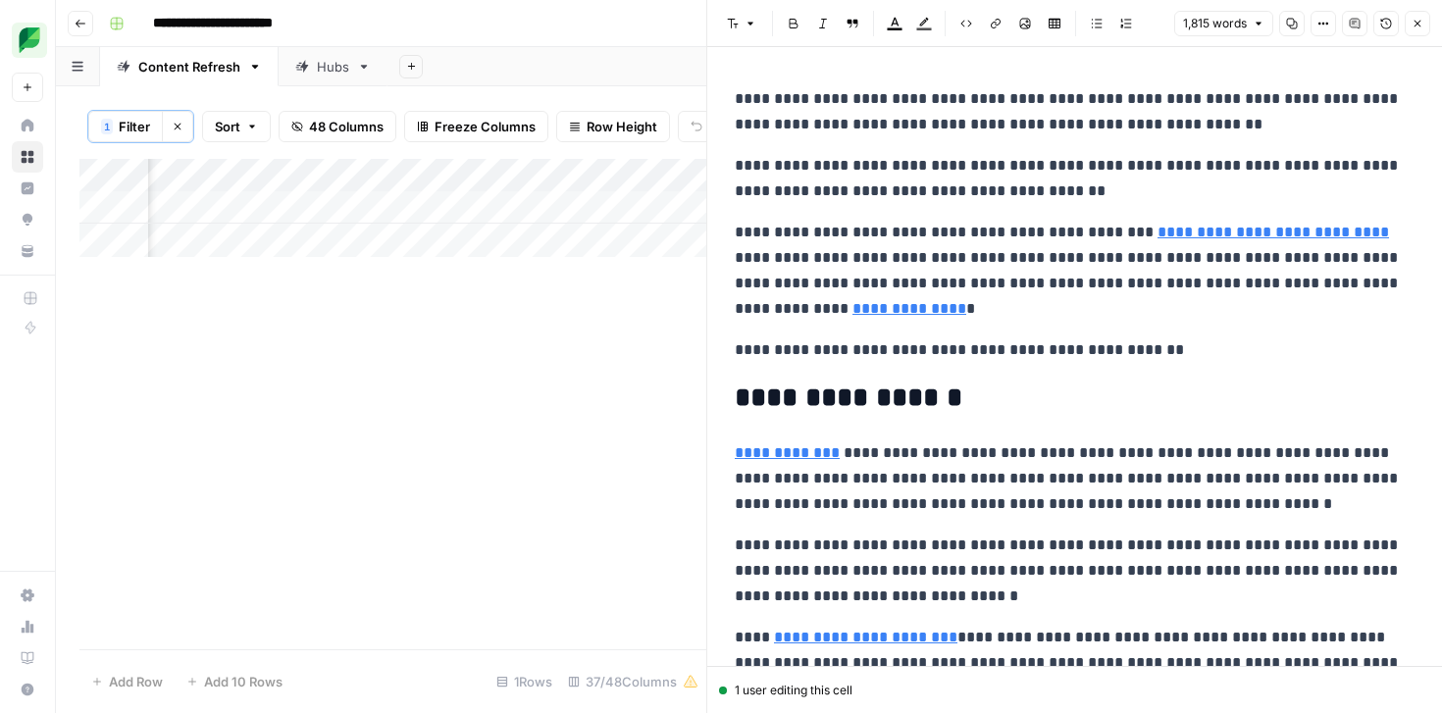
click at [872, 320] on p "**********" at bounding box center [1075, 271] width 680 height 102
copy div "**********"
click at [562, 206] on div "Add Column" at bounding box center [392, 208] width 627 height 98
click at [1420, 9] on header "Font style Bold Italic Block quote Text color Highlight color Code block Link I…" at bounding box center [1074, 23] width 735 height 47
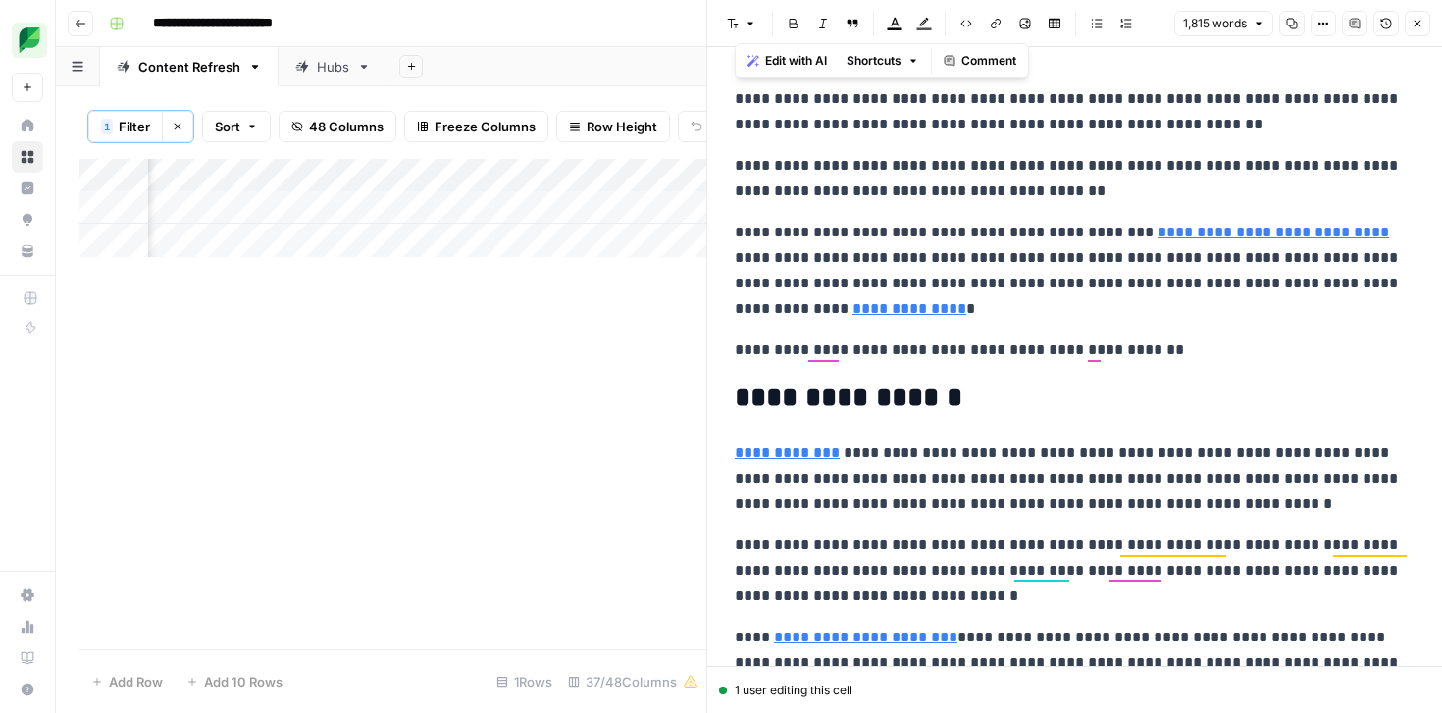
click at [1416, 26] on icon "button" at bounding box center [1418, 24] width 12 height 12
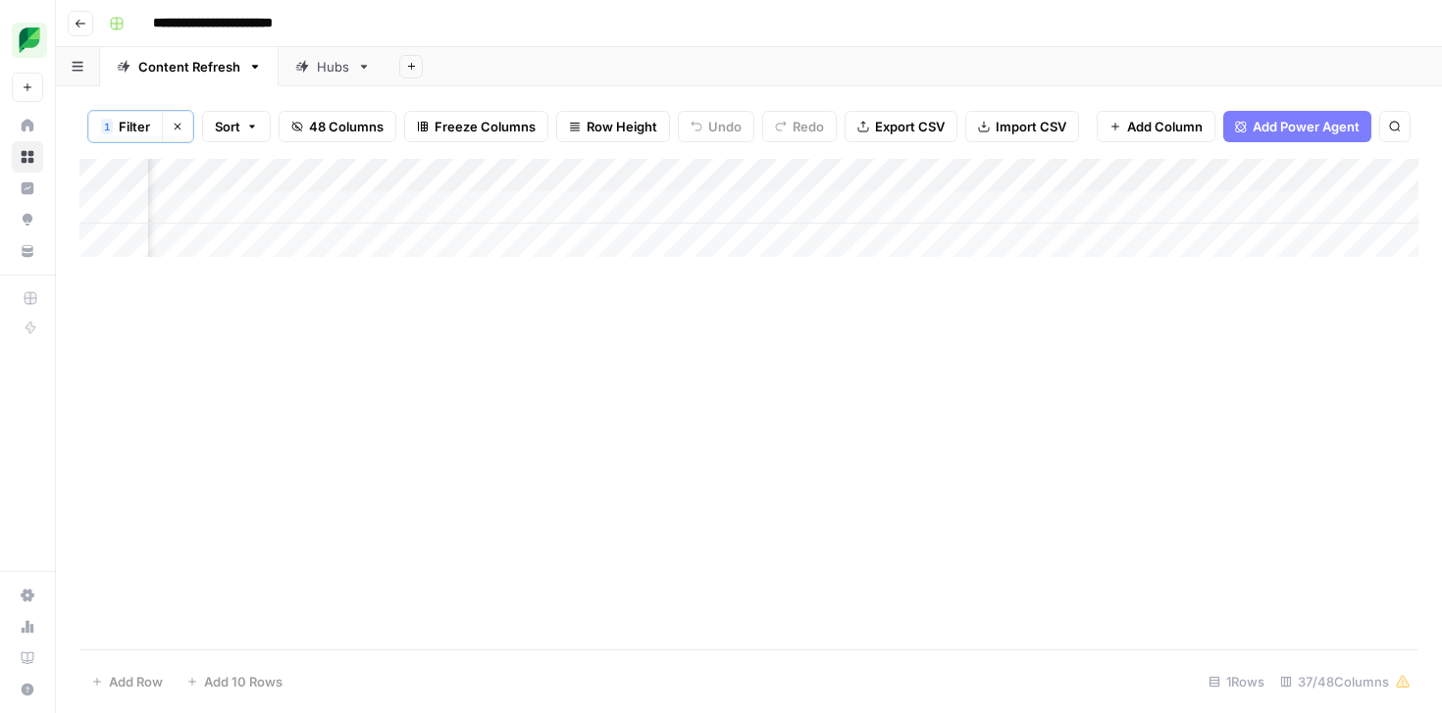
scroll to position [0, 1578]
click at [532, 211] on div "Add Column" at bounding box center [748, 208] width 1339 height 98
click at [660, 207] on div "Add Column" at bounding box center [748, 208] width 1339 height 98
click at [797, 203] on div "Add Column" at bounding box center [748, 208] width 1339 height 98
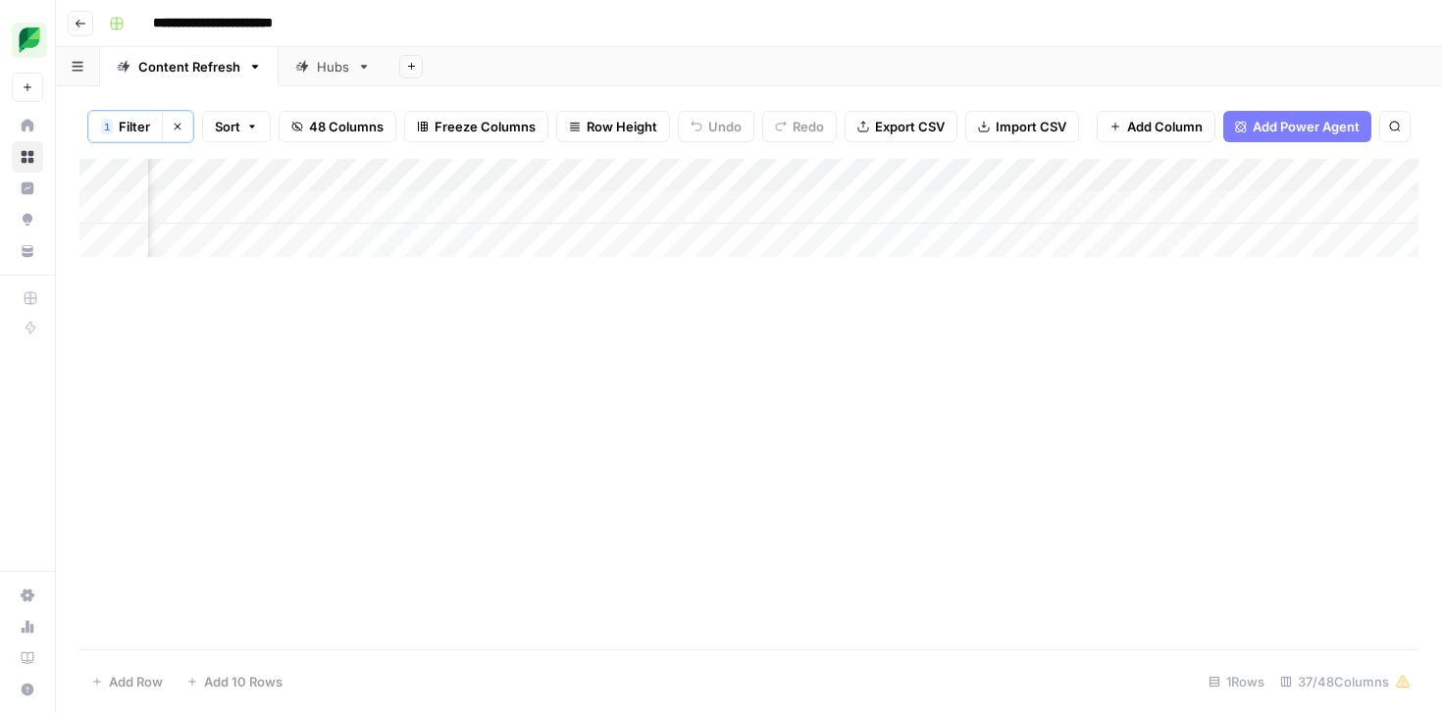
click at [477, 201] on div "Add Column" at bounding box center [748, 208] width 1339 height 98
